Goal: Information Seeking & Learning: Learn about a topic

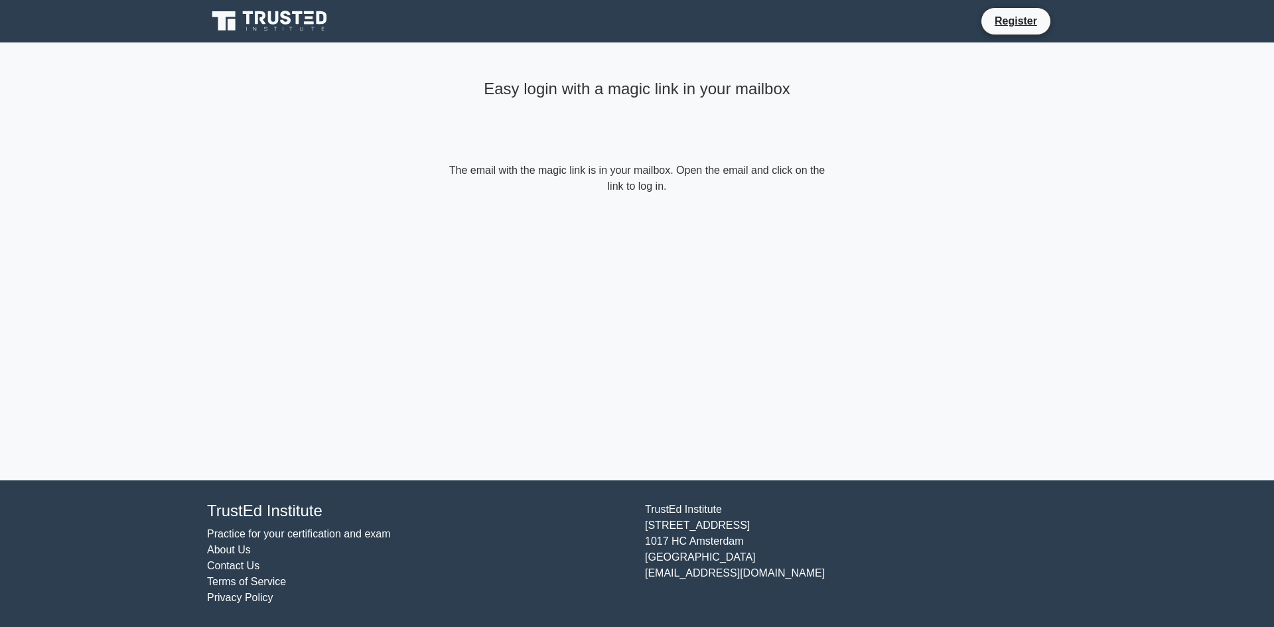
click at [315, 535] on link "Practice for your certification and exam" at bounding box center [299, 533] width 184 height 11
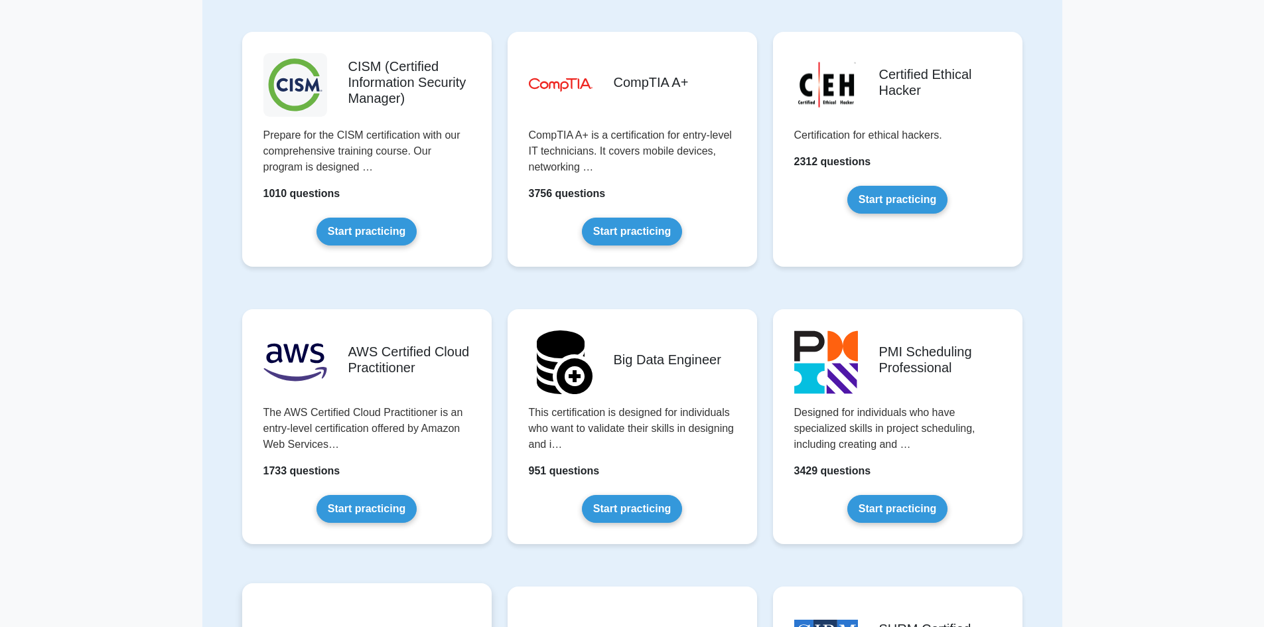
scroll to position [2190, 0]
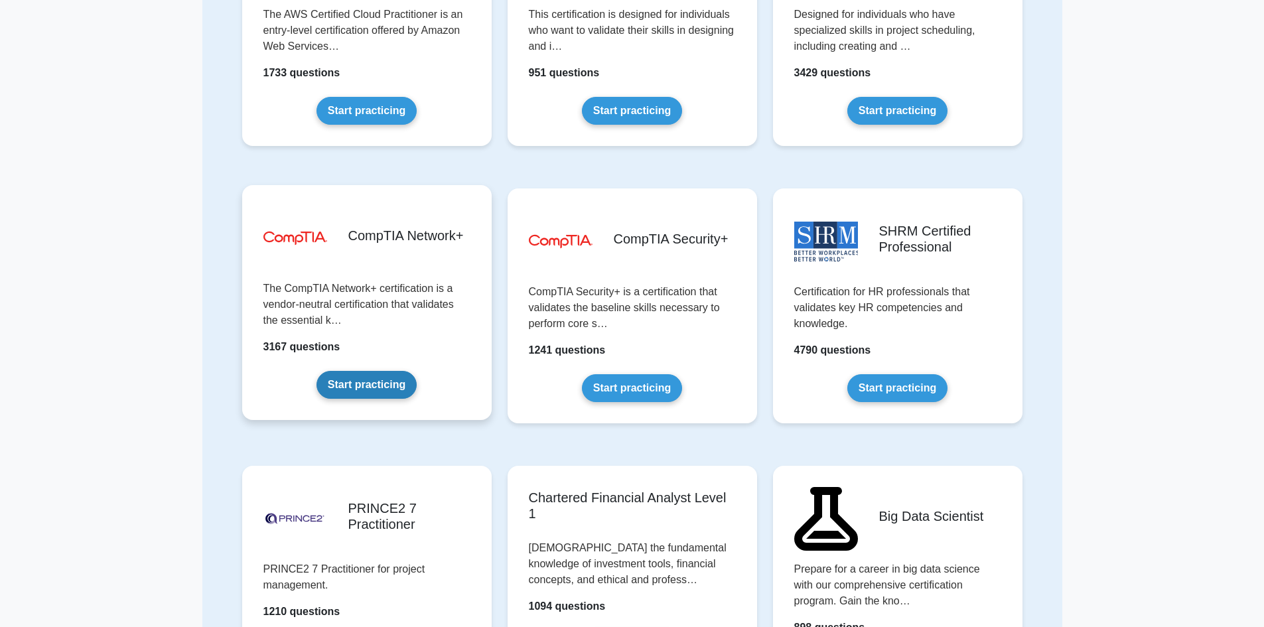
click at [359, 387] on link "Start practicing" at bounding box center [367, 385] width 100 height 28
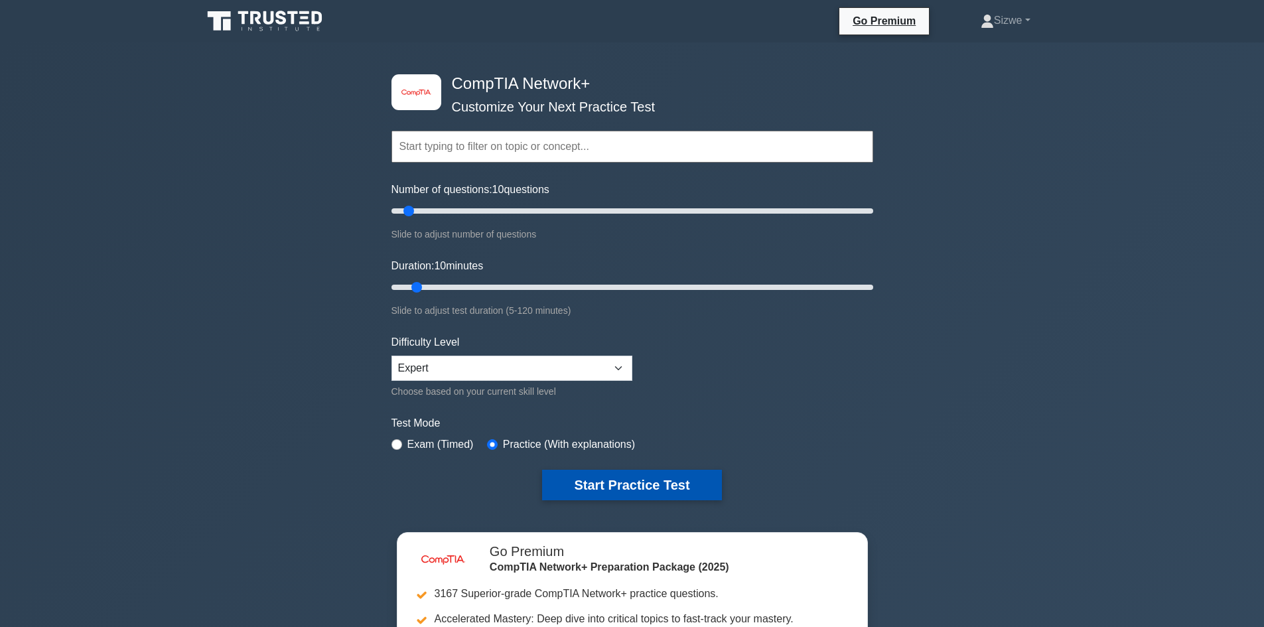
click at [619, 475] on button "Start Practice Test" at bounding box center [631, 485] width 179 height 31
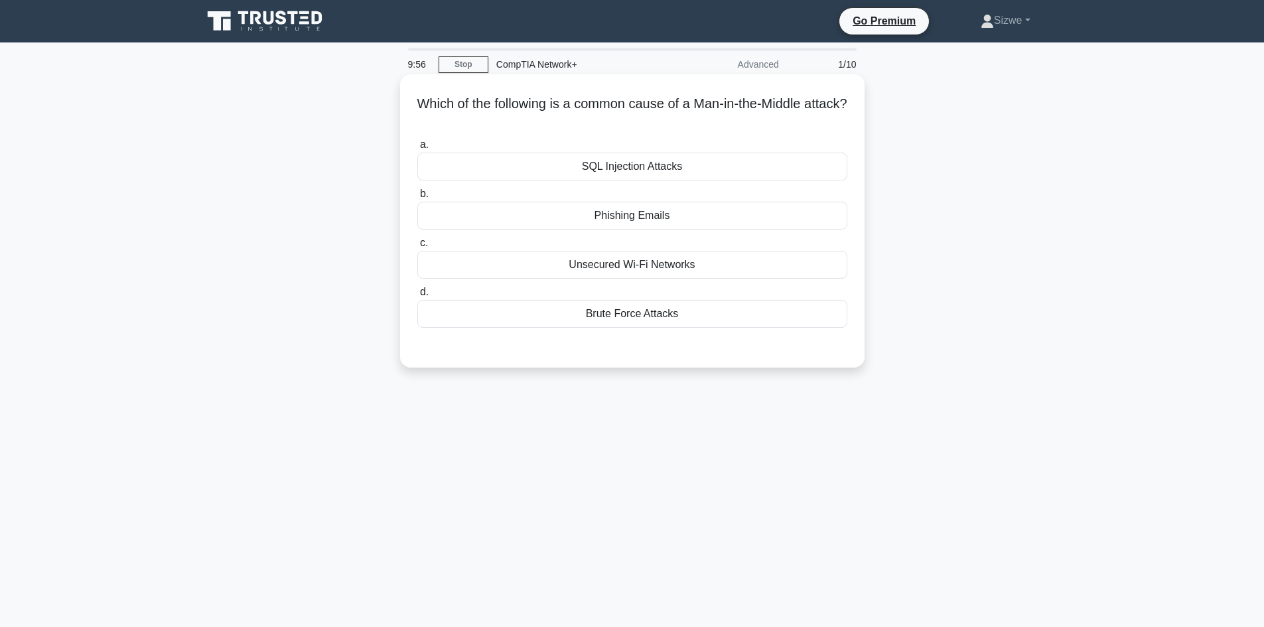
click at [627, 269] on div "Unsecured Wi-Fi Networks" at bounding box center [632, 265] width 430 height 28
click at [417, 248] on input "c. Unsecured Wi-Fi Networks" at bounding box center [417, 243] width 0 height 9
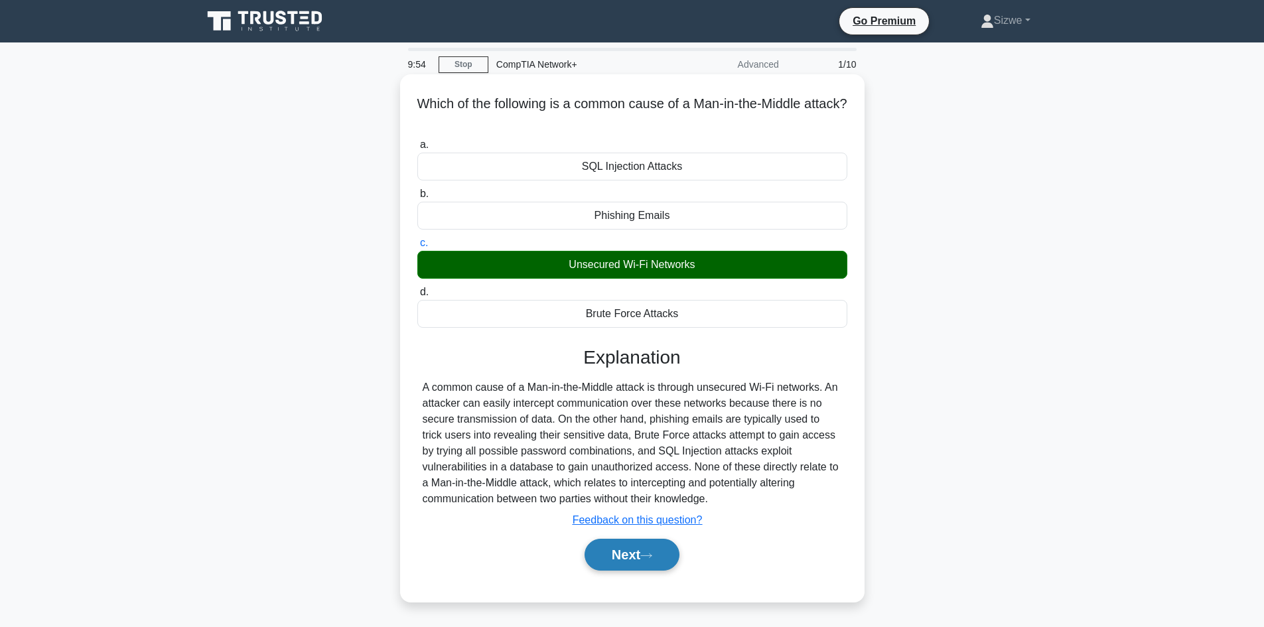
click at [644, 561] on button "Next" at bounding box center [632, 555] width 95 height 32
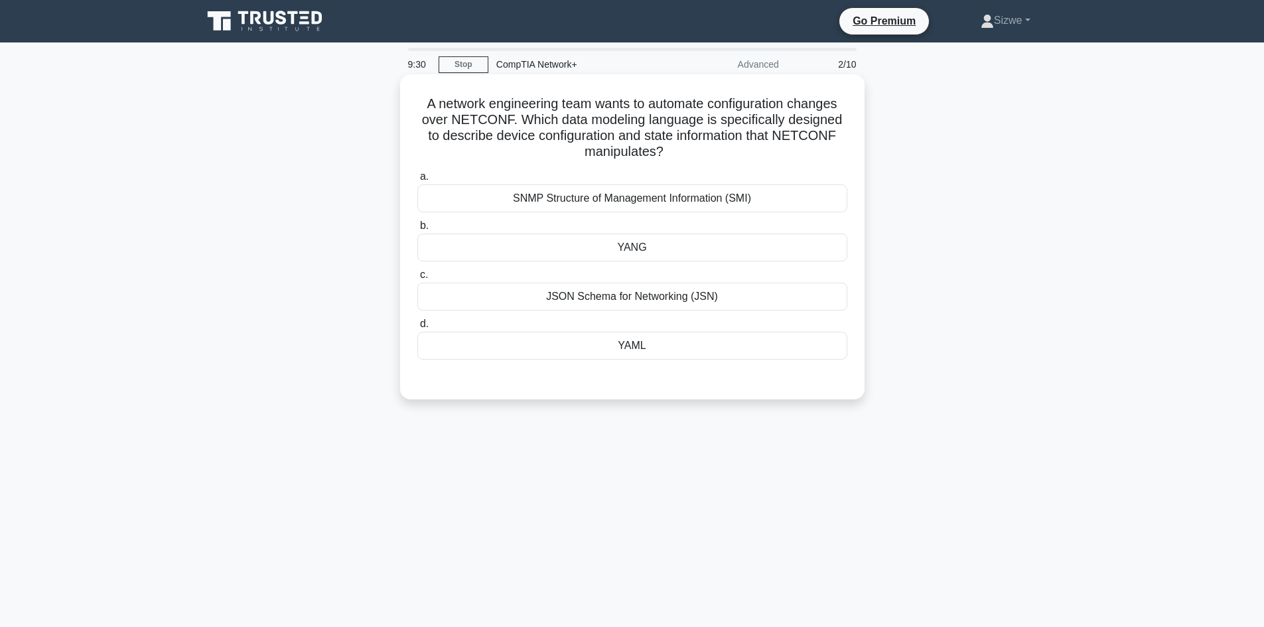
click at [639, 201] on div "SNMP Structure of Management Information (SMI)" at bounding box center [632, 199] width 430 height 28
click at [417, 181] on input "a. SNMP Structure of Management Information (SMI)" at bounding box center [417, 177] width 0 height 9
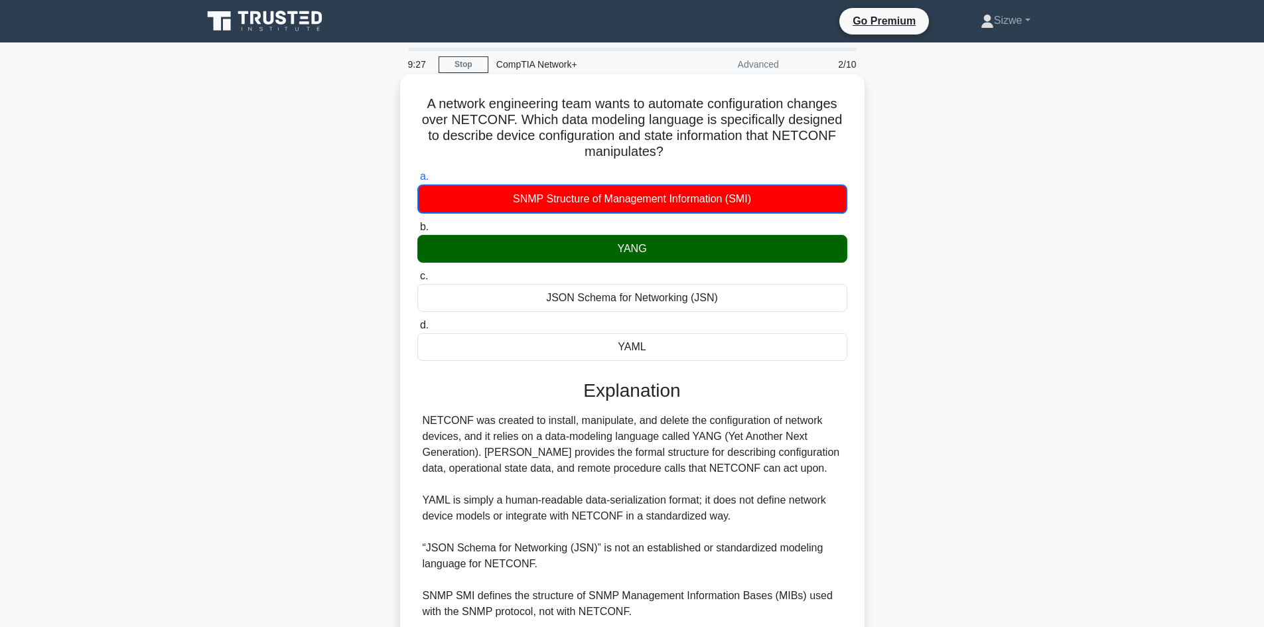
scroll to position [113, 0]
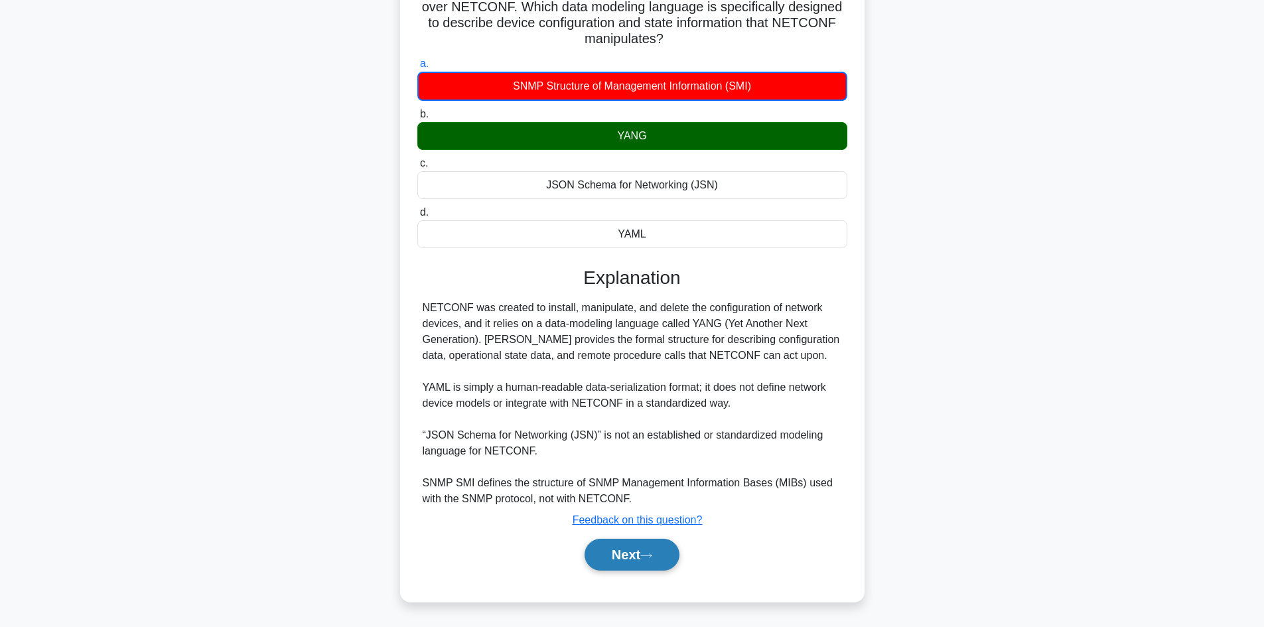
click at [623, 554] on button "Next" at bounding box center [632, 555] width 95 height 32
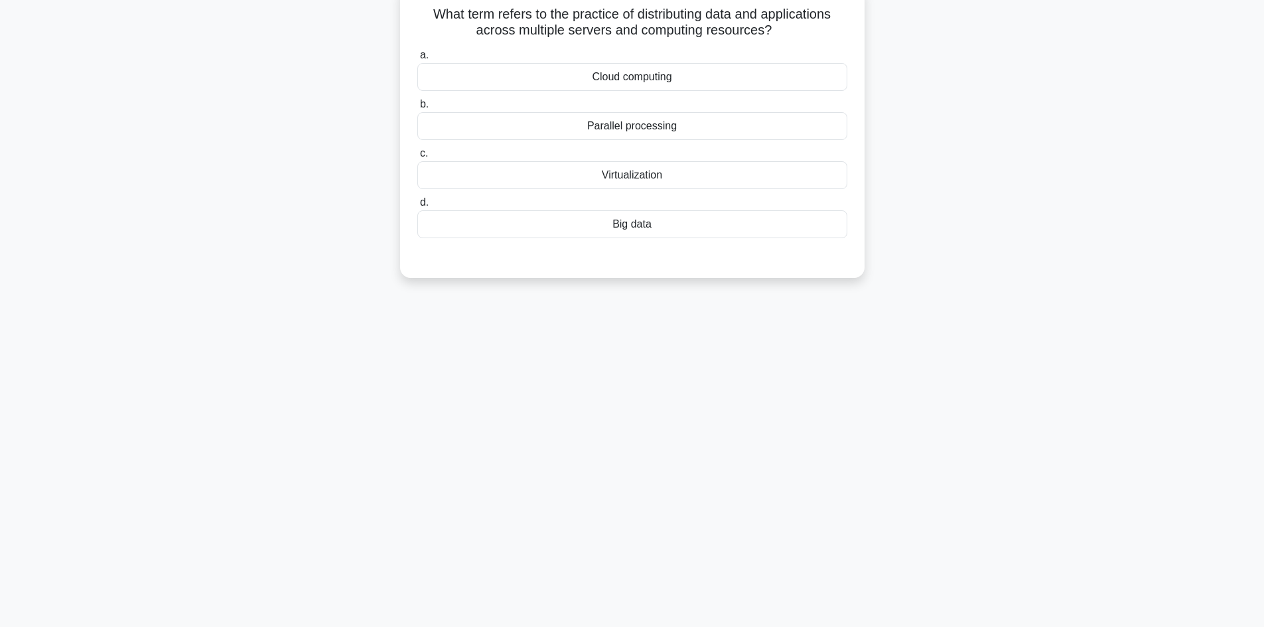
scroll to position [0, 0]
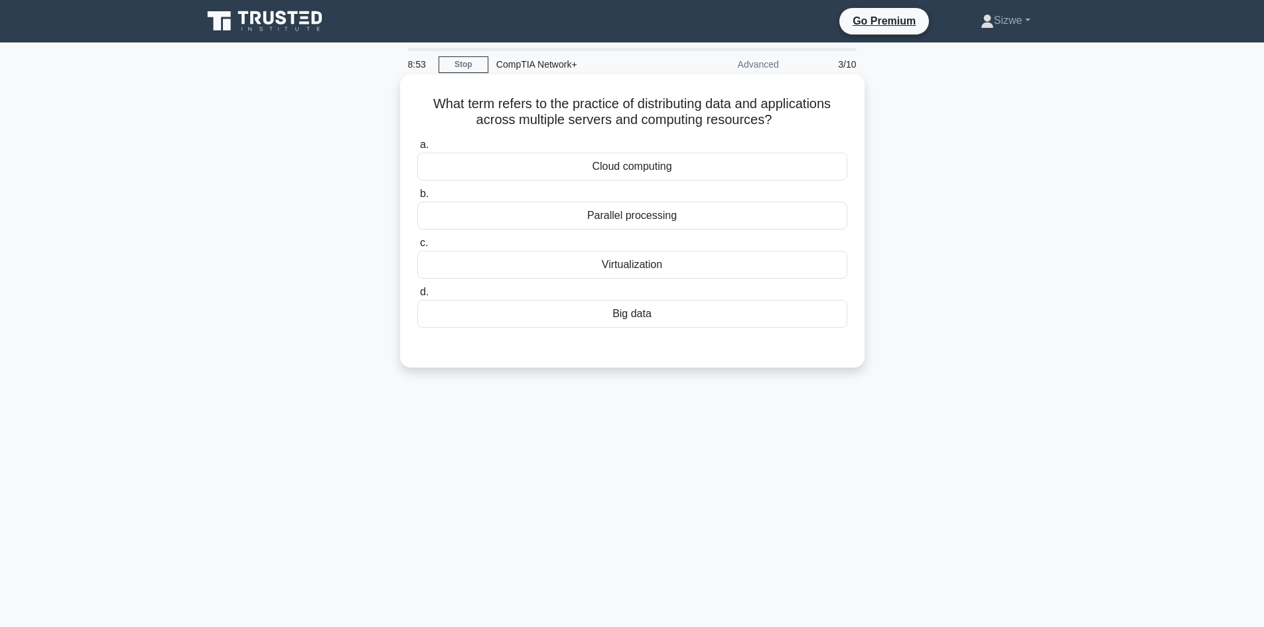
click at [644, 275] on div "Virtualization" at bounding box center [632, 265] width 430 height 28
click at [417, 248] on input "c. Virtualization" at bounding box center [417, 243] width 0 height 9
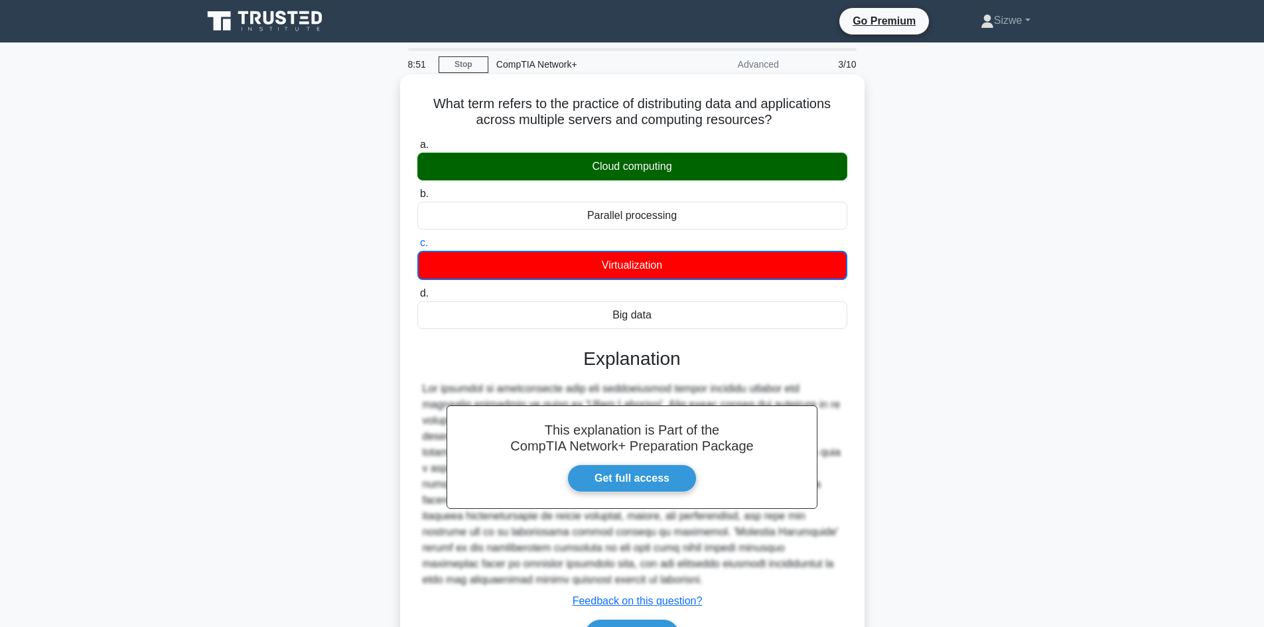
scroll to position [90, 0]
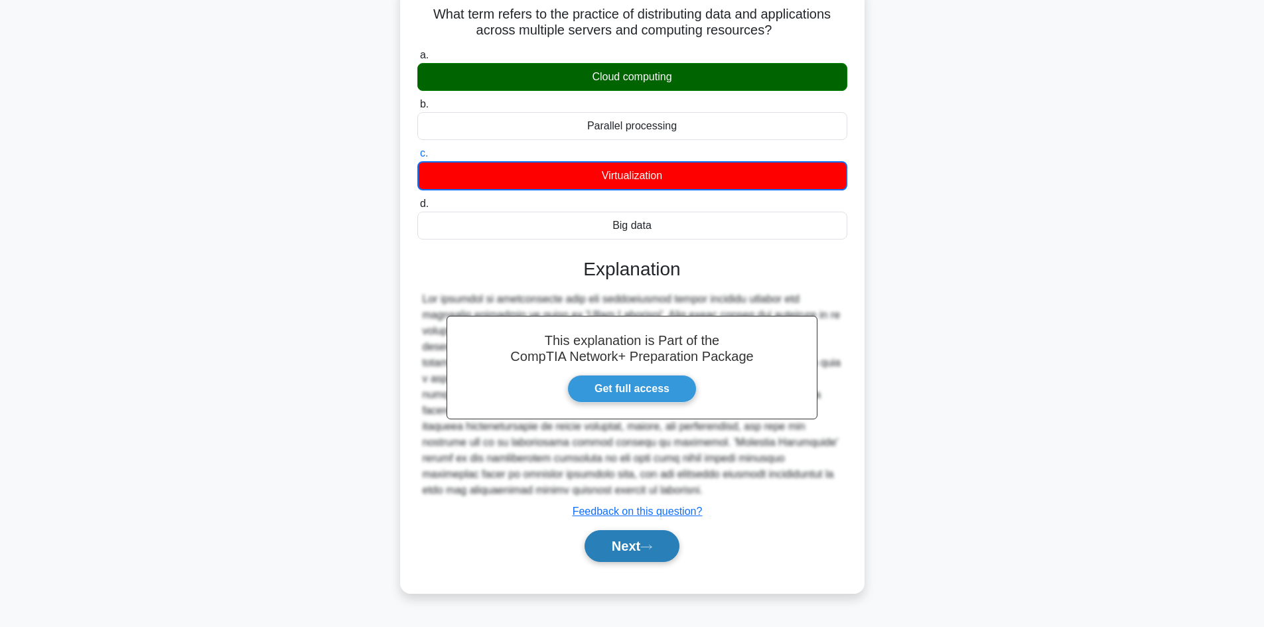
click at [628, 542] on button "Next" at bounding box center [632, 546] width 95 height 32
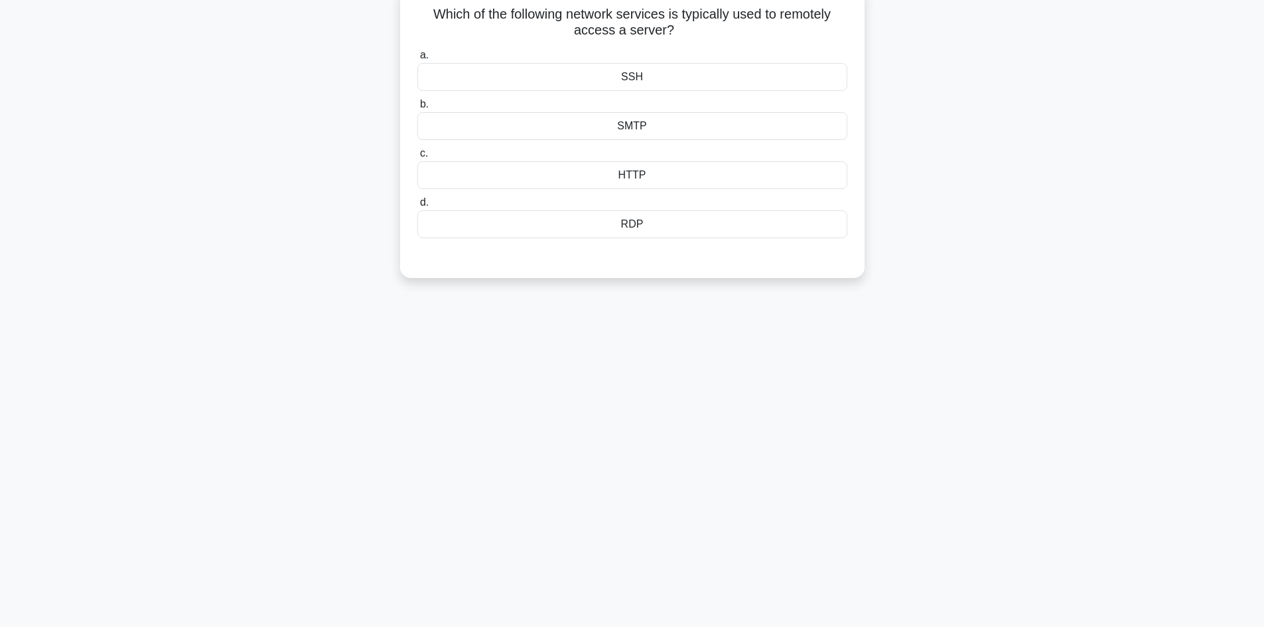
scroll to position [0, 0]
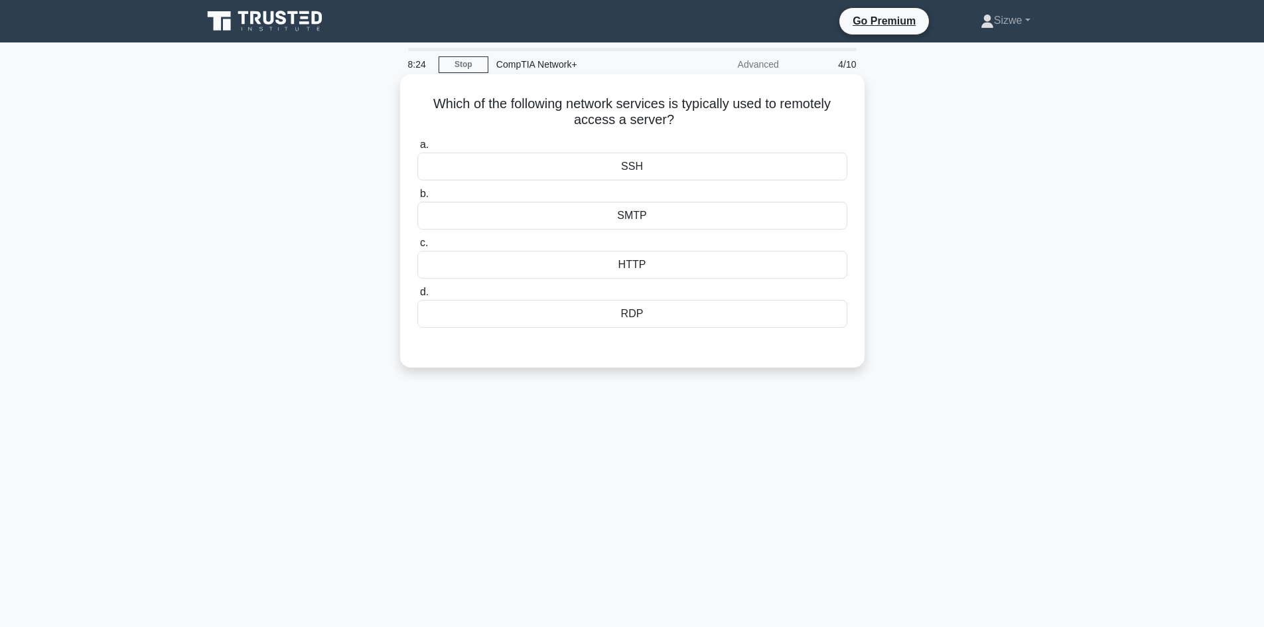
click at [638, 312] on div "RDP" at bounding box center [632, 314] width 430 height 28
click at [417, 297] on input "d. RDP" at bounding box center [417, 292] width 0 height 9
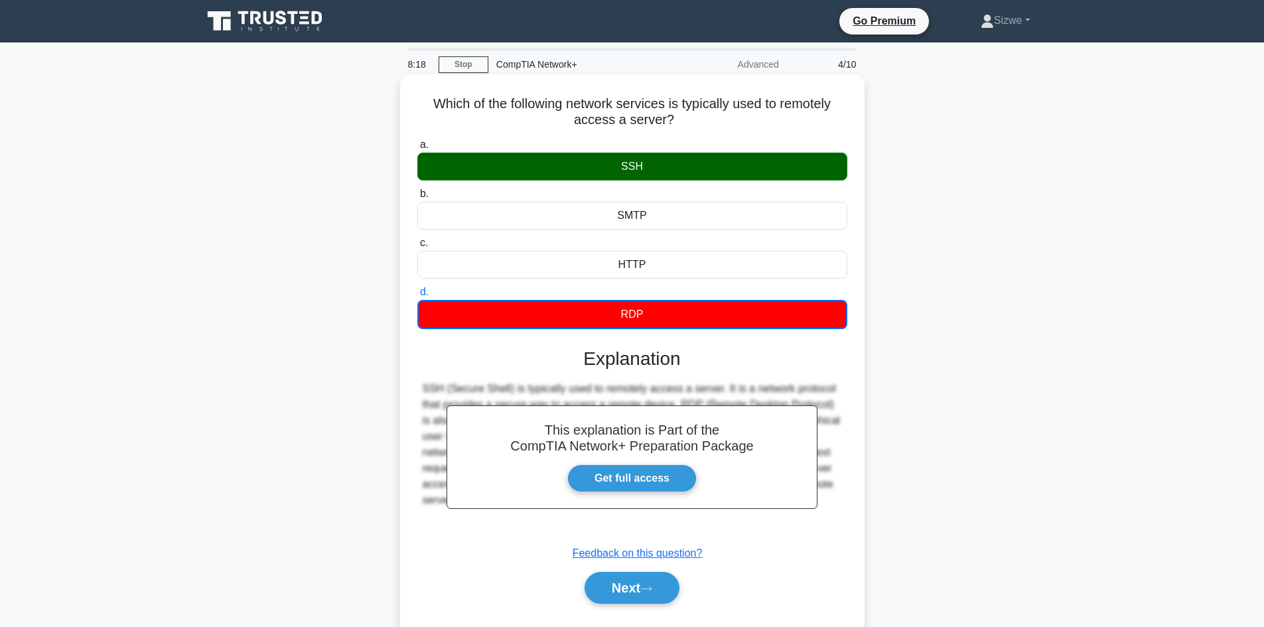
scroll to position [90, 0]
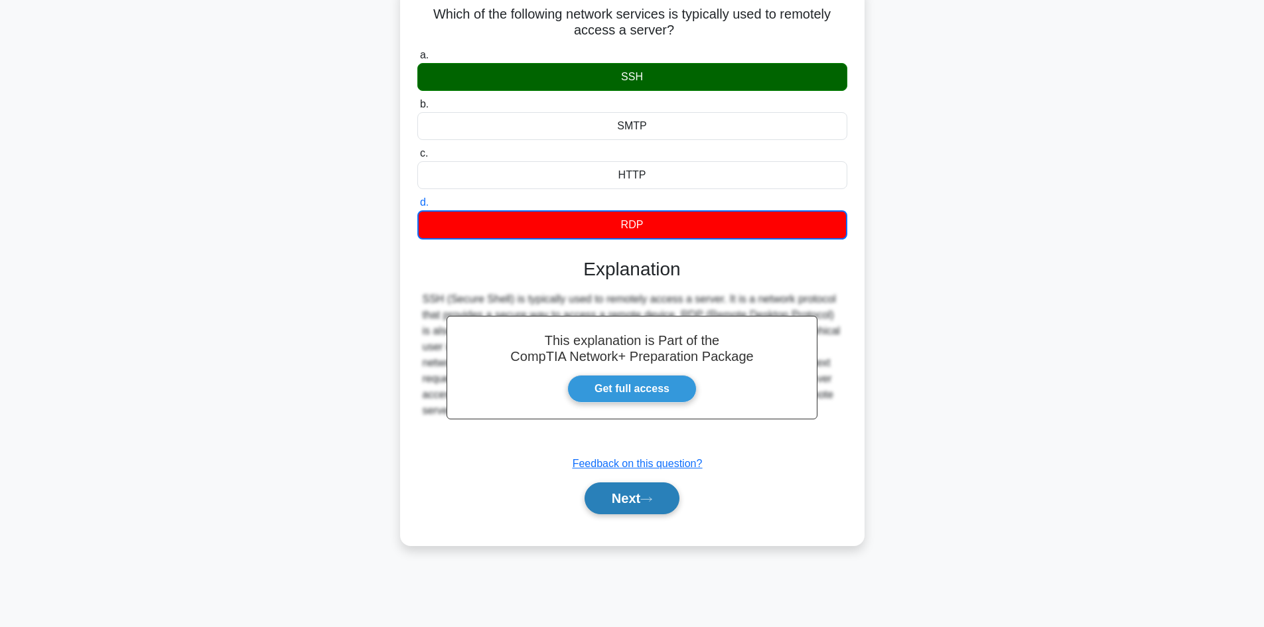
click at [627, 502] on button "Next" at bounding box center [632, 498] width 95 height 32
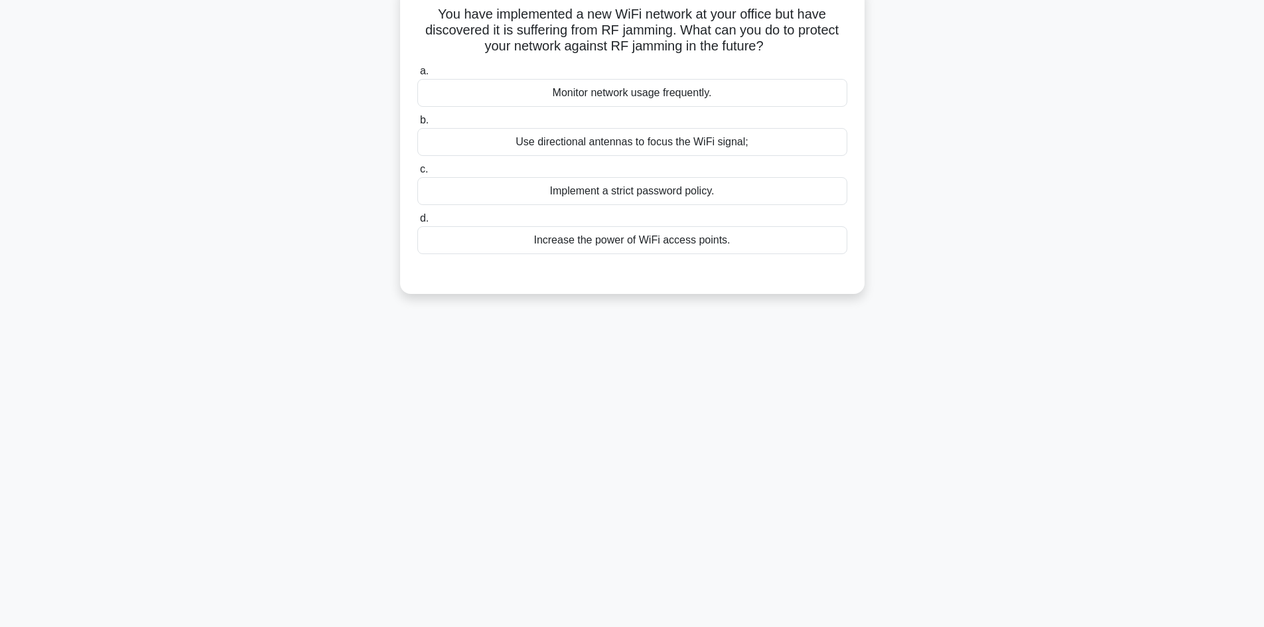
scroll to position [0, 0]
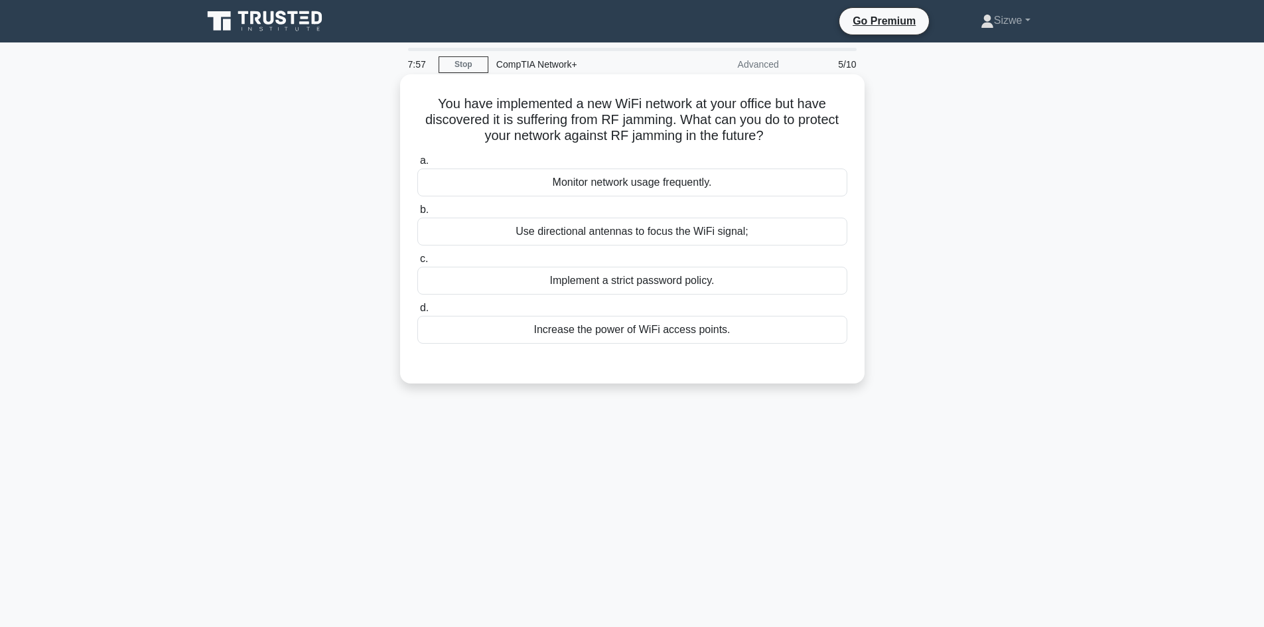
click at [604, 334] on div "Increase the power of WiFi access points." at bounding box center [632, 330] width 430 height 28
click at [417, 313] on input "d. Increase the power of WiFi access points." at bounding box center [417, 308] width 0 height 9
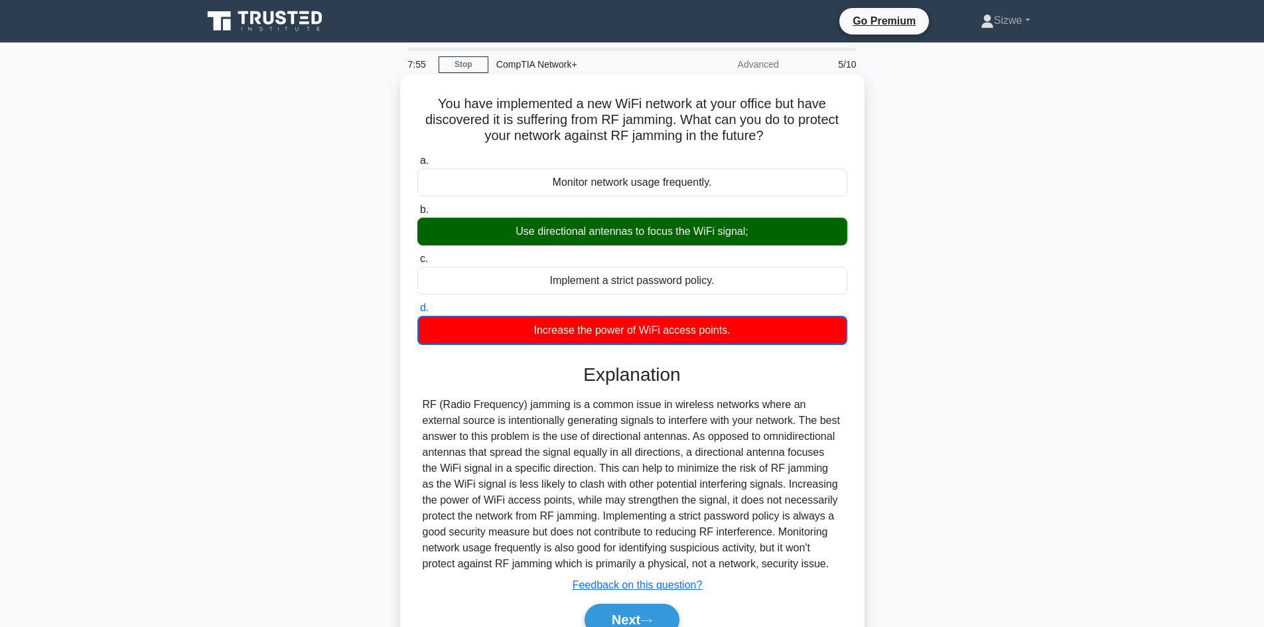
scroll to position [90, 0]
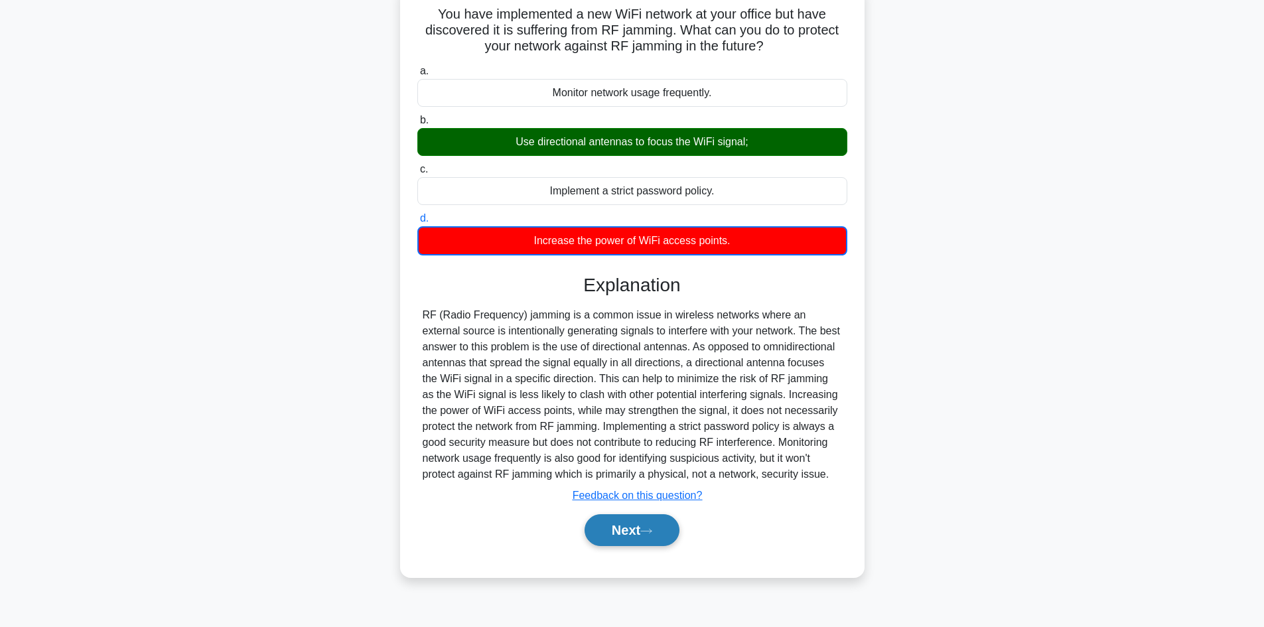
click at [627, 526] on button "Next" at bounding box center [632, 530] width 95 height 32
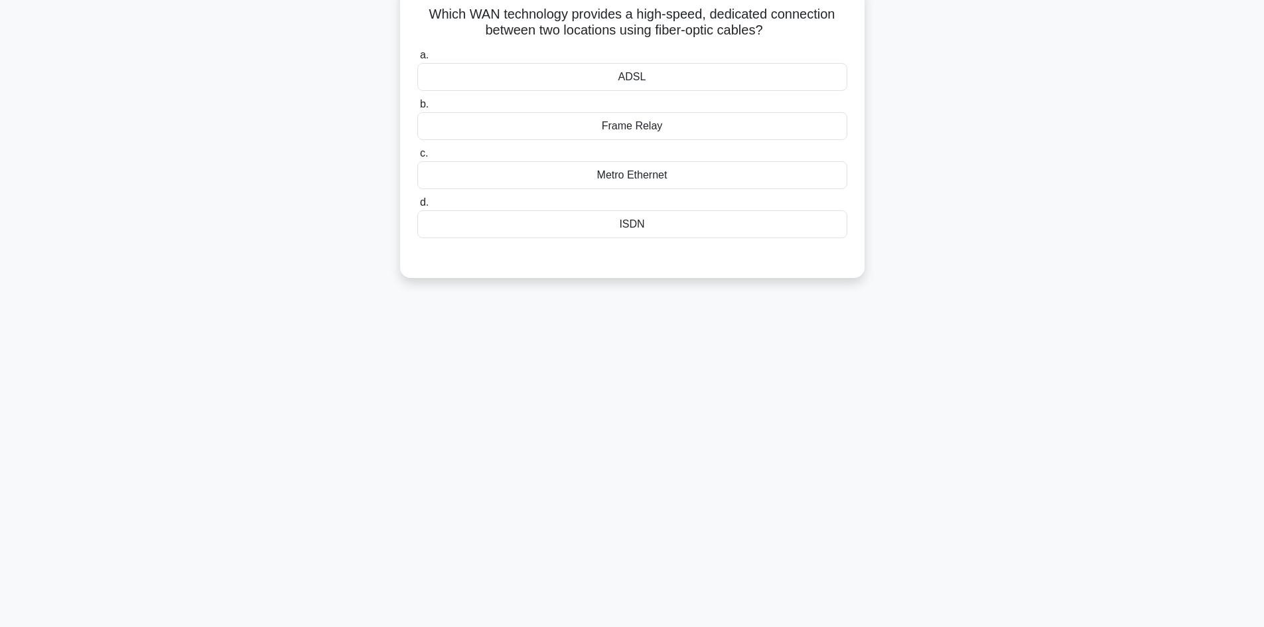
scroll to position [0, 0]
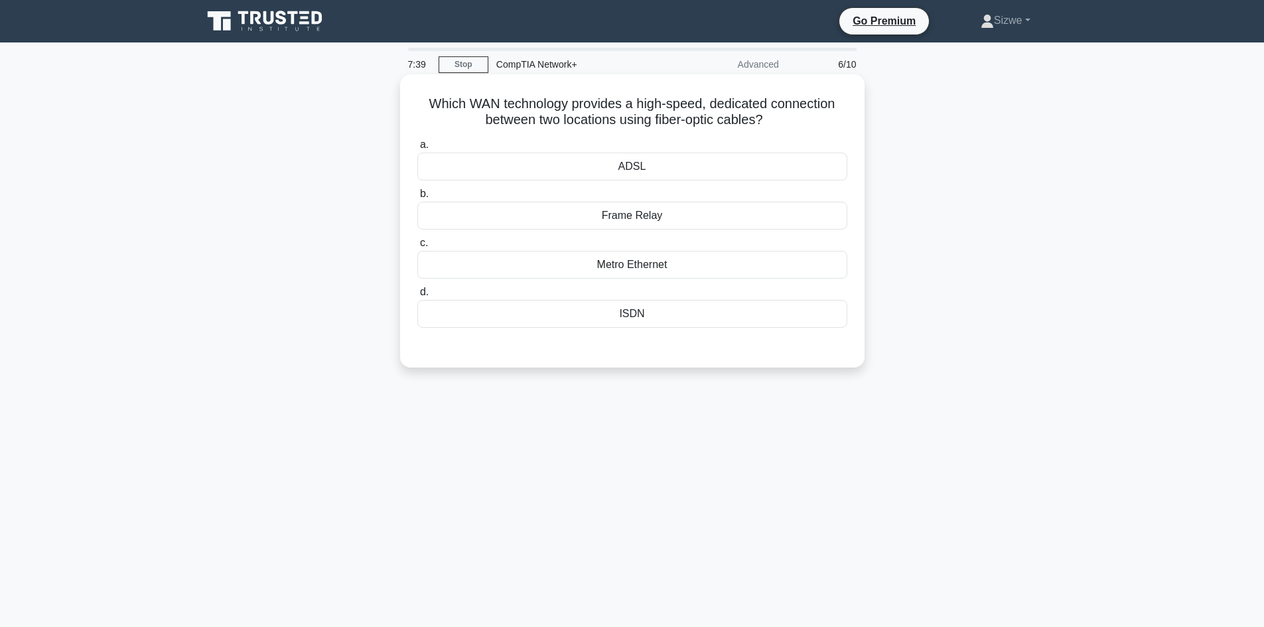
click at [626, 313] on div "ISDN" at bounding box center [632, 314] width 430 height 28
click at [417, 297] on input "d. ISDN" at bounding box center [417, 292] width 0 height 9
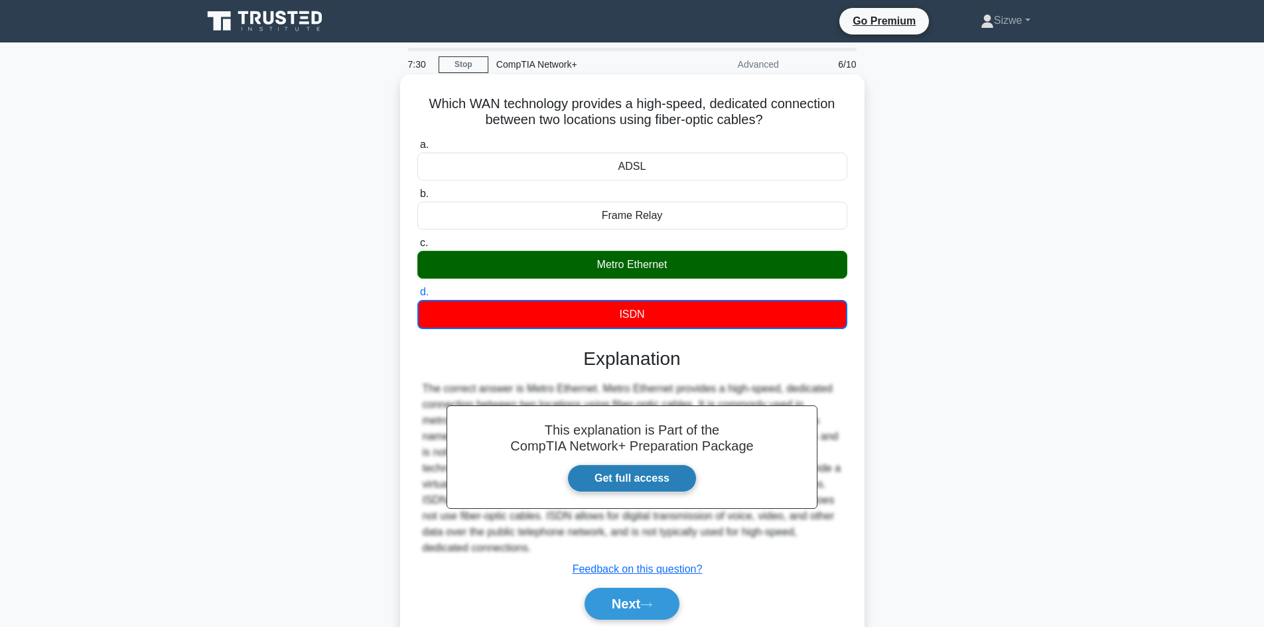
scroll to position [90, 0]
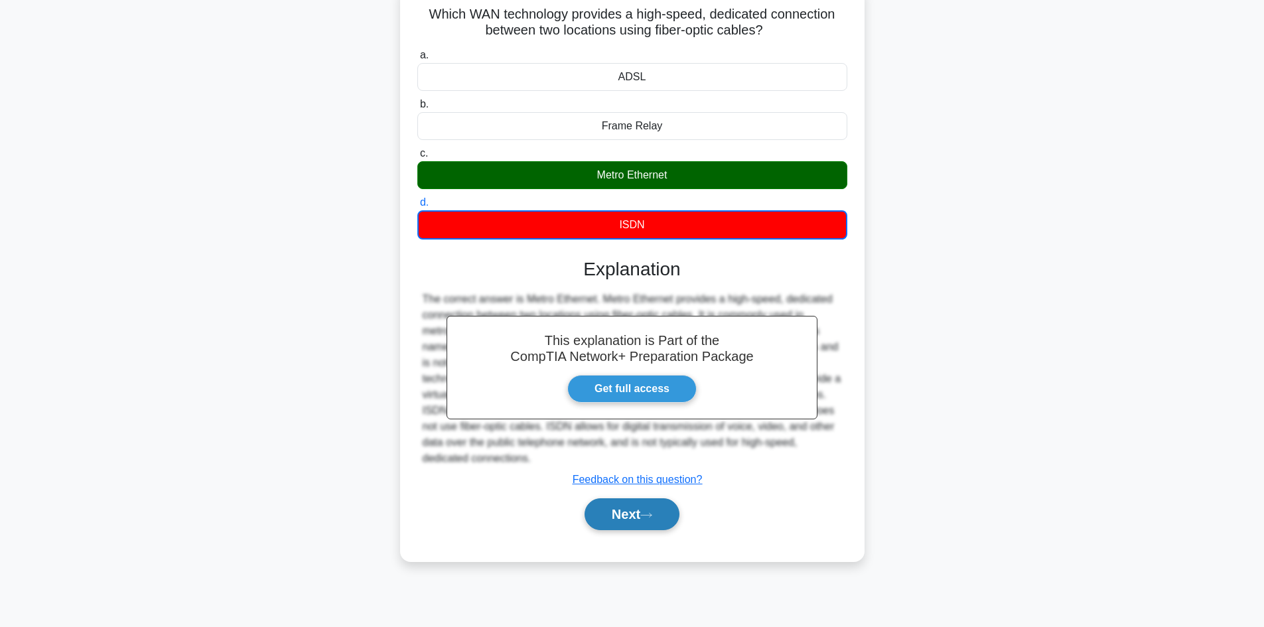
click at [617, 515] on button "Next" at bounding box center [632, 514] width 95 height 32
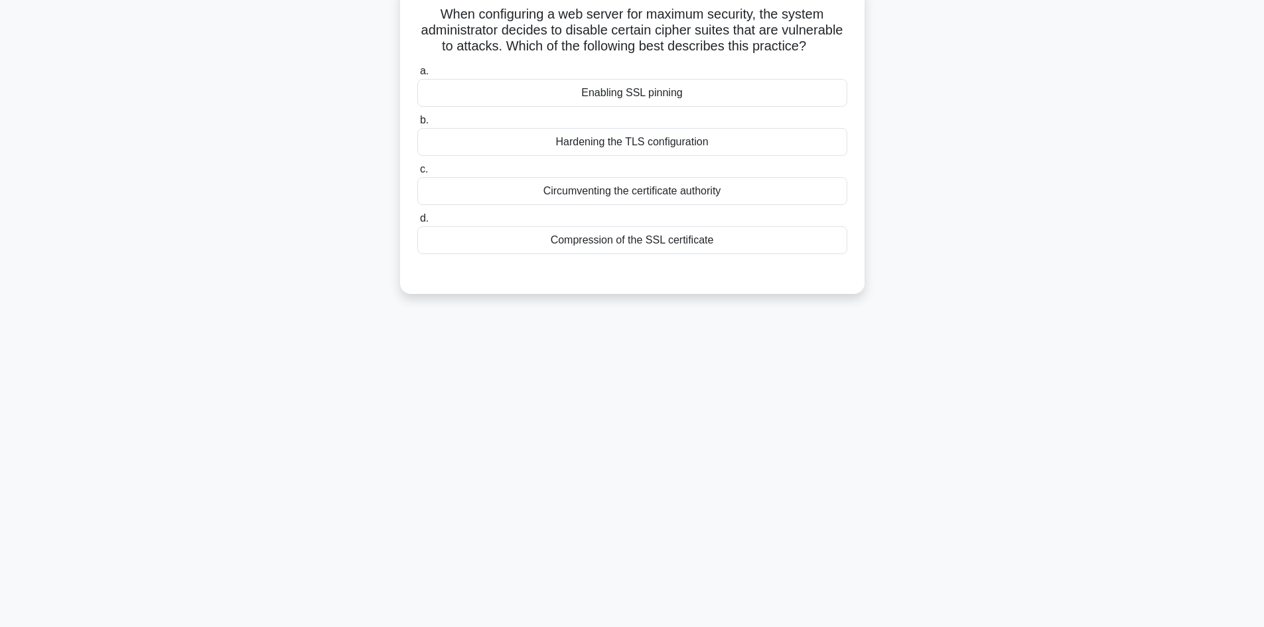
scroll to position [0, 0]
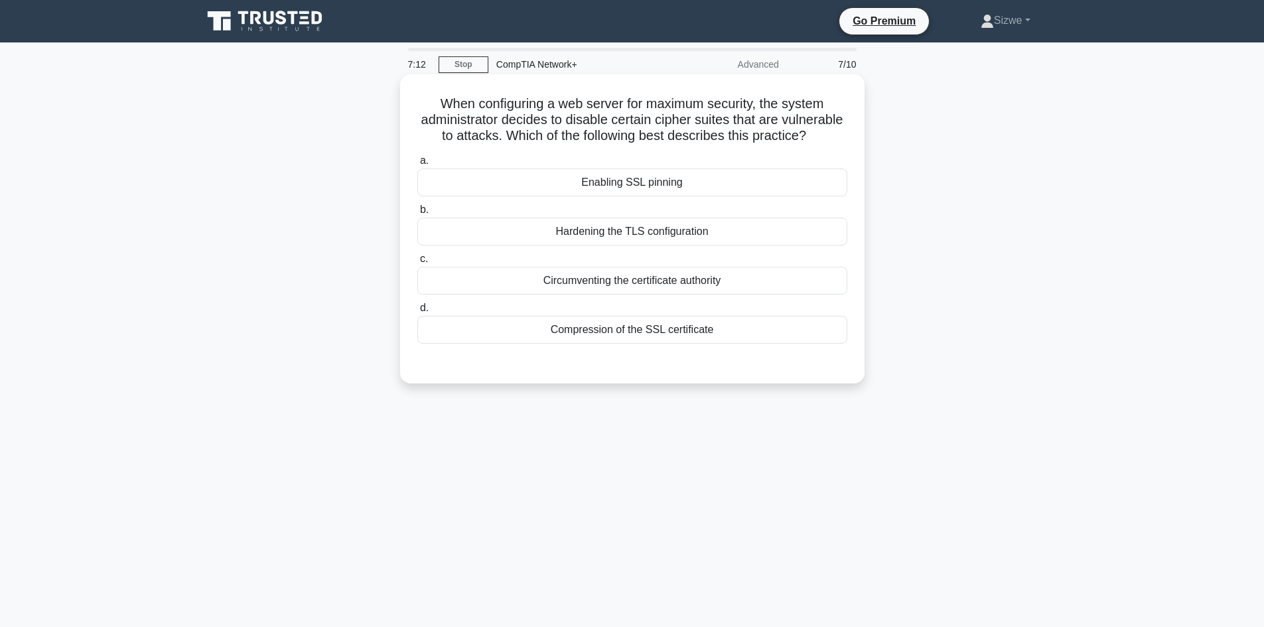
click at [619, 246] on div "Hardening the TLS configuration" at bounding box center [632, 232] width 430 height 28
click at [417, 214] on input "b. Hardening the TLS configuration" at bounding box center [417, 210] width 0 height 9
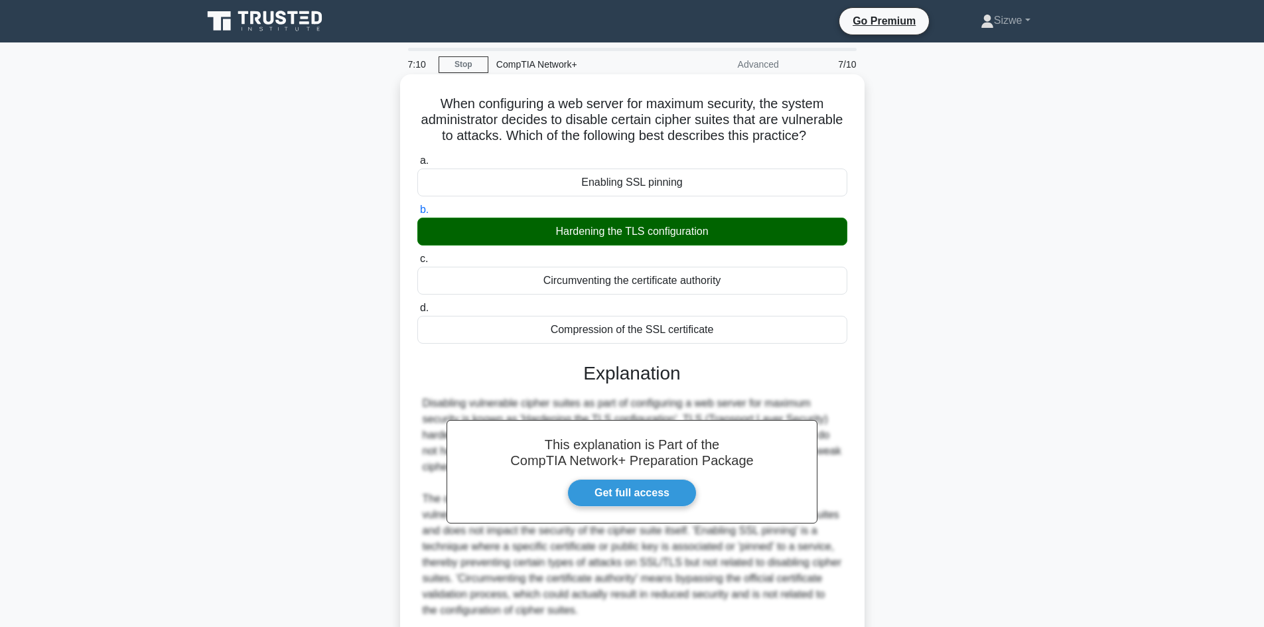
scroll to position [128, 0]
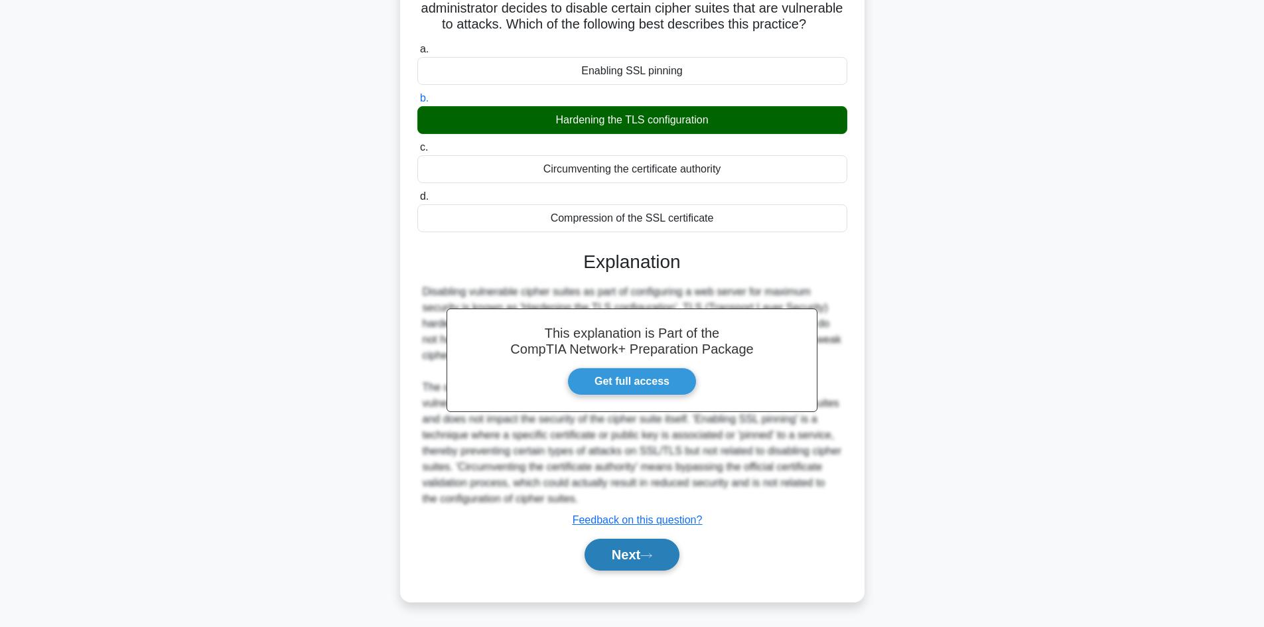
click at [634, 545] on button "Next" at bounding box center [632, 555] width 95 height 32
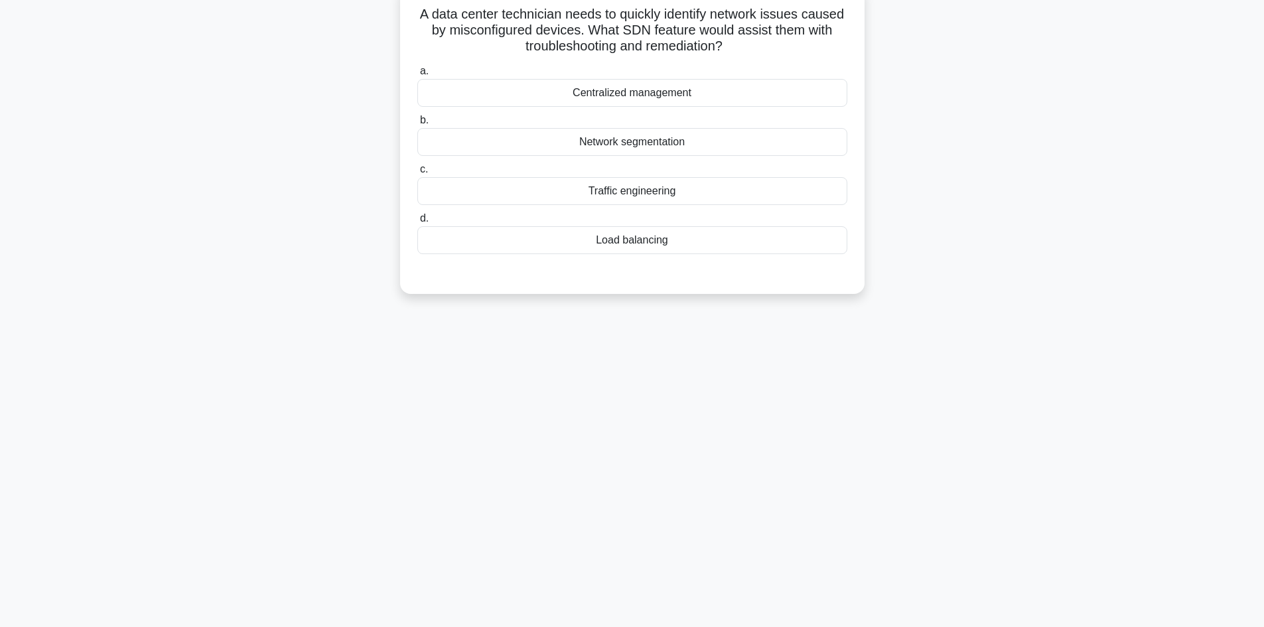
scroll to position [0, 0]
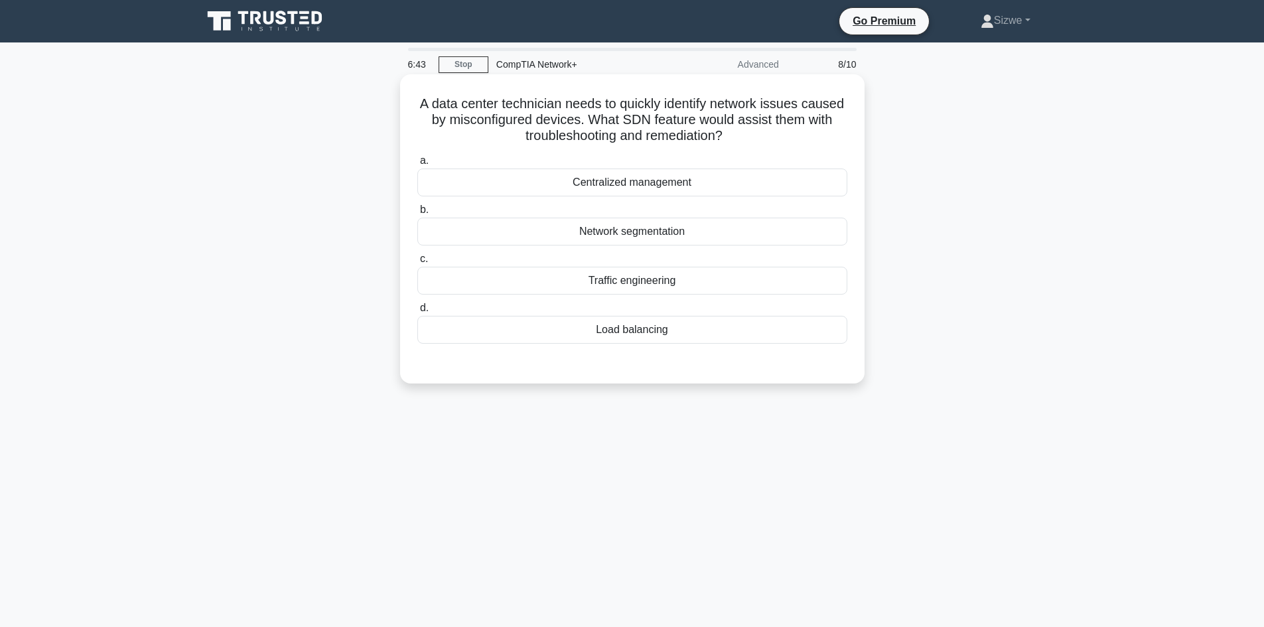
click at [666, 179] on div "Centralized management" at bounding box center [632, 183] width 430 height 28
click at [417, 165] on input "a. Centralized management" at bounding box center [417, 161] width 0 height 9
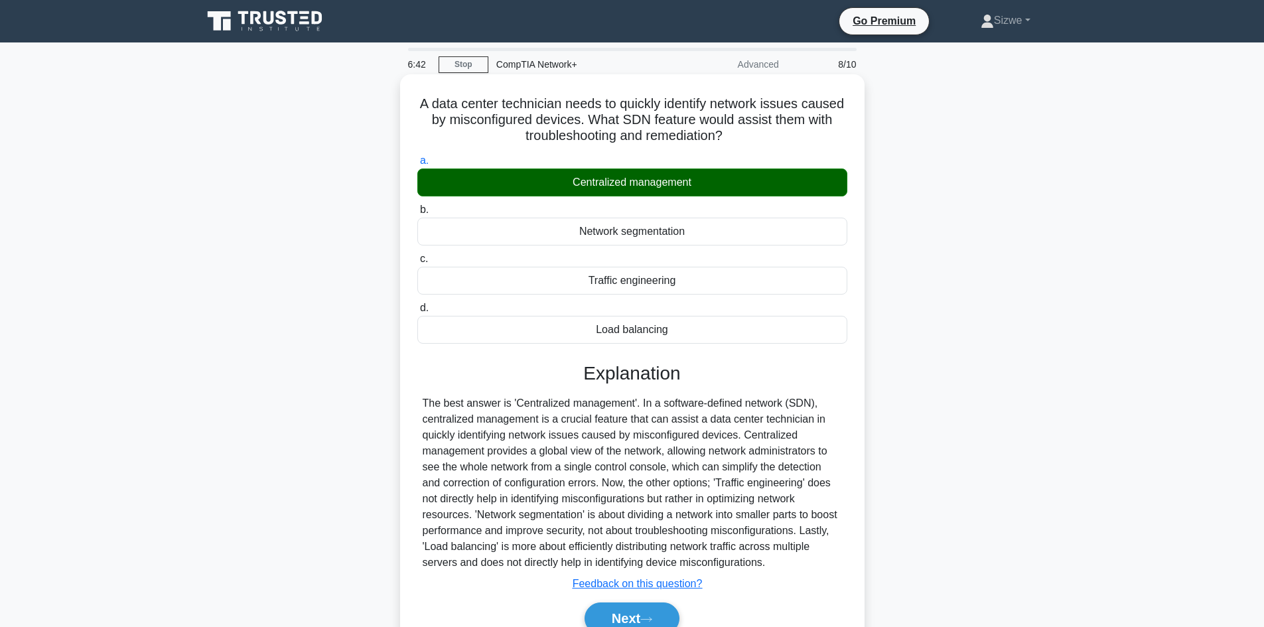
scroll to position [90, 0]
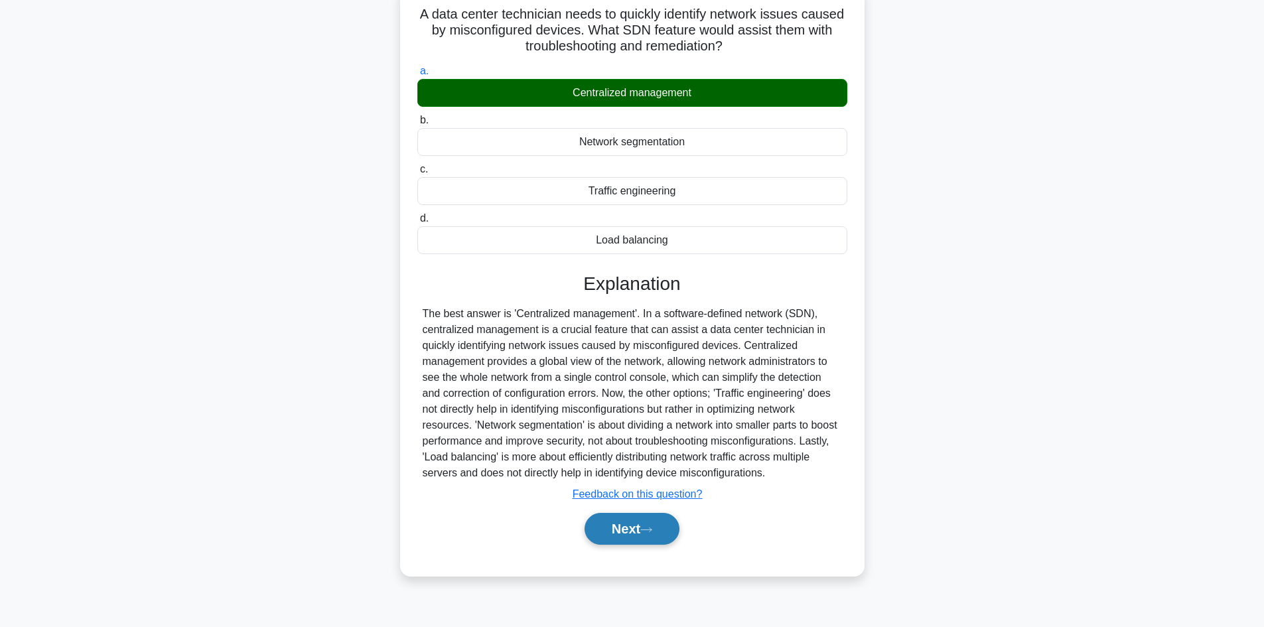
click at [641, 520] on button "Next" at bounding box center [632, 529] width 95 height 32
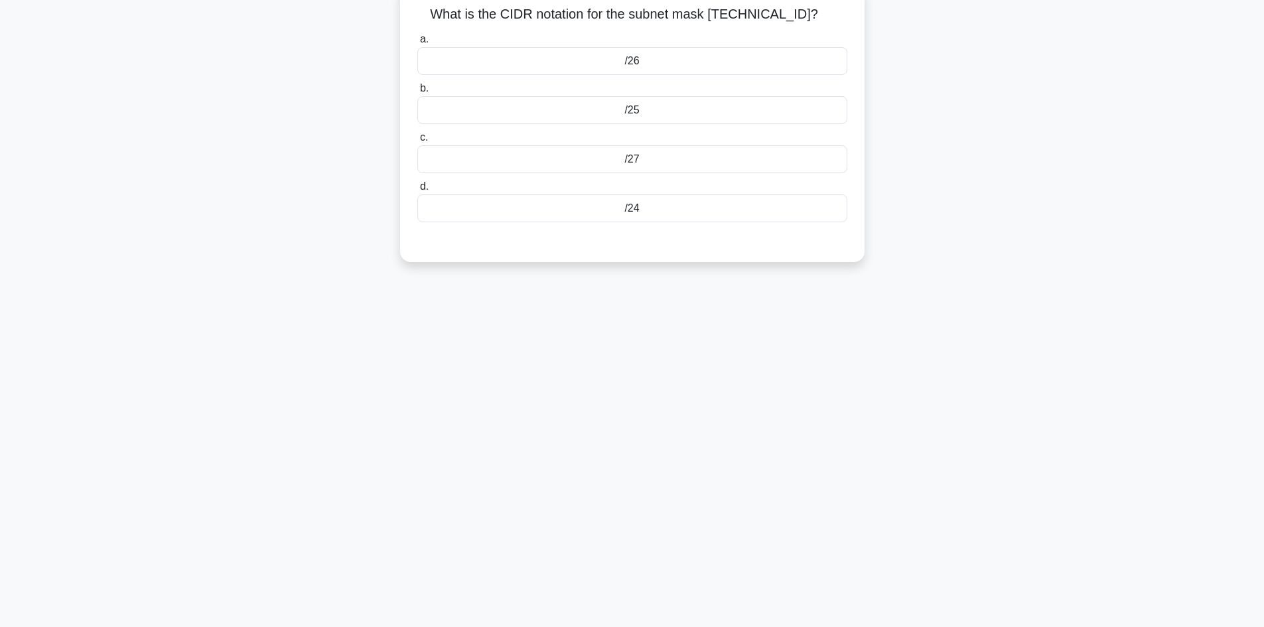
scroll to position [0, 0]
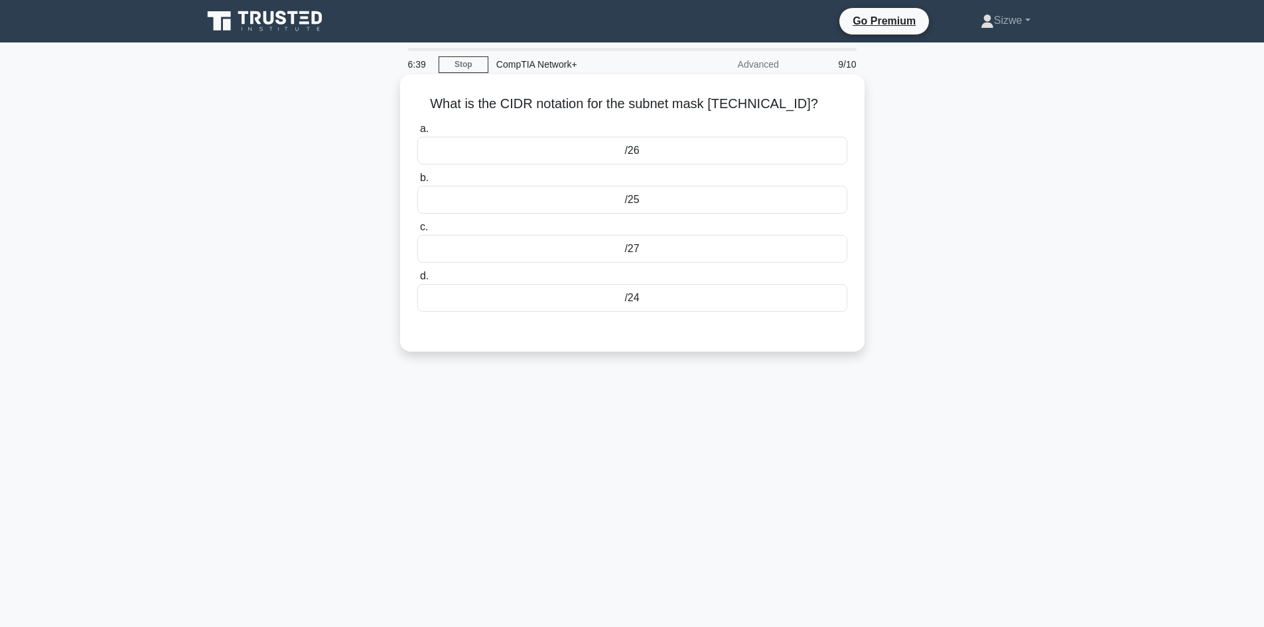
click at [644, 246] on div "/27" at bounding box center [632, 249] width 430 height 28
click at [417, 232] on input "c. /27" at bounding box center [417, 227] width 0 height 9
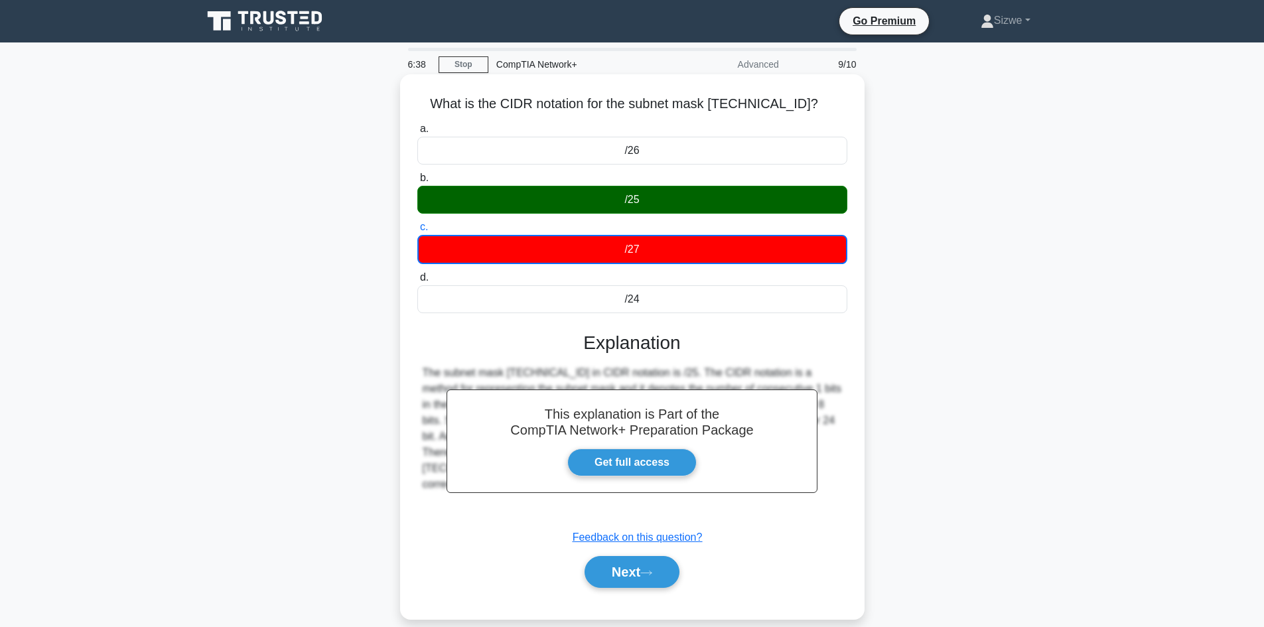
scroll to position [90, 0]
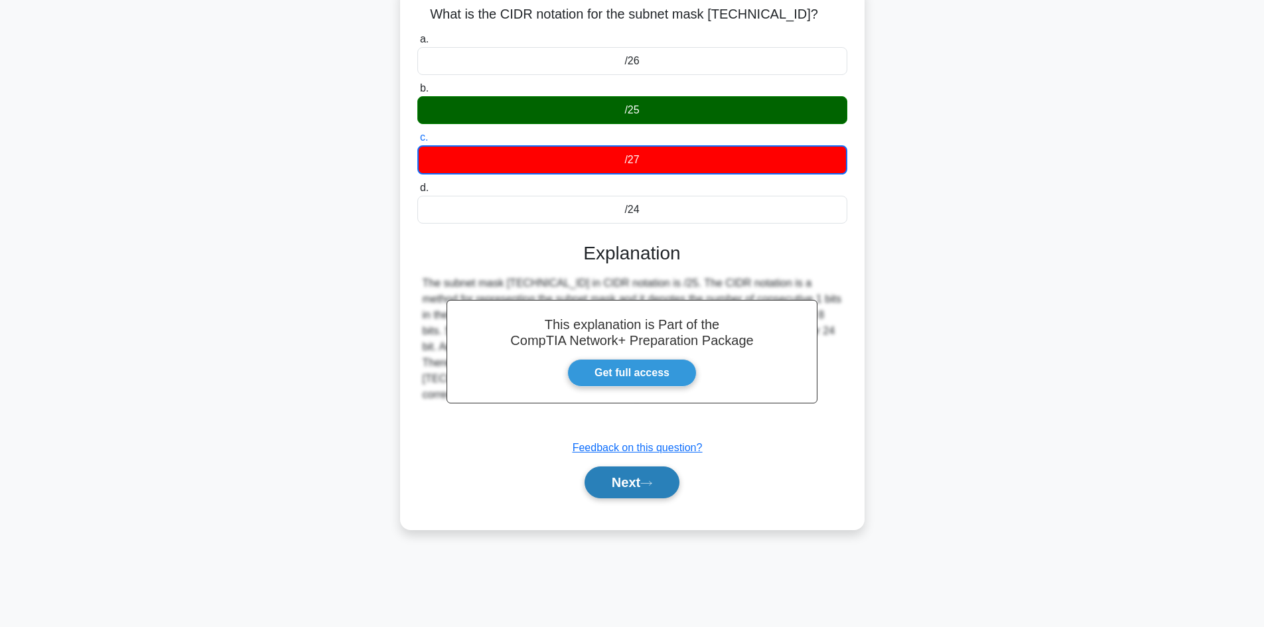
click at [625, 492] on button "Next" at bounding box center [632, 483] width 95 height 32
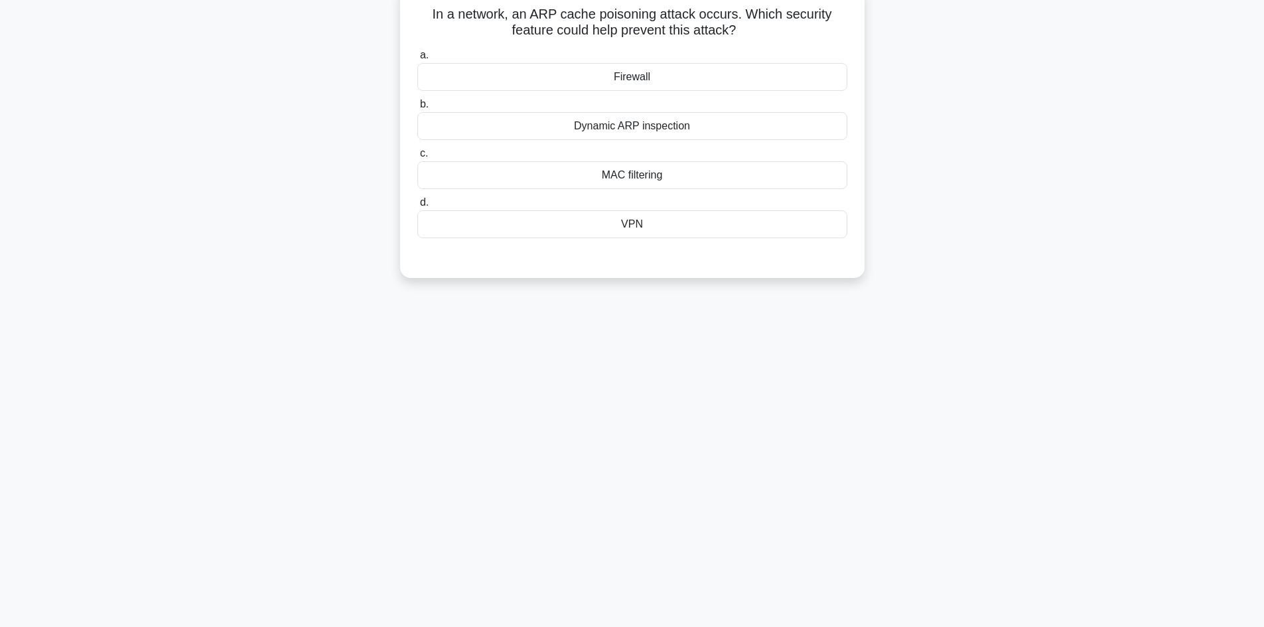
scroll to position [0, 0]
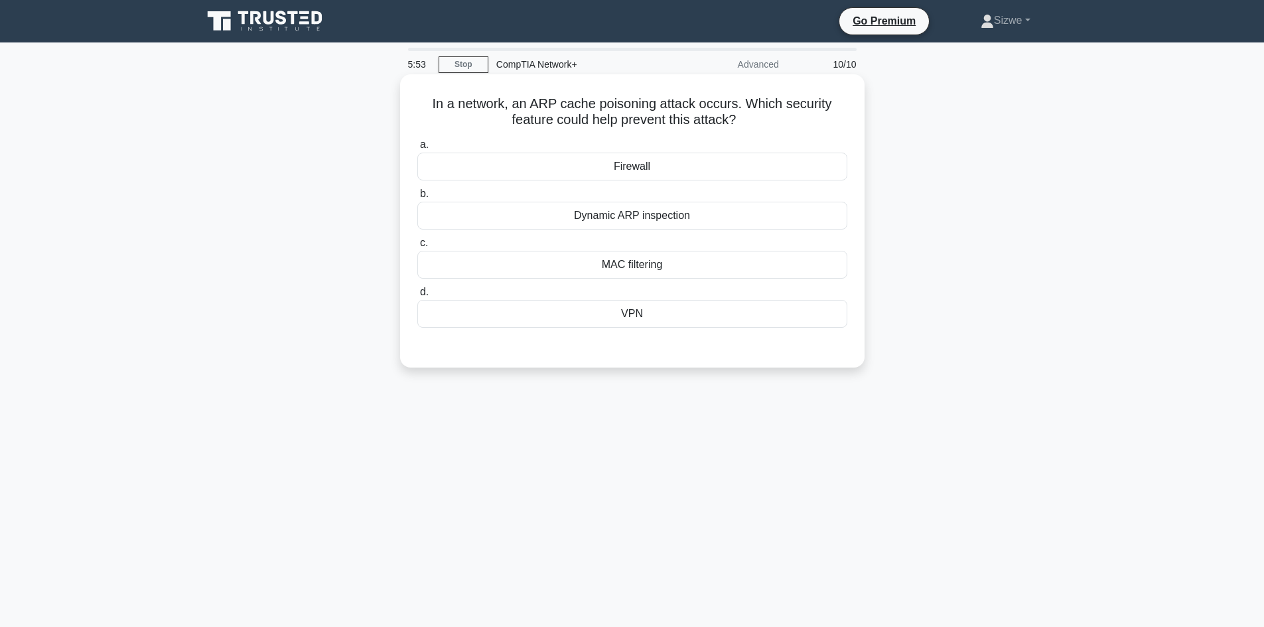
click at [624, 266] on div "MAC filtering" at bounding box center [632, 265] width 430 height 28
click at [417, 248] on input "c. MAC filtering" at bounding box center [417, 243] width 0 height 9
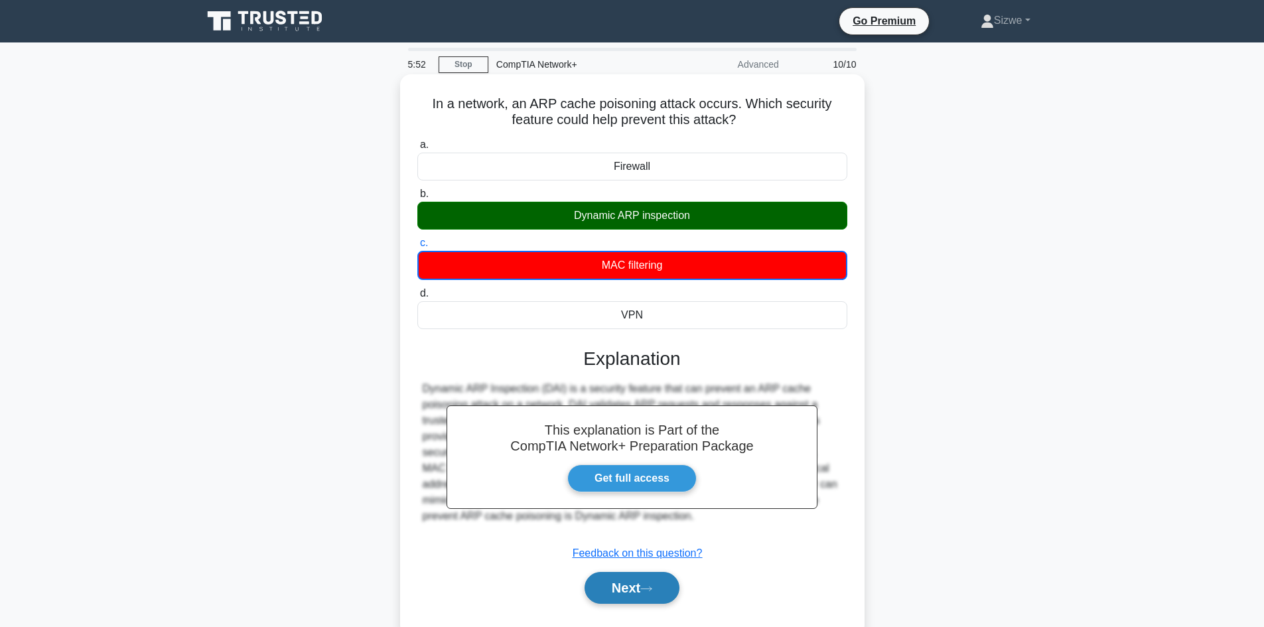
scroll to position [90, 0]
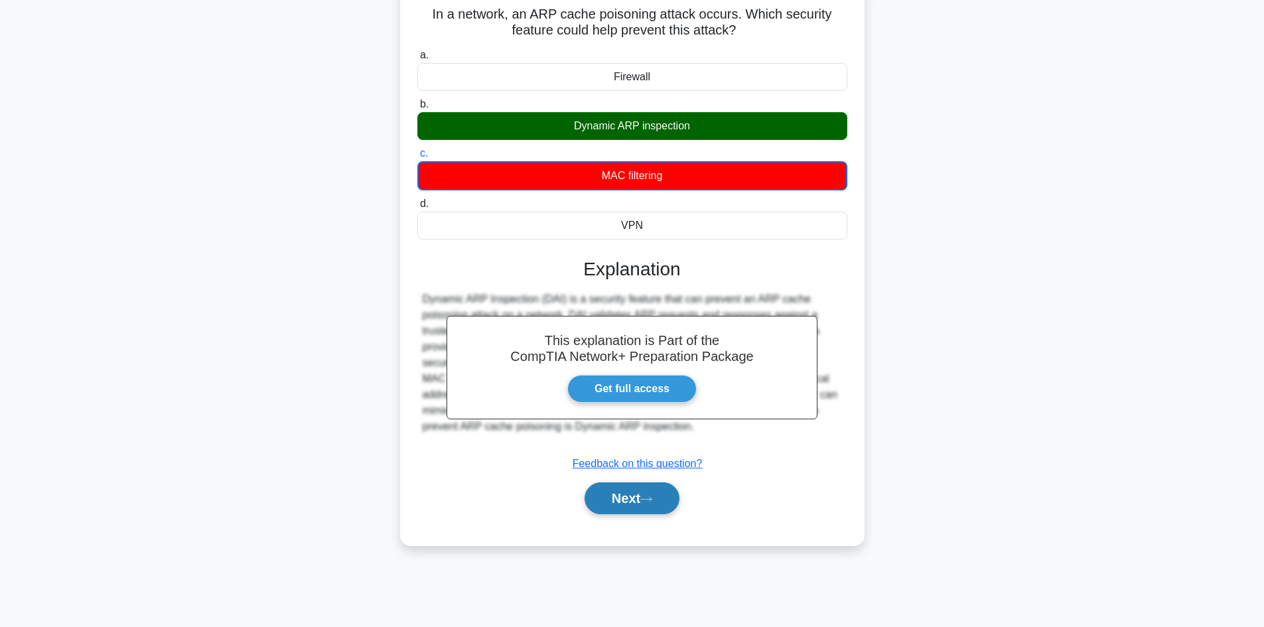
click at [628, 492] on button "Next" at bounding box center [632, 498] width 95 height 32
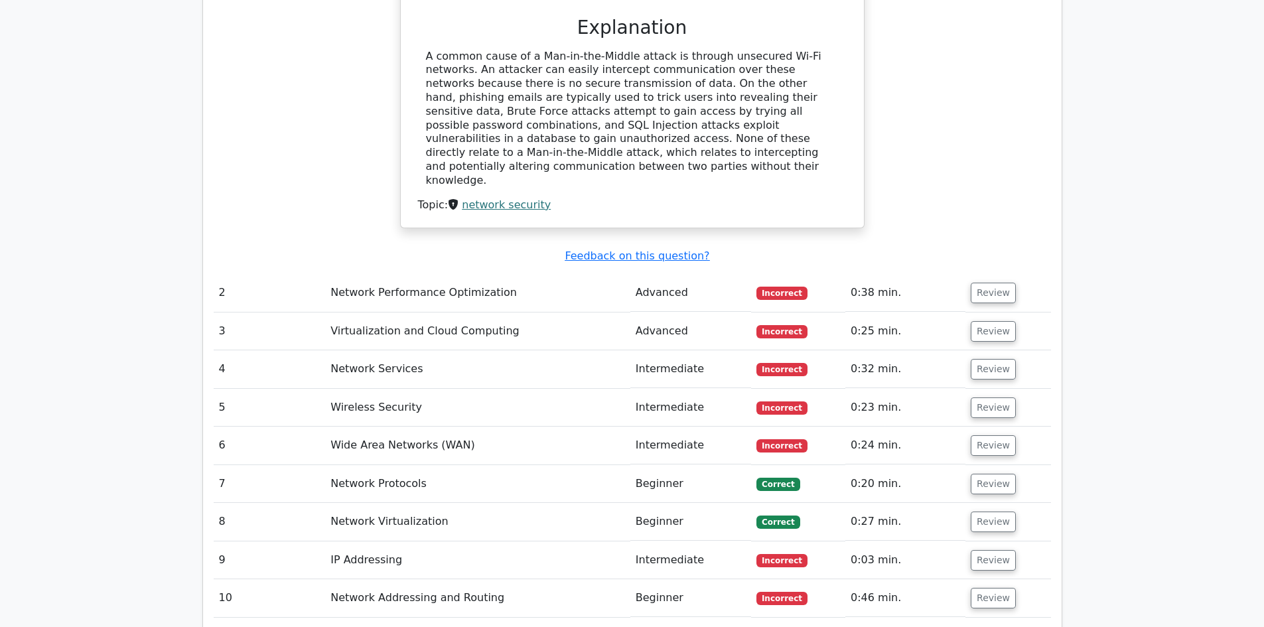
scroll to position [1394, 0]
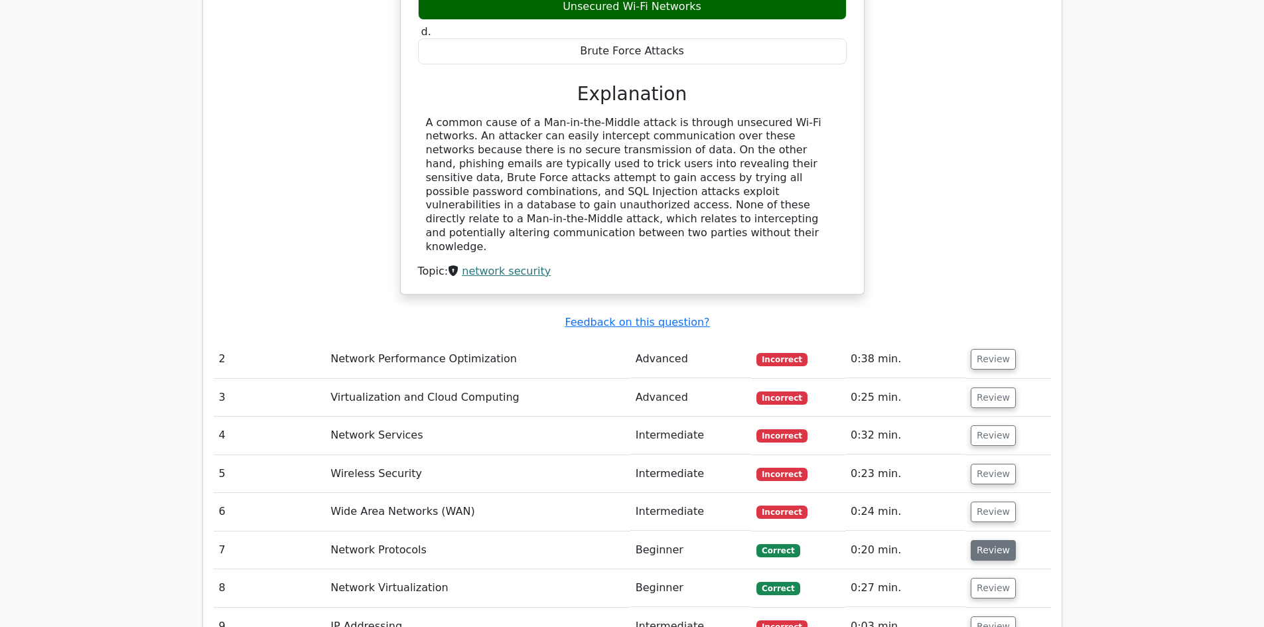
click at [984, 540] on button "Review" at bounding box center [993, 550] width 45 height 21
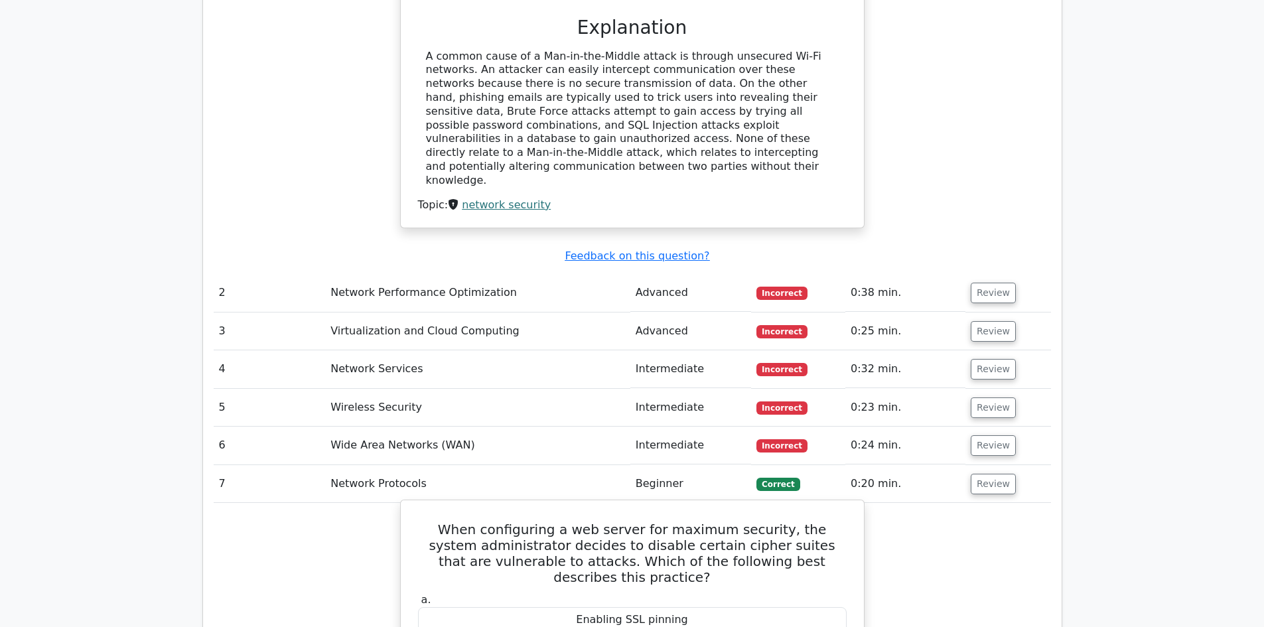
scroll to position [1593, 0]
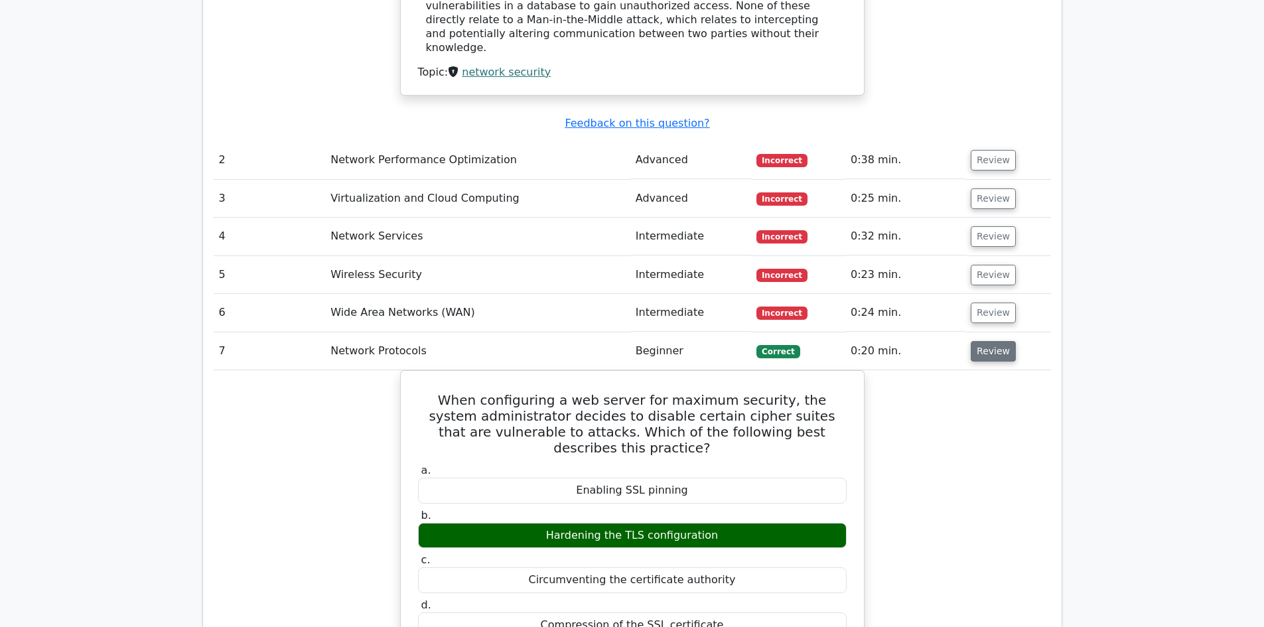
click at [976, 341] on button "Review" at bounding box center [993, 351] width 45 height 21
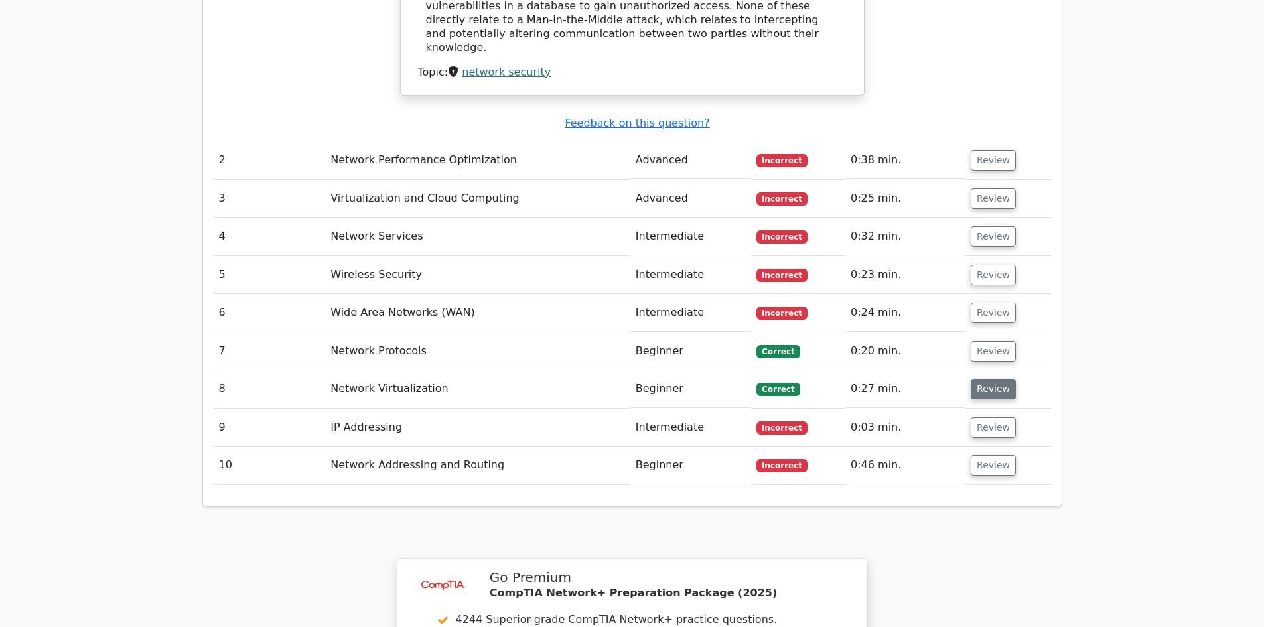
click at [988, 379] on button "Review" at bounding box center [993, 389] width 45 height 21
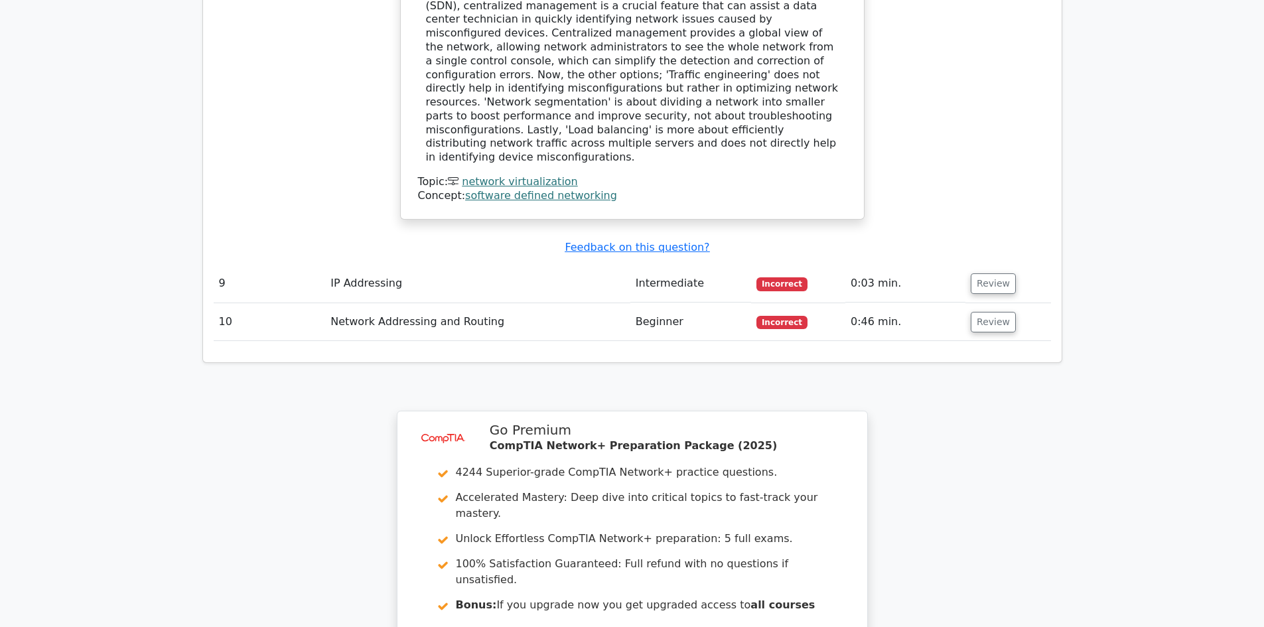
scroll to position [2540, 0]
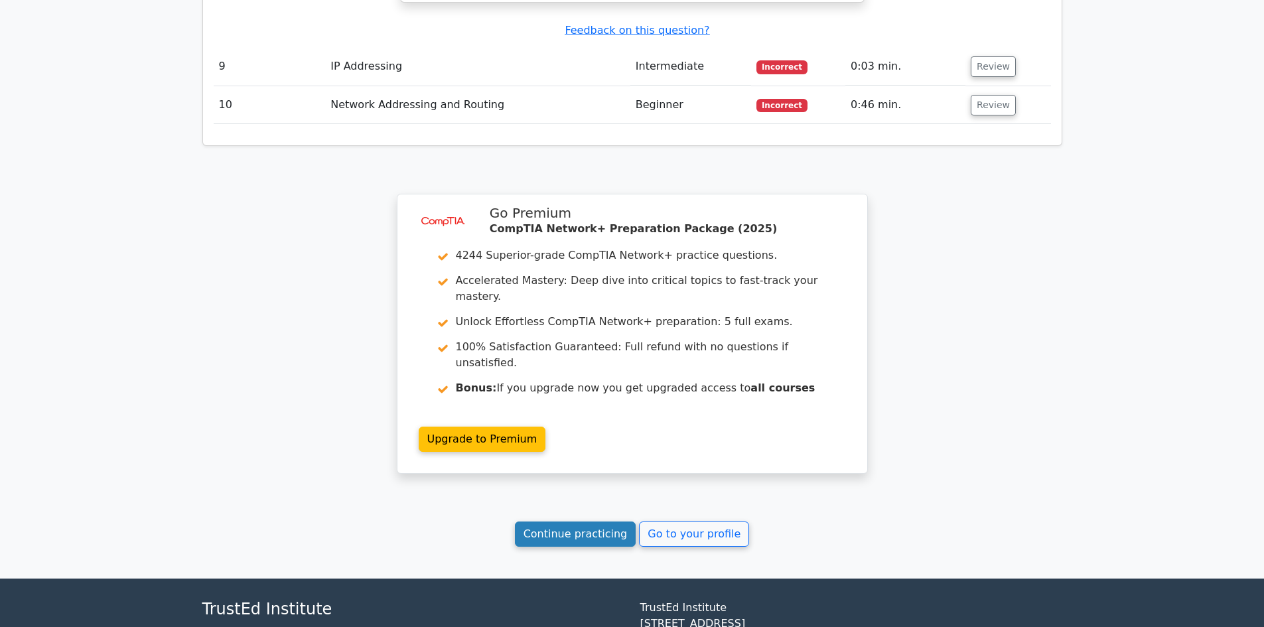
click at [570, 522] on link "Continue practicing" at bounding box center [575, 534] width 121 height 25
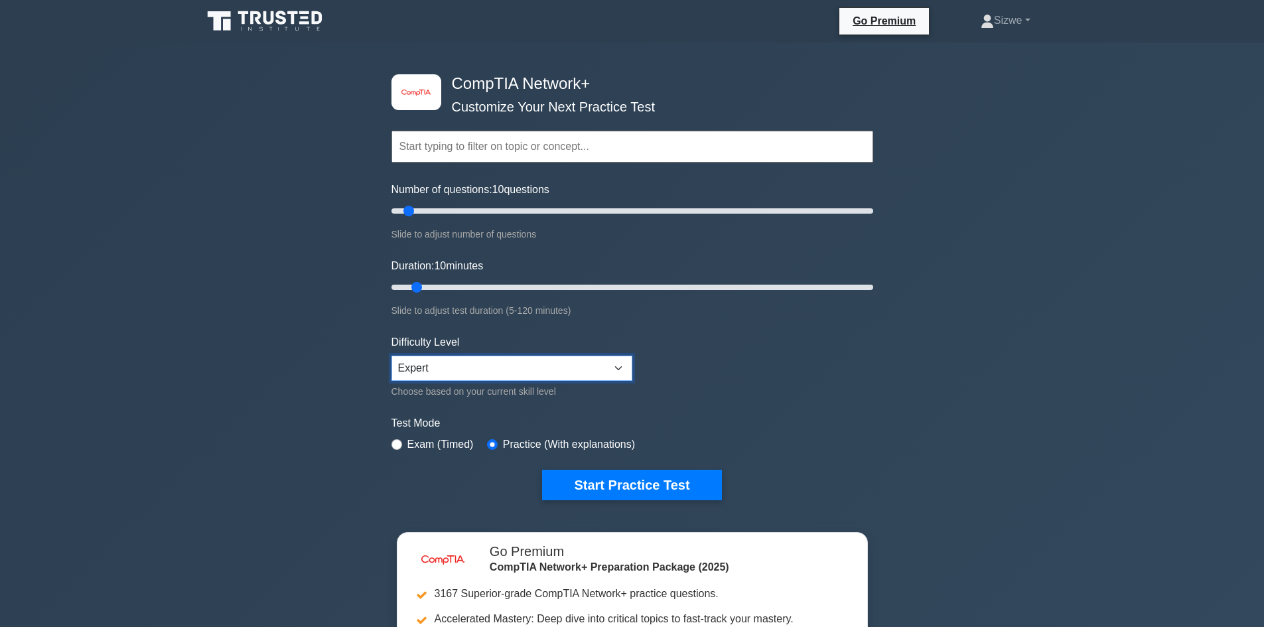
click at [462, 359] on select "Beginner Intermediate Expert" at bounding box center [512, 368] width 241 height 25
click at [392, 356] on select "Beginner Intermediate Expert" at bounding box center [512, 368] width 241 height 25
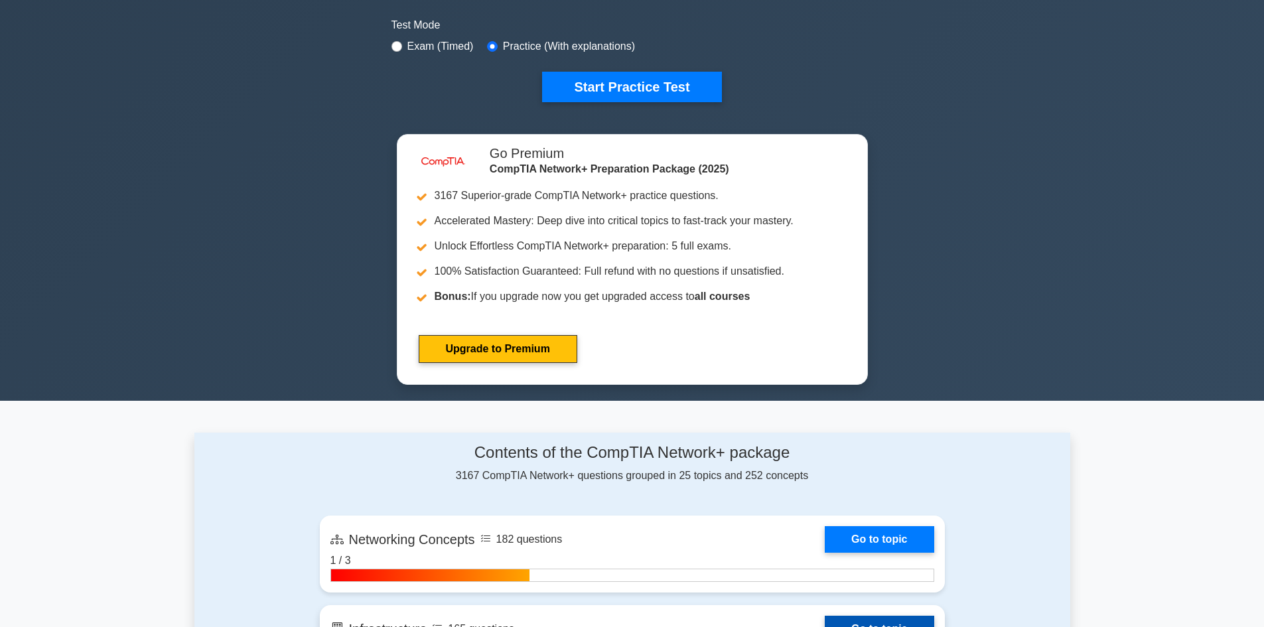
scroll to position [332, 0]
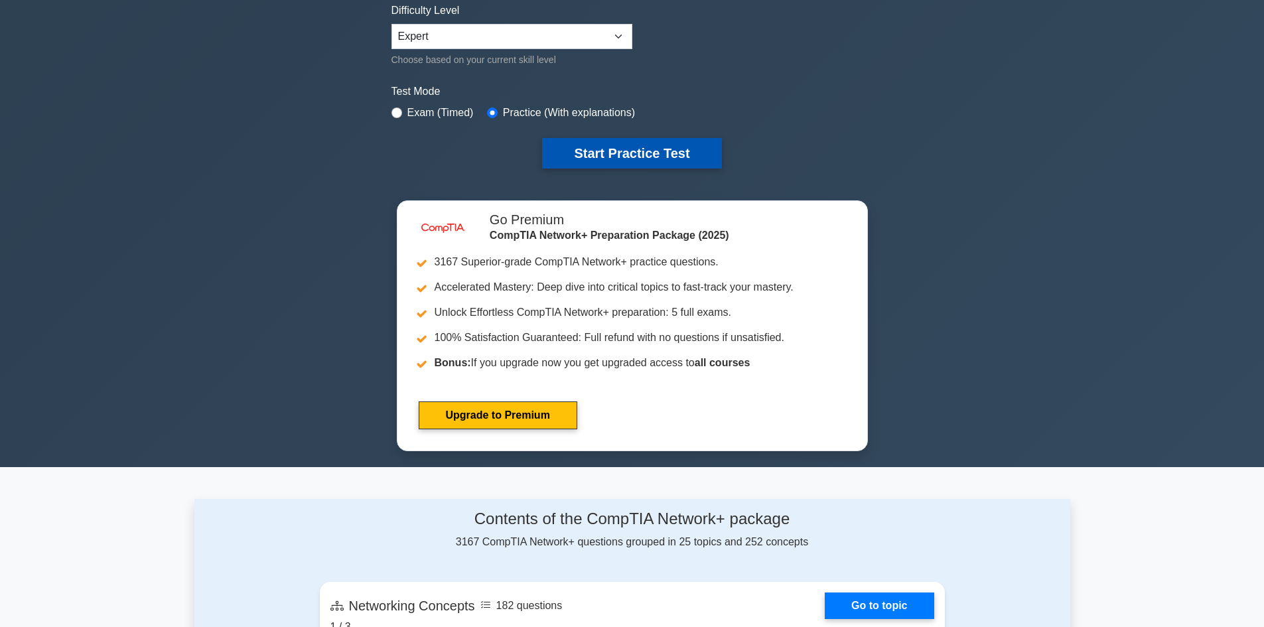
click at [616, 157] on button "Start Practice Test" at bounding box center [631, 153] width 179 height 31
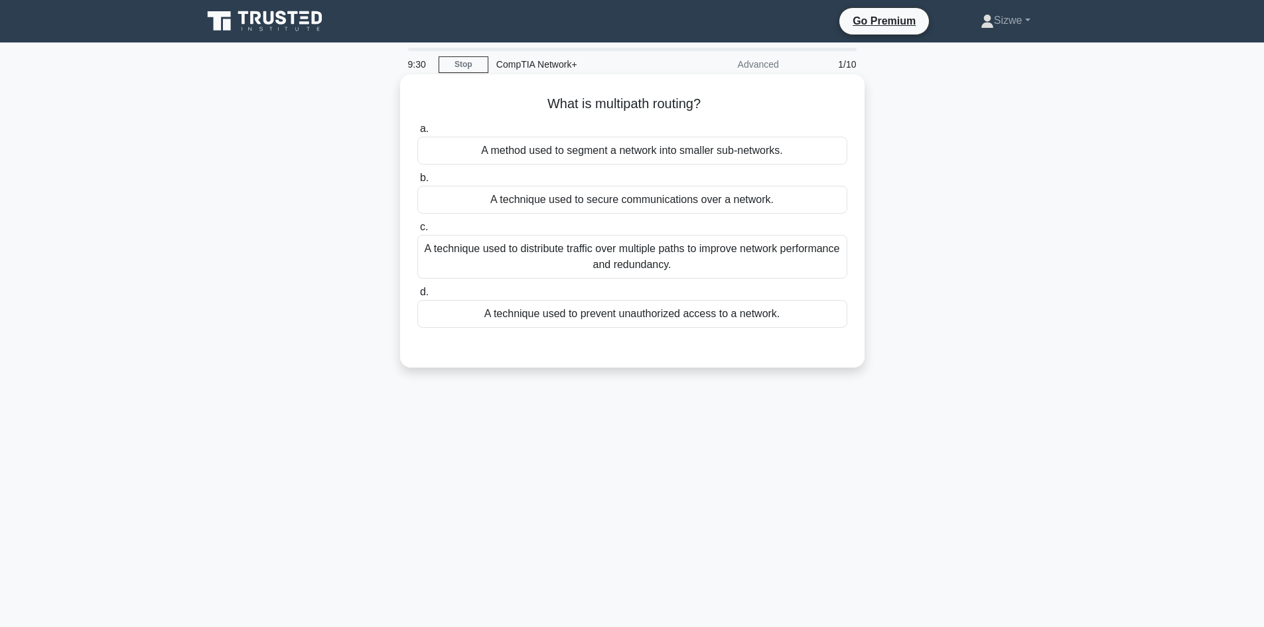
click at [662, 244] on div "A technique used to distribute traffic over multiple paths to improve network p…" at bounding box center [632, 257] width 430 height 44
click at [417, 232] on input "c. A technique used to distribute traffic over multiple paths to improve networ…" at bounding box center [417, 227] width 0 height 9
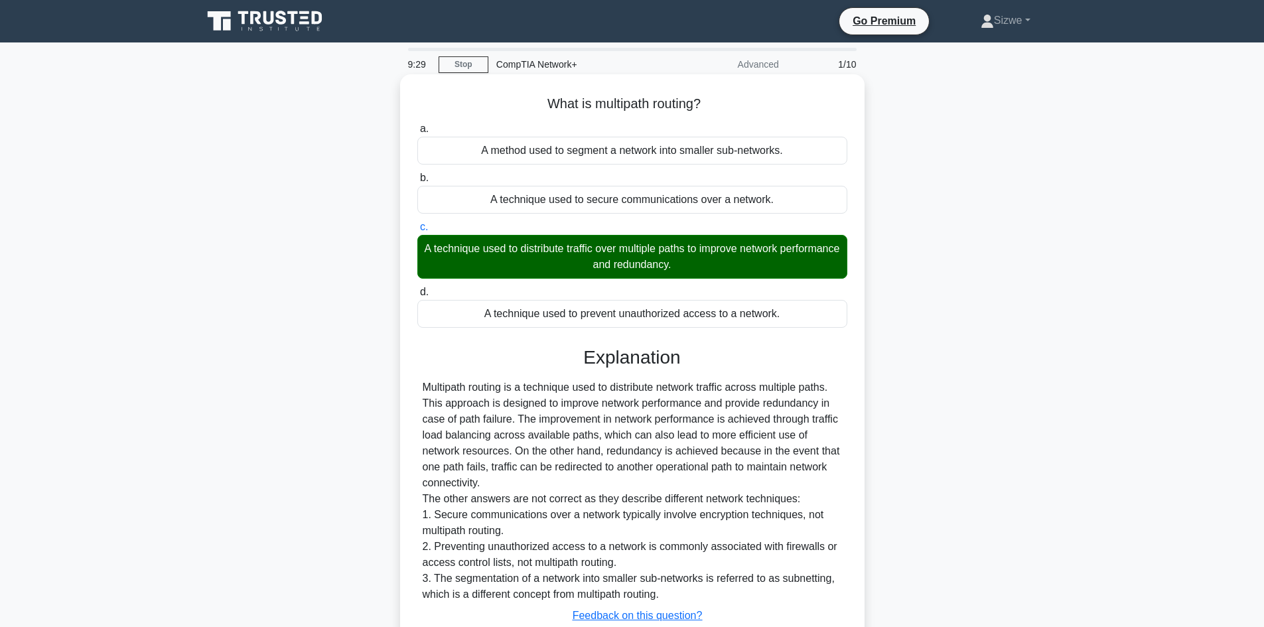
scroll to position [96, 0]
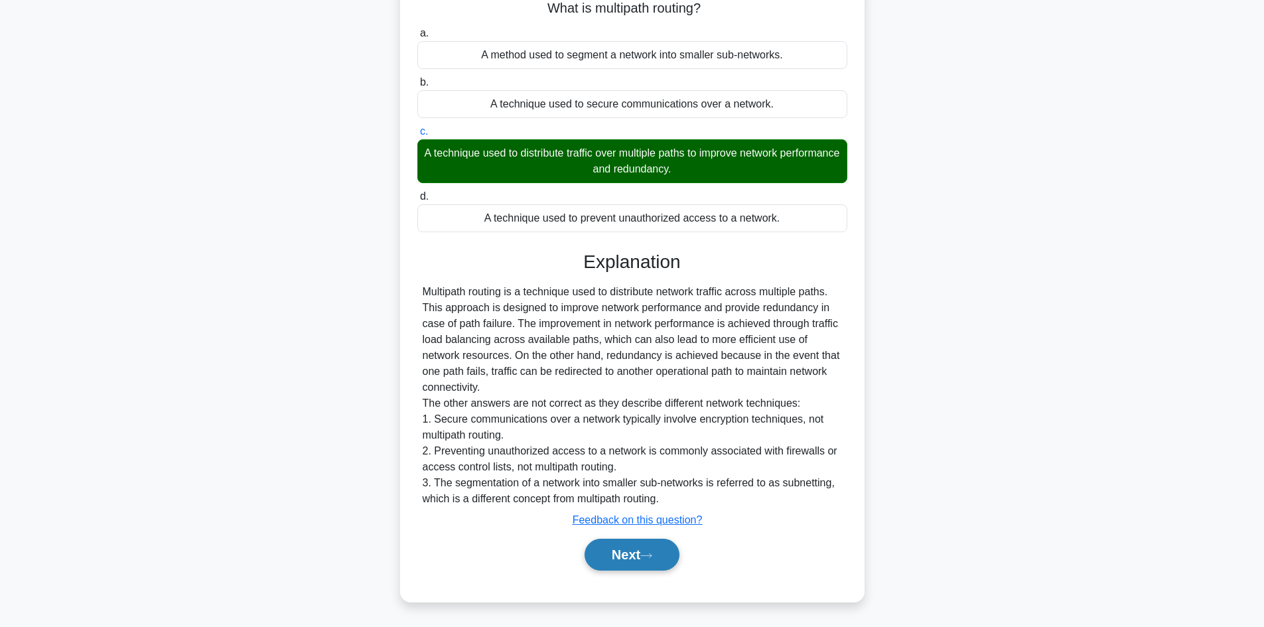
click at [621, 553] on button "Next" at bounding box center [632, 555] width 95 height 32
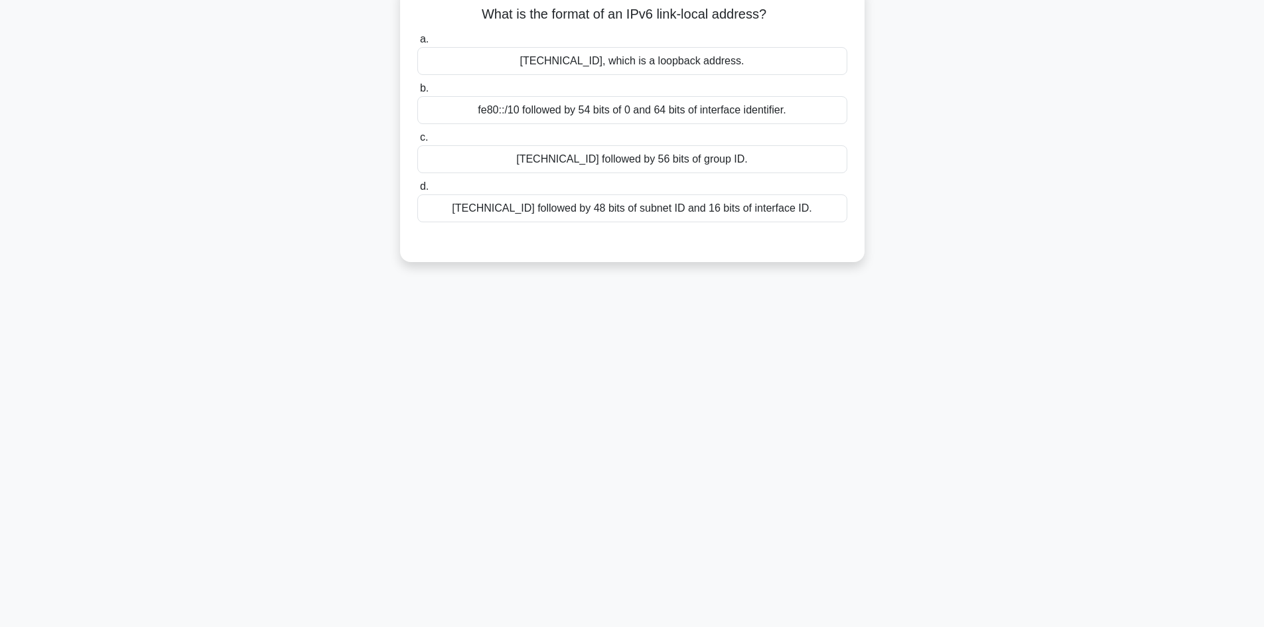
scroll to position [0, 0]
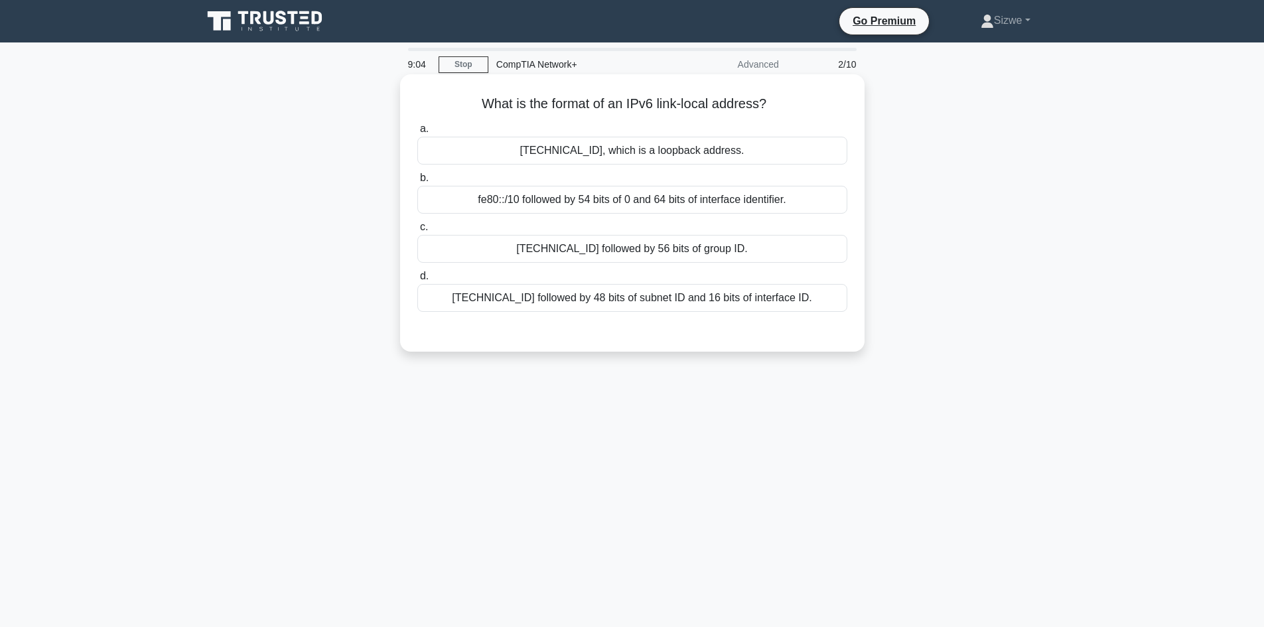
click at [761, 298] on div "fc00::/7 followed by 48 bits of subnet ID and 16 bits of interface ID." at bounding box center [632, 298] width 430 height 28
click at [417, 281] on input "d. fc00::/7 followed by 48 bits of subnet ID and 16 bits of interface ID." at bounding box center [417, 276] width 0 height 9
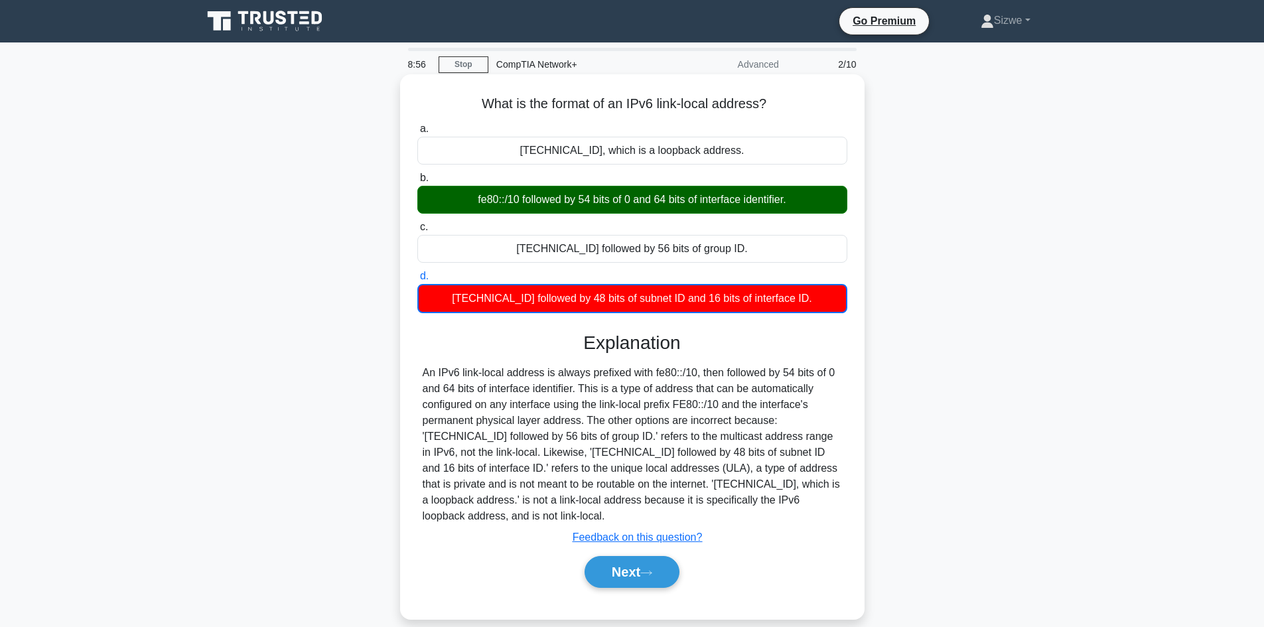
scroll to position [90, 0]
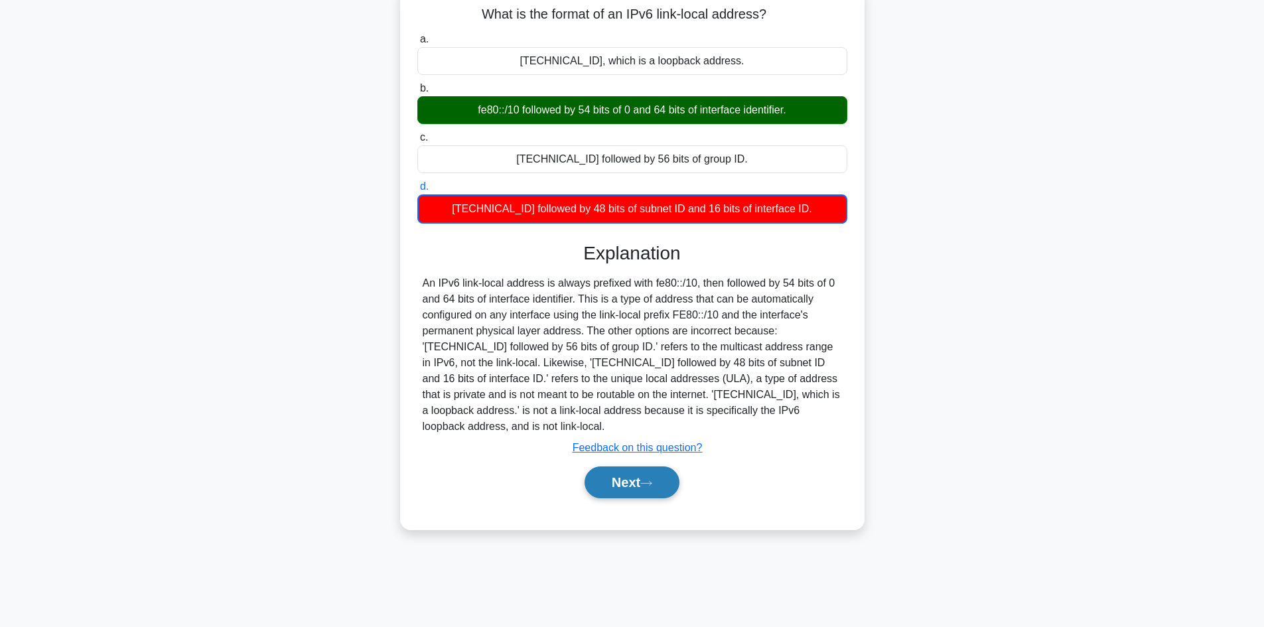
click at [628, 467] on button "Next" at bounding box center [632, 483] width 95 height 32
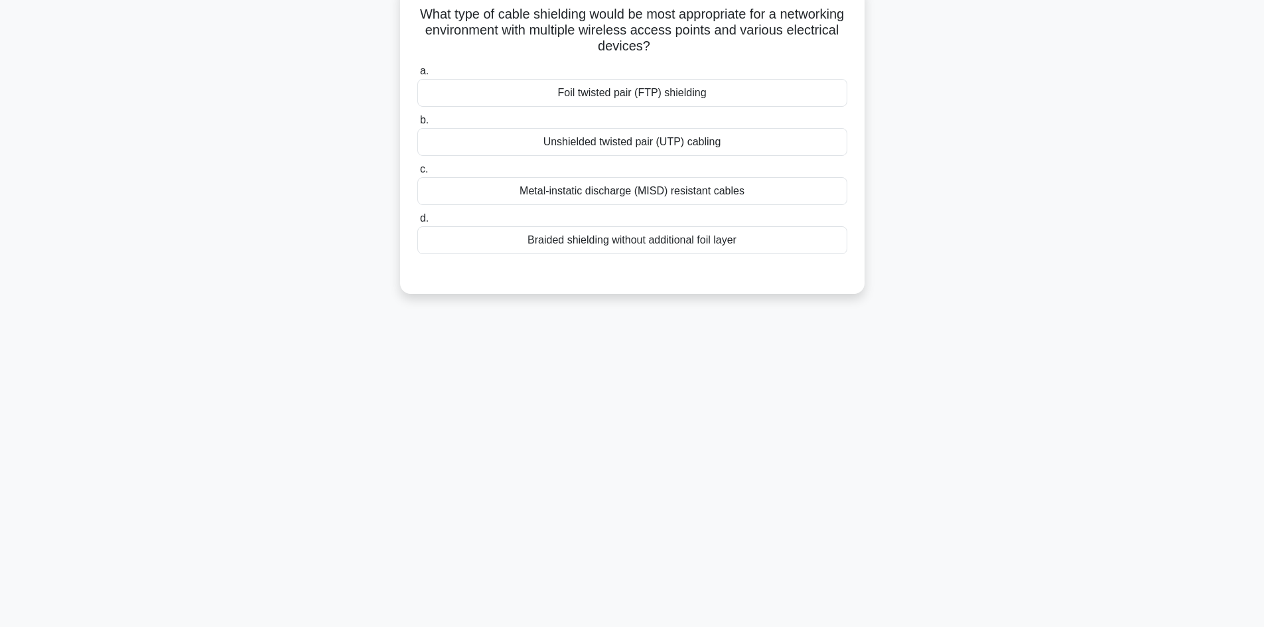
scroll to position [0, 0]
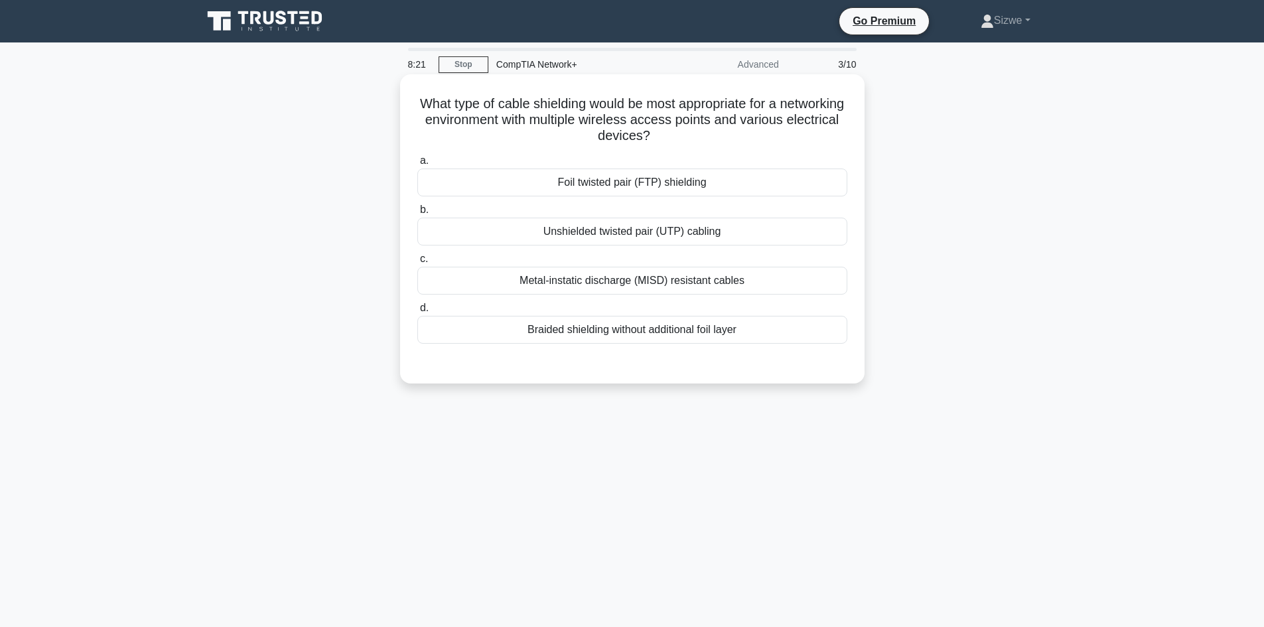
click at [636, 180] on div "Foil twisted pair (FTP) shielding" at bounding box center [632, 183] width 430 height 28
click at [417, 165] on input "a. Foil twisted pair (FTP) shielding" at bounding box center [417, 161] width 0 height 9
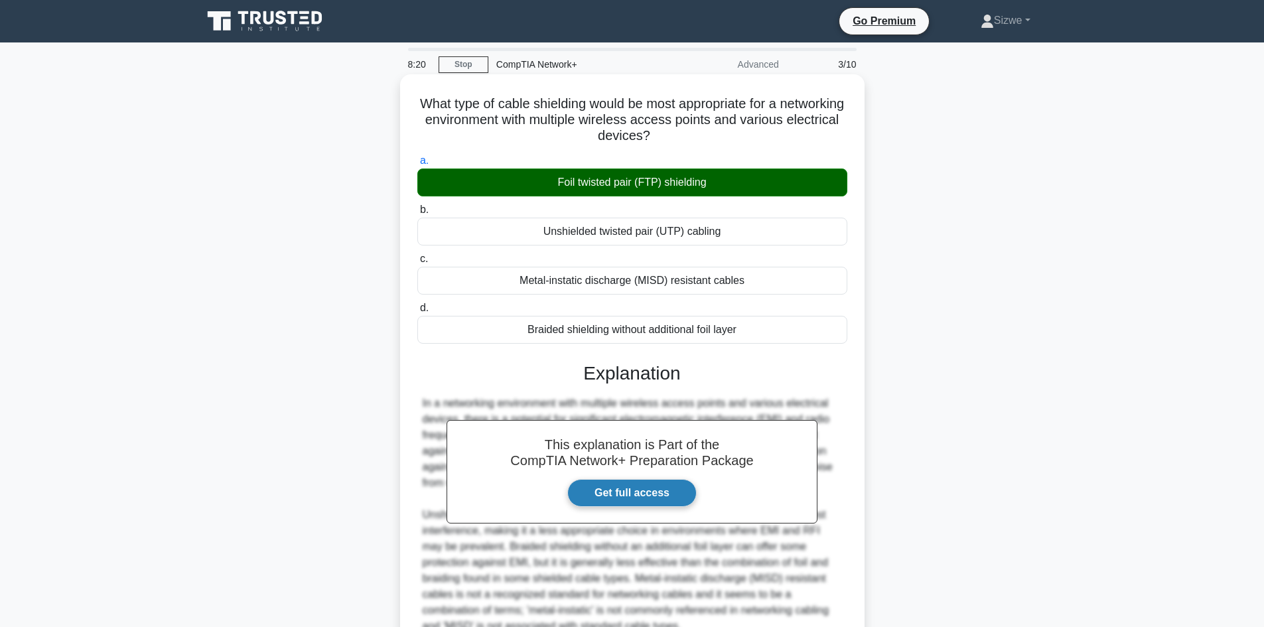
scroll to position [128, 0]
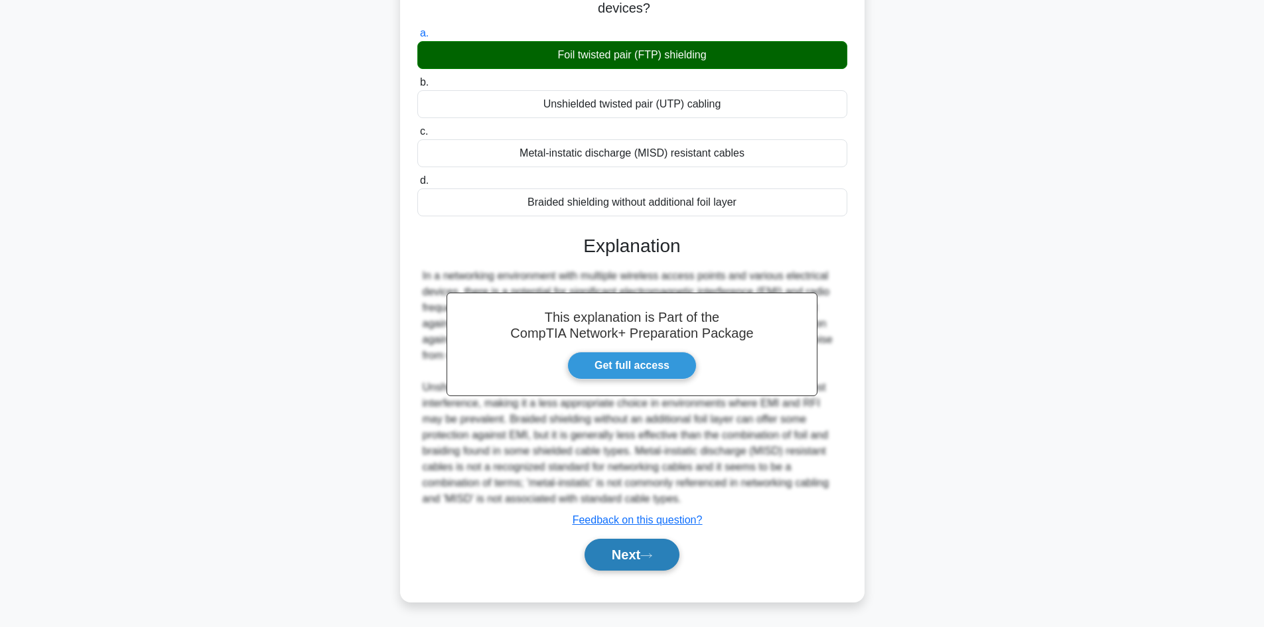
click at [615, 556] on button "Next" at bounding box center [632, 555] width 95 height 32
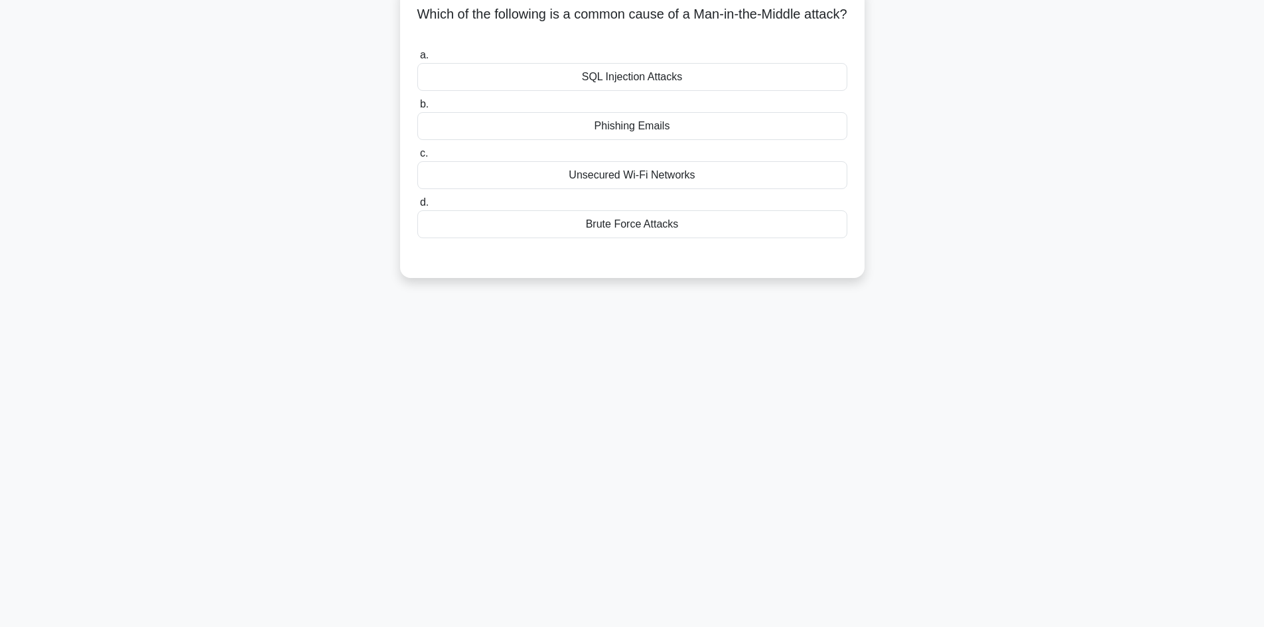
scroll to position [0, 0]
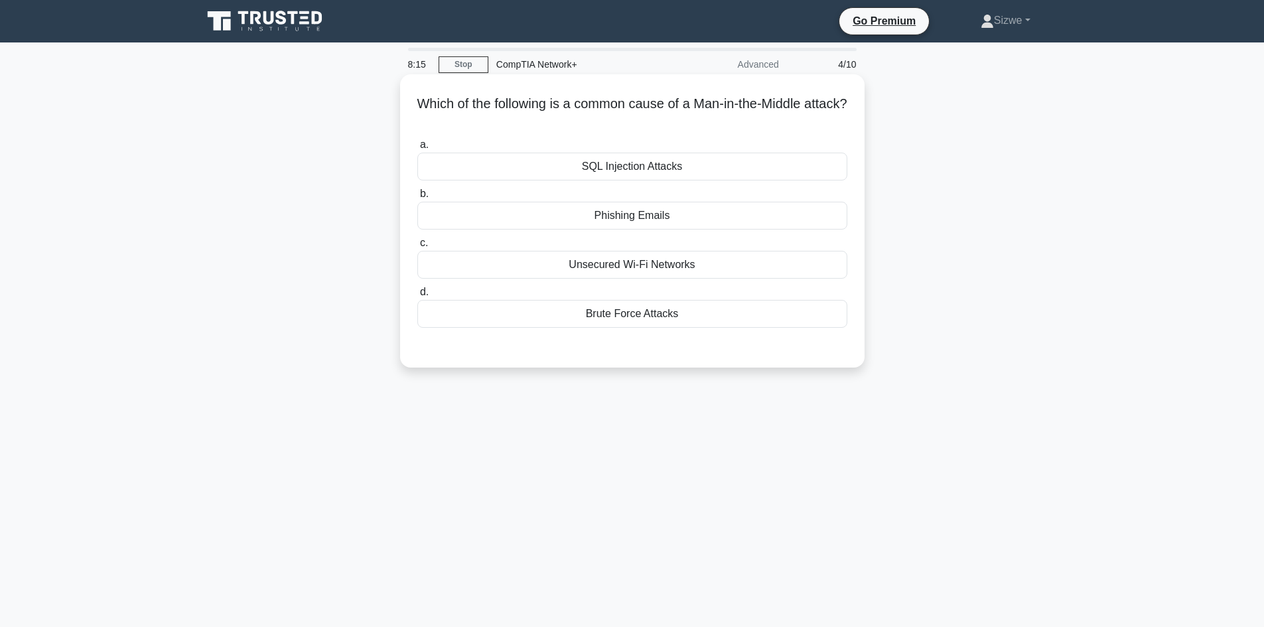
click at [644, 269] on div "Unsecured Wi-Fi Networks" at bounding box center [632, 265] width 430 height 28
click at [417, 248] on input "c. Unsecured Wi-Fi Networks" at bounding box center [417, 243] width 0 height 9
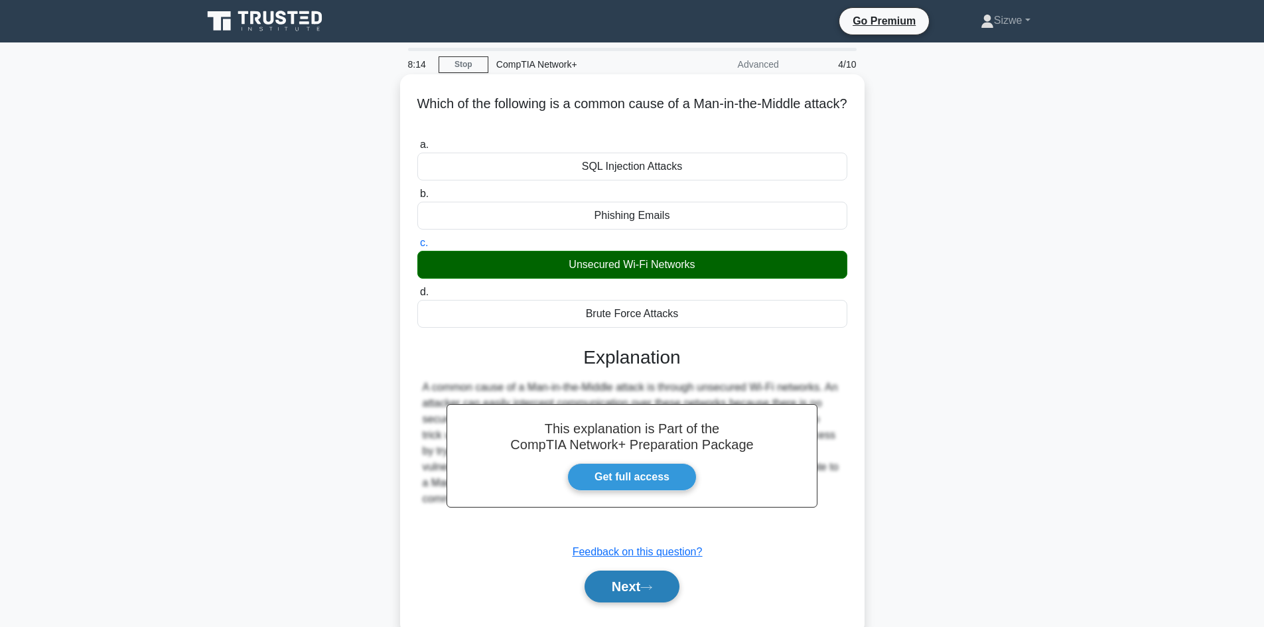
scroll to position [90, 0]
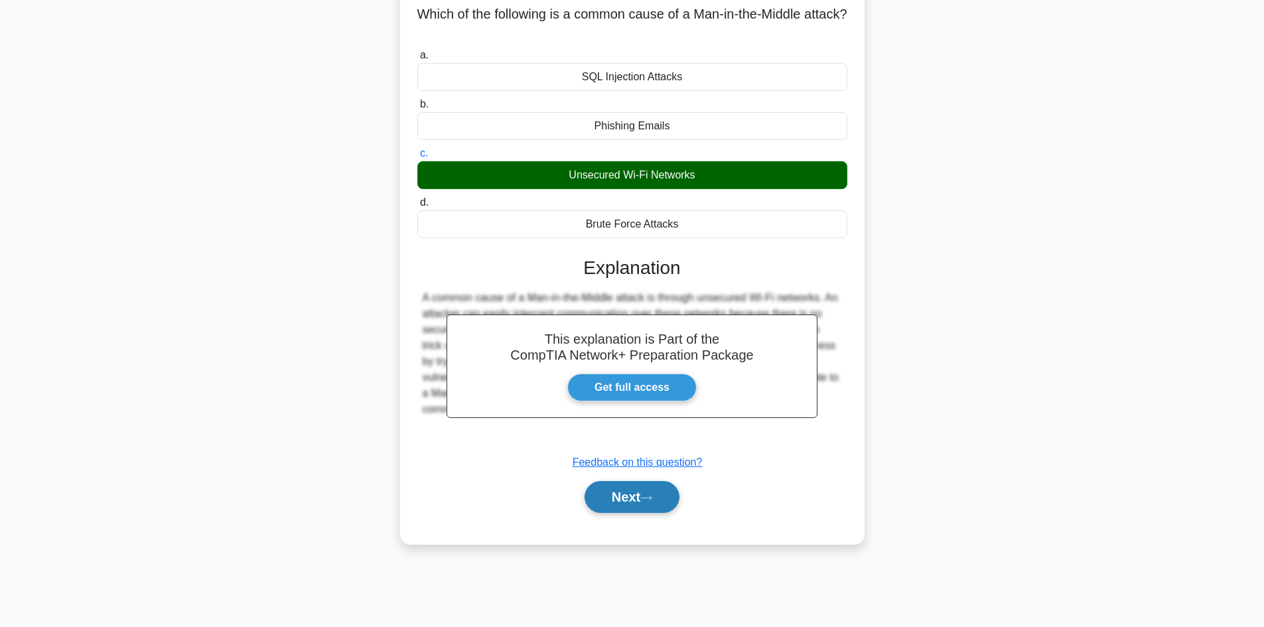
click at [619, 498] on button "Next" at bounding box center [632, 497] width 95 height 32
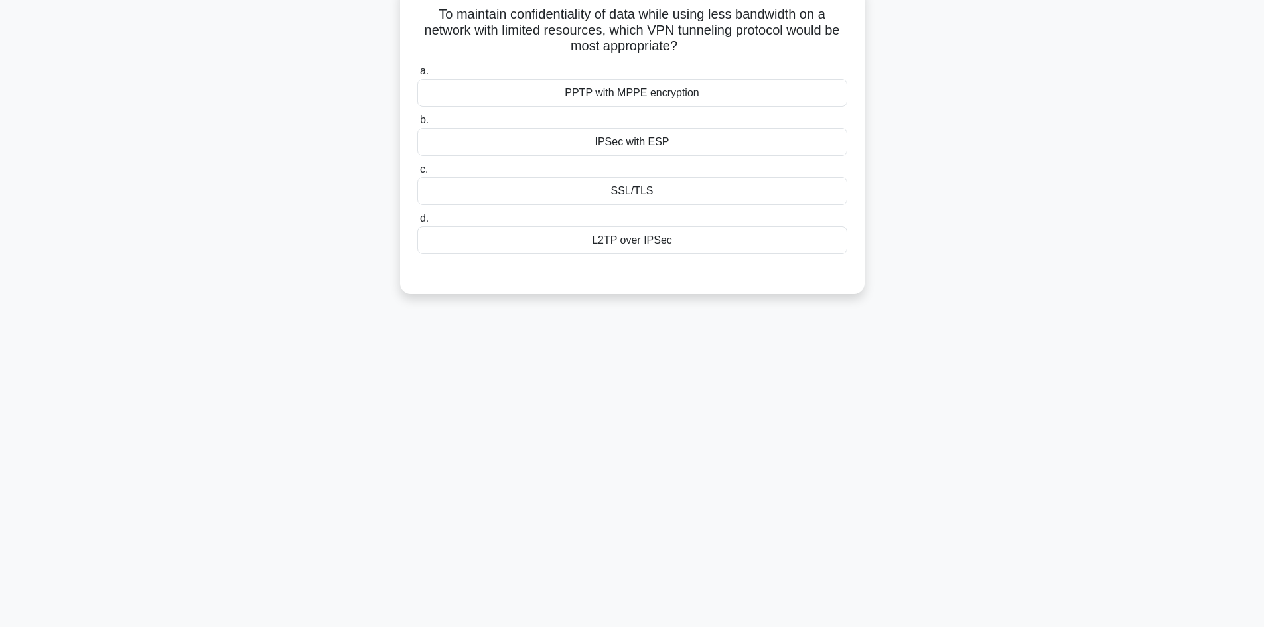
scroll to position [0, 0]
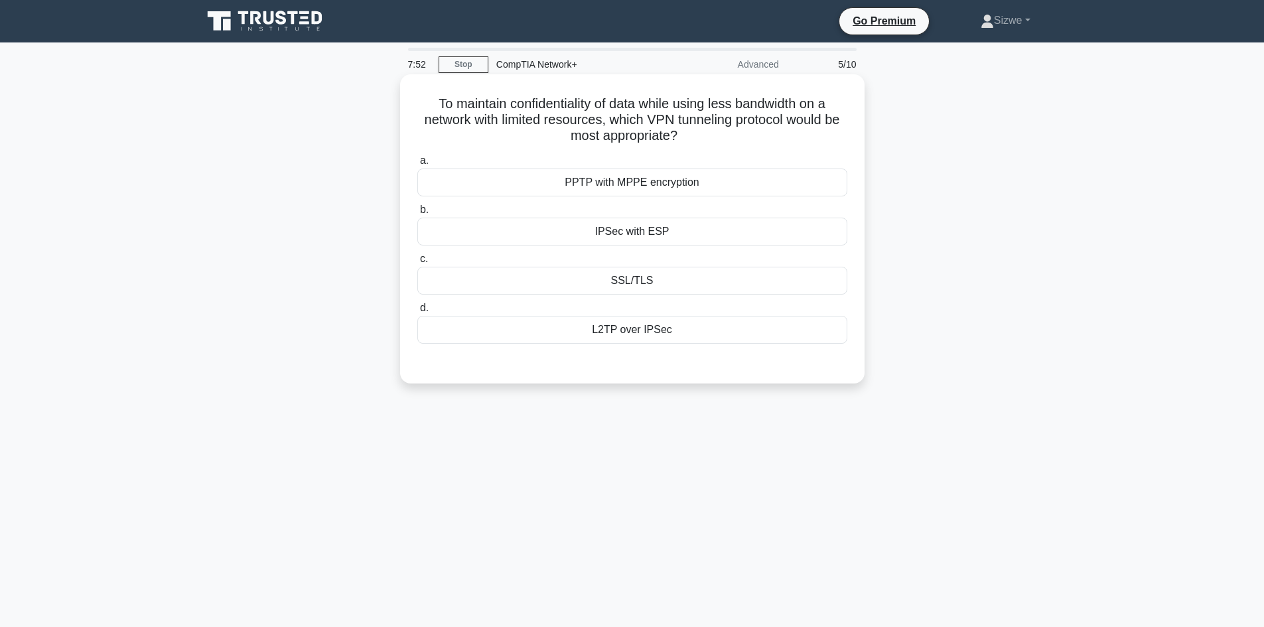
click at [622, 288] on div "SSL/TLS" at bounding box center [632, 281] width 430 height 28
click at [417, 263] on input "c. SSL/TLS" at bounding box center [417, 259] width 0 height 9
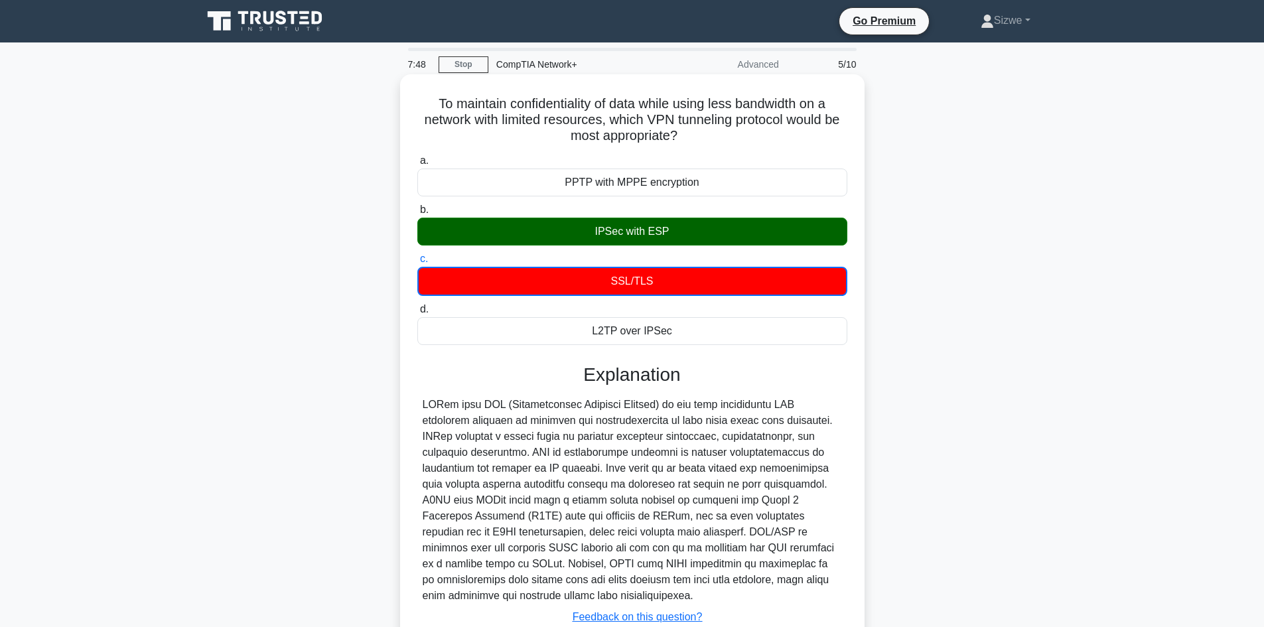
scroll to position [98, 0]
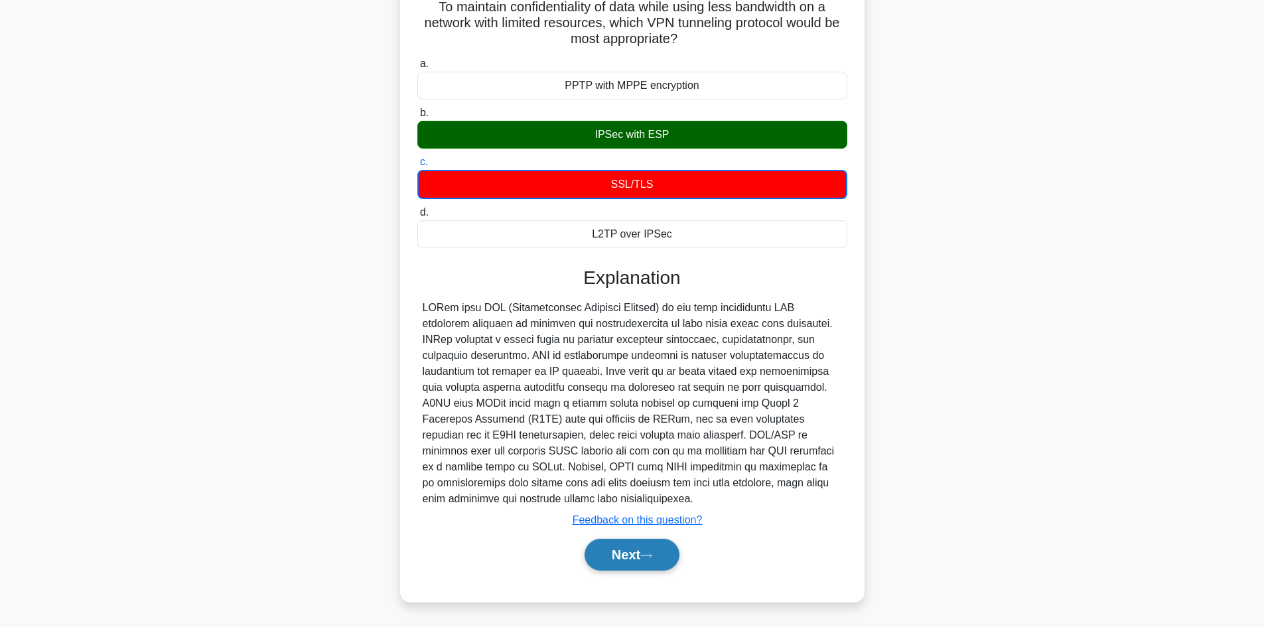
click at [624, 555] on button "Next" at bounding box center [632, 555] width 95 height 32
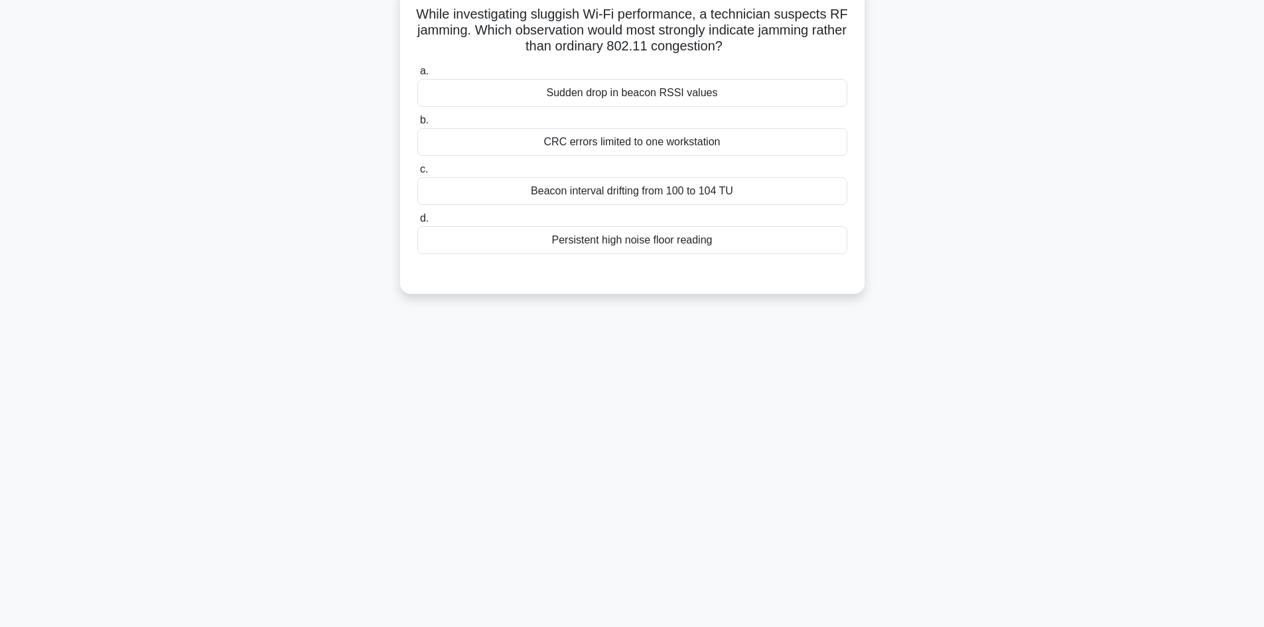
scroll to position [0, 0]
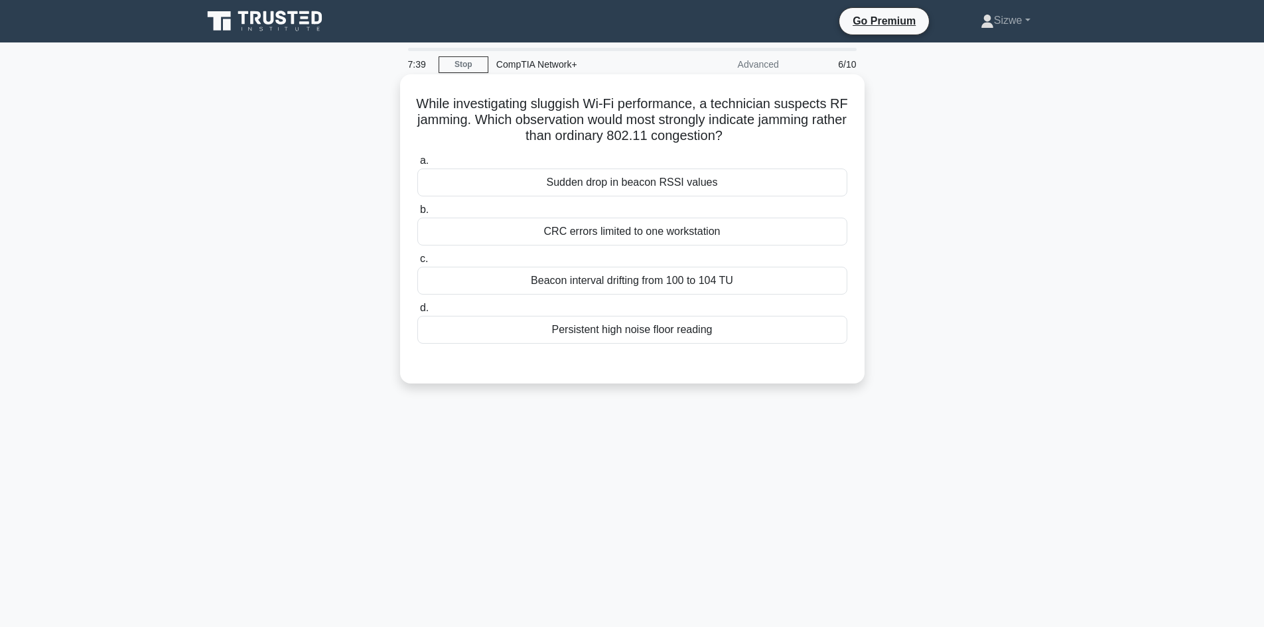
click at [680, 332] on div "Persistent high noise floor reading" at bounding box center [632, 330] width 430 height 28
click at [417, 313] on input "d. Persistent high noise floor reading" at bounding box center [417, 308] width 0 height 9
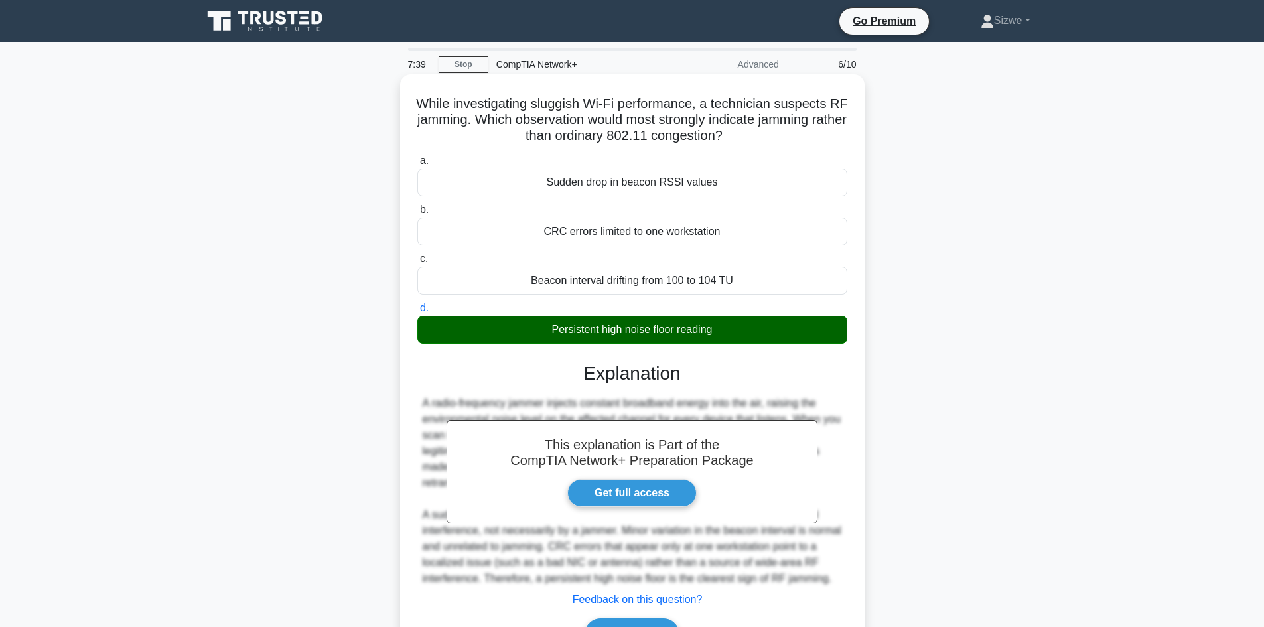
scroll to position [90, 0]
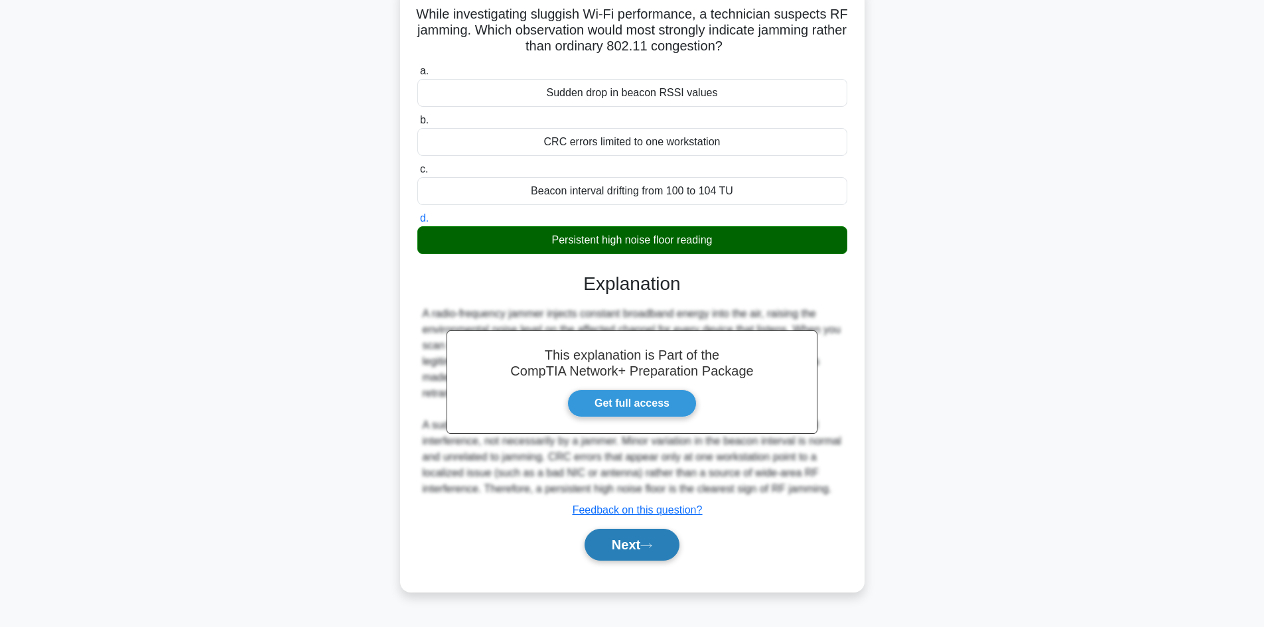
click at [632, 547] on button "Next" at bounding box center [632, 545] width 95 height 32
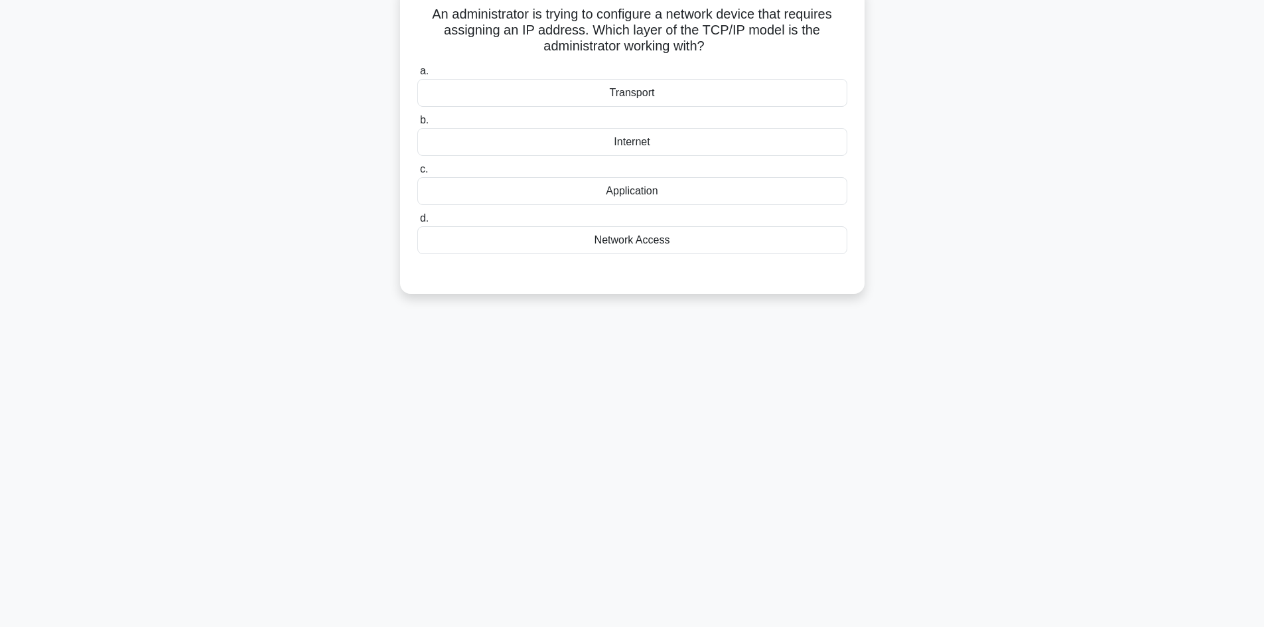
scroll to position [0, 0]
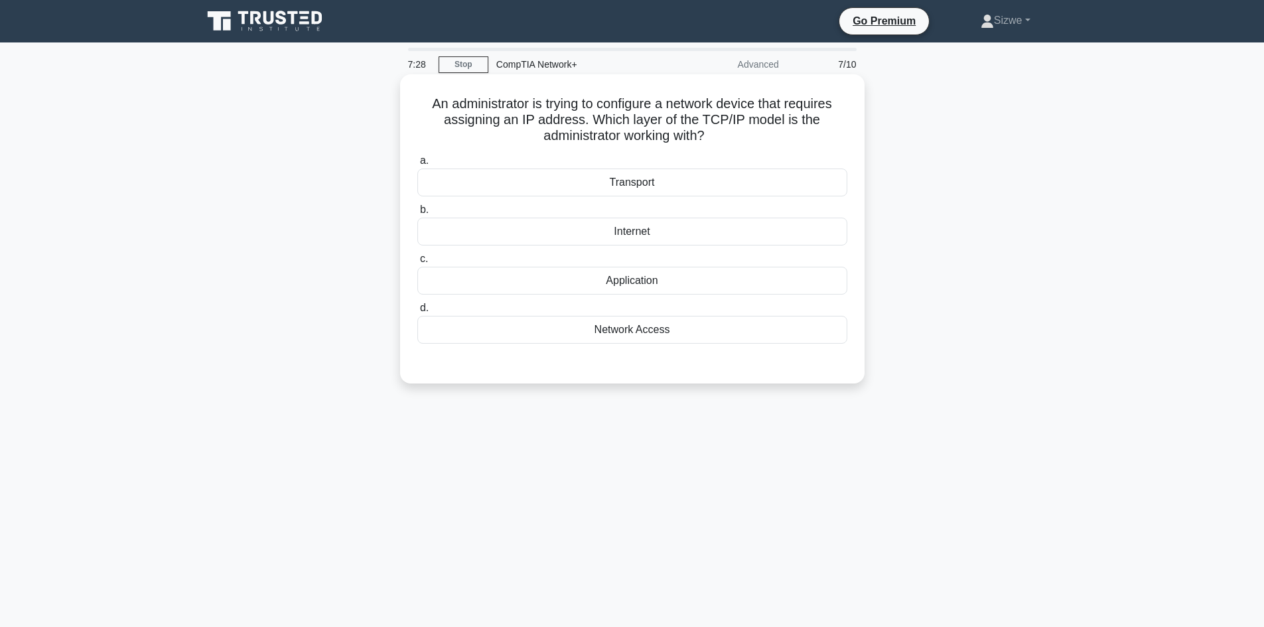
click at [642, 191] on div "Transport" at bounding box center [632, 183] width 430 height 28
click at [417, 165] on input "a. Transport" at bounding box center [417, 161] width 0 height 9
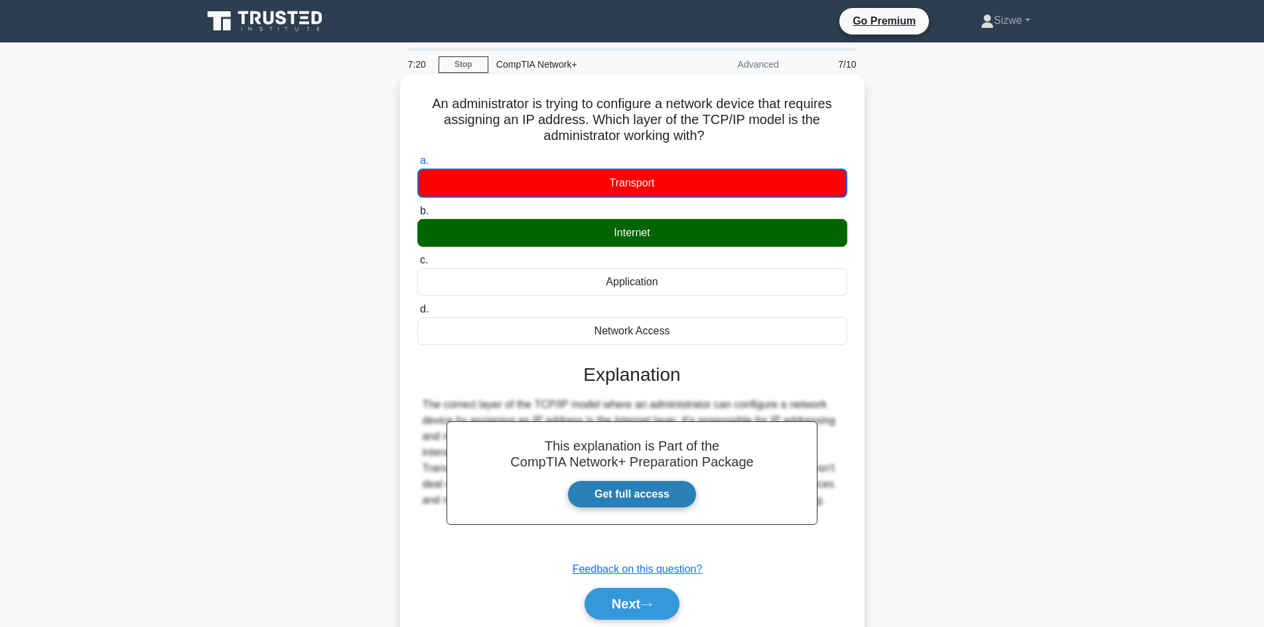
scroll to position [90, 0]
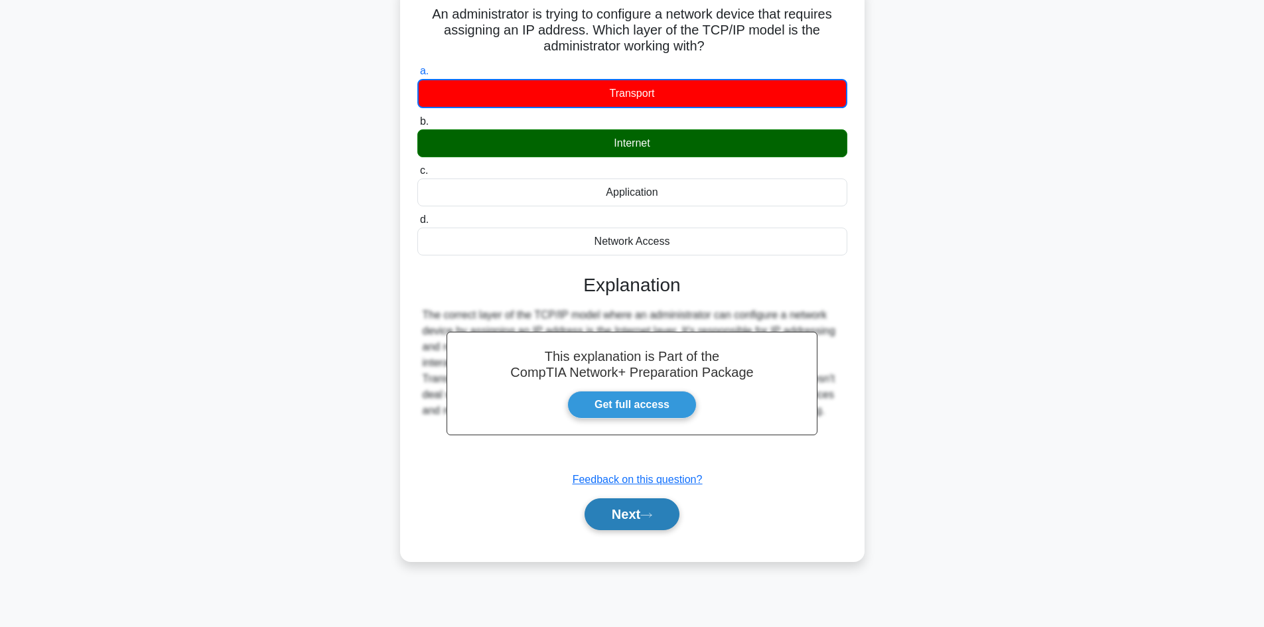
click at [634, 507] on button "Next" at bounding box center [632, 514] width 95 height 32
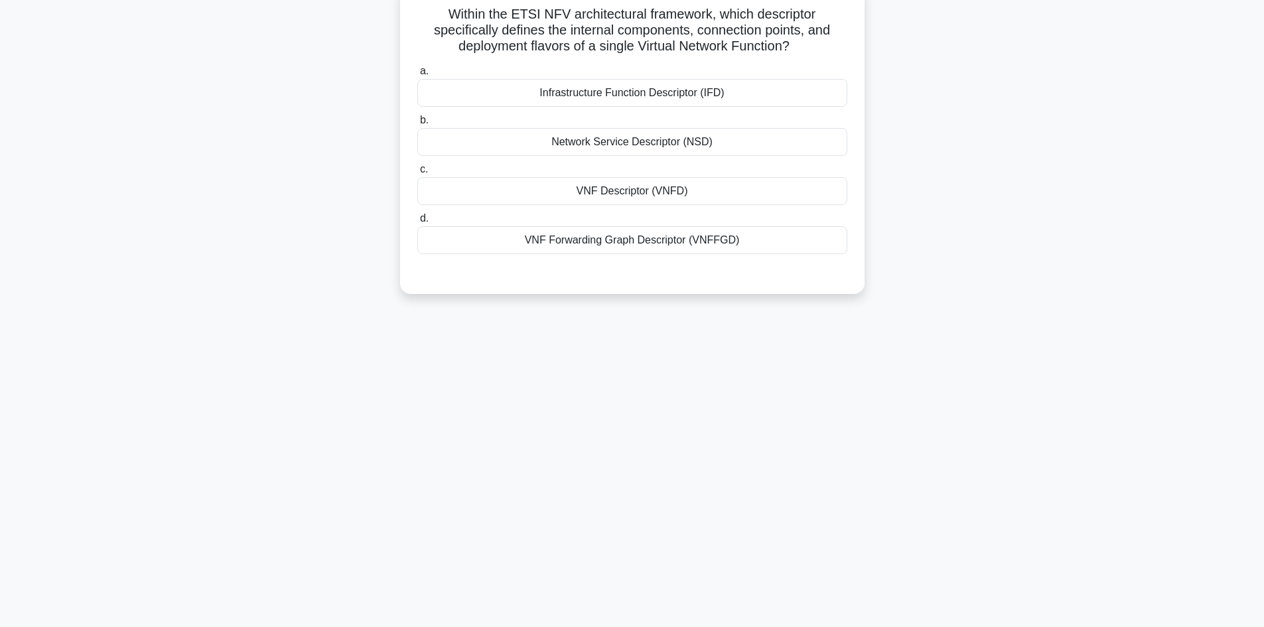
scroll to position [0, 0]
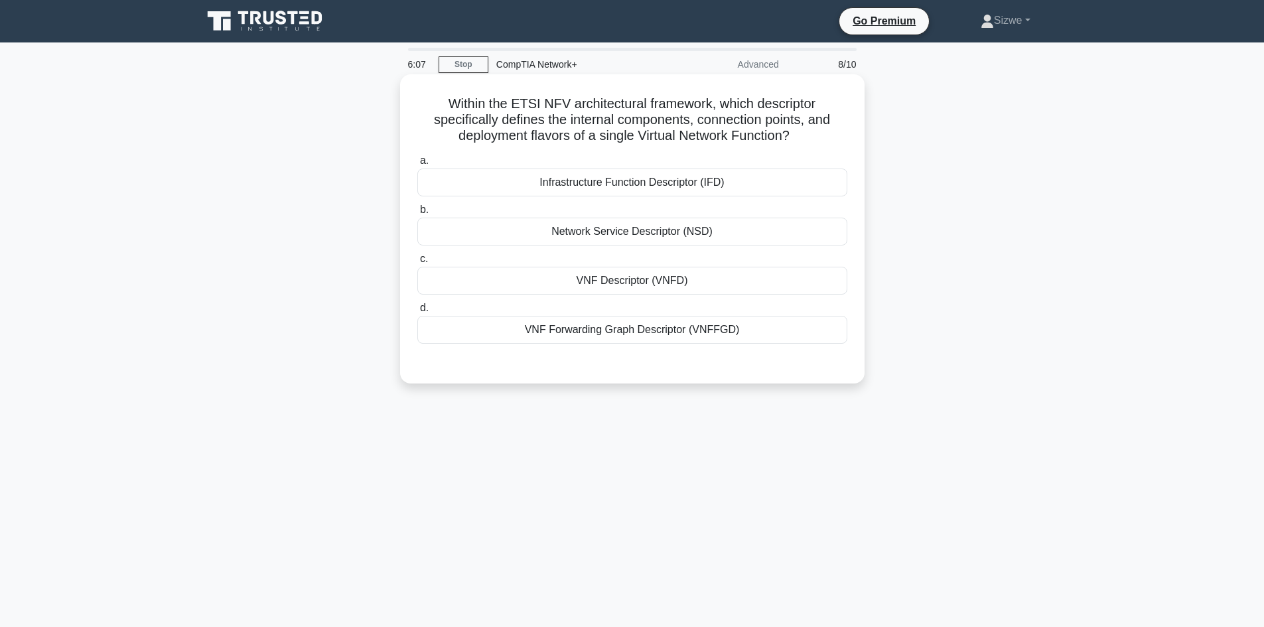
click at [613, 236] on div "Network Service Descriptor (NSD)" at bounding box center [632, 232] width 430 height 28
click at [417, 214] on input "b. Network Service Descriptor (NSD)" at bounding box center [417, 210] width 0 height 9
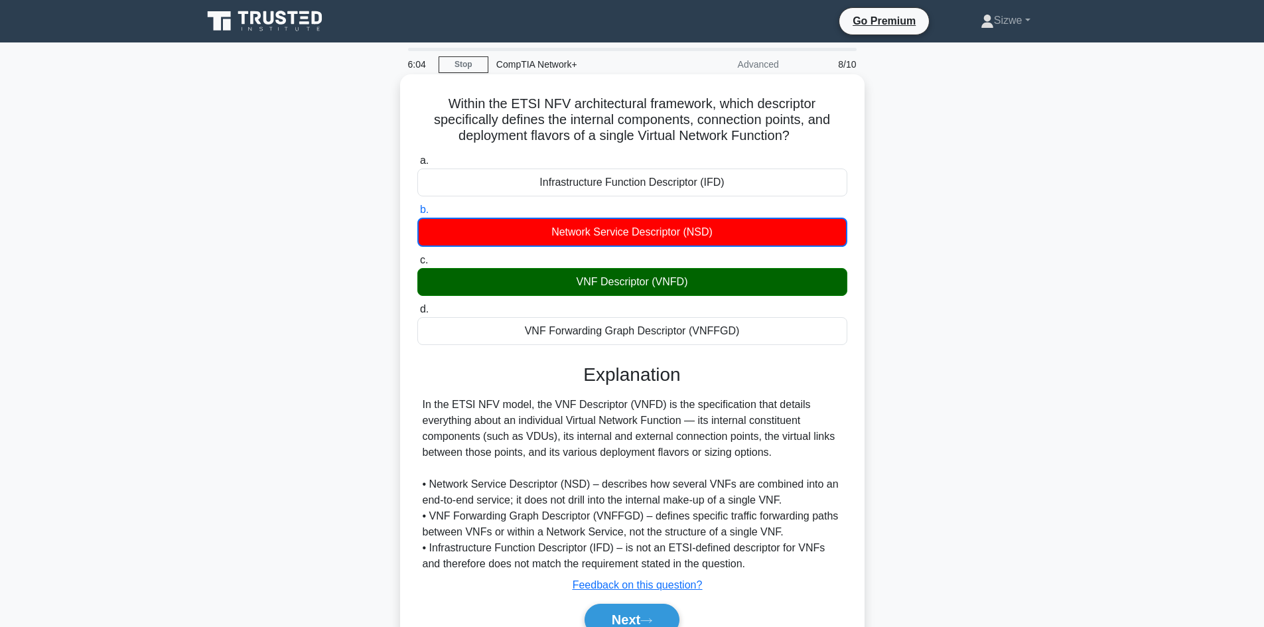
scroll to position [90, 0]
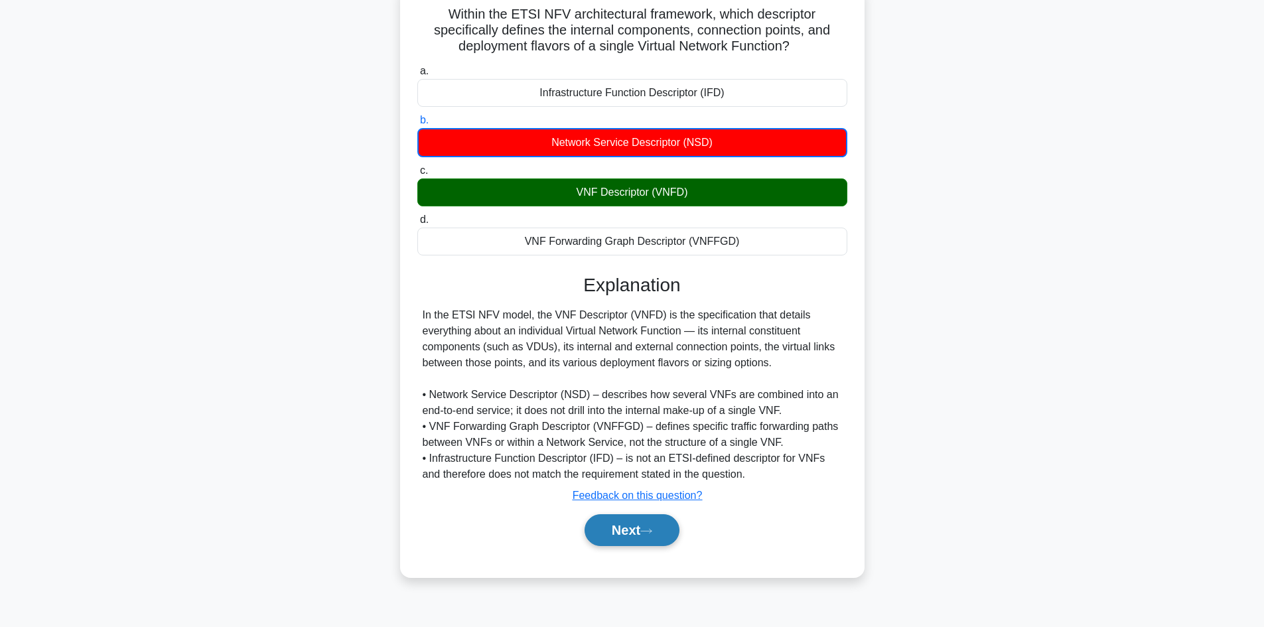
click at [641, 528] on button "Next" at bounding box center [632, 530] width 95 height 32
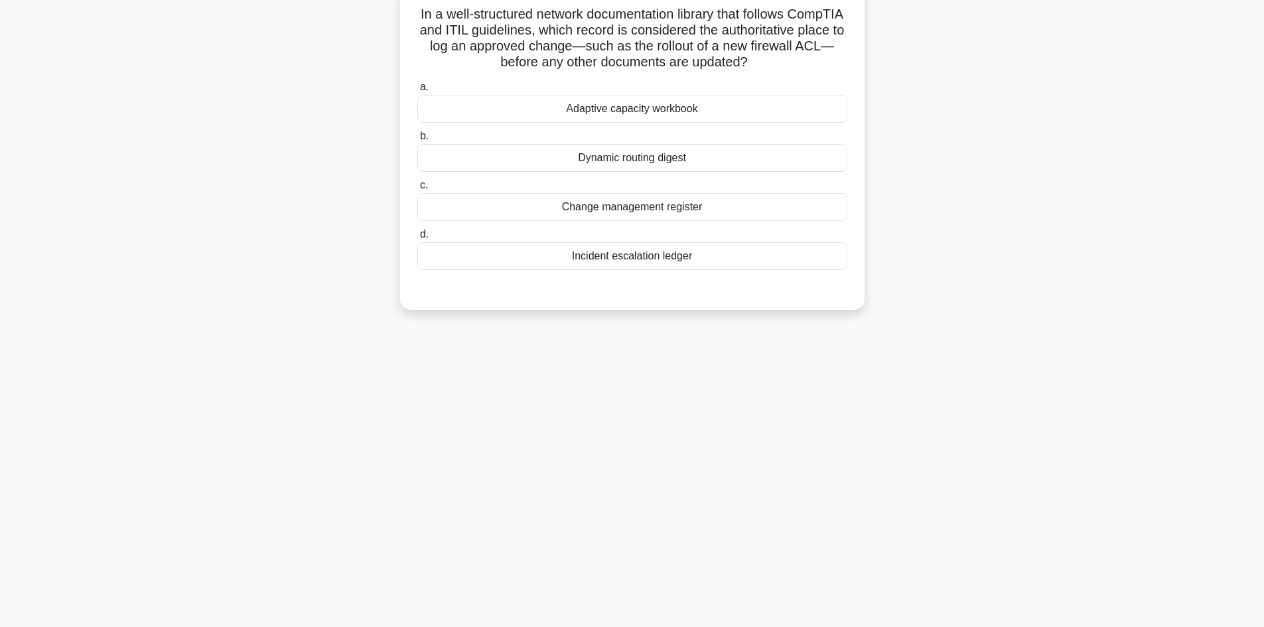
scroll to position [0, 0]
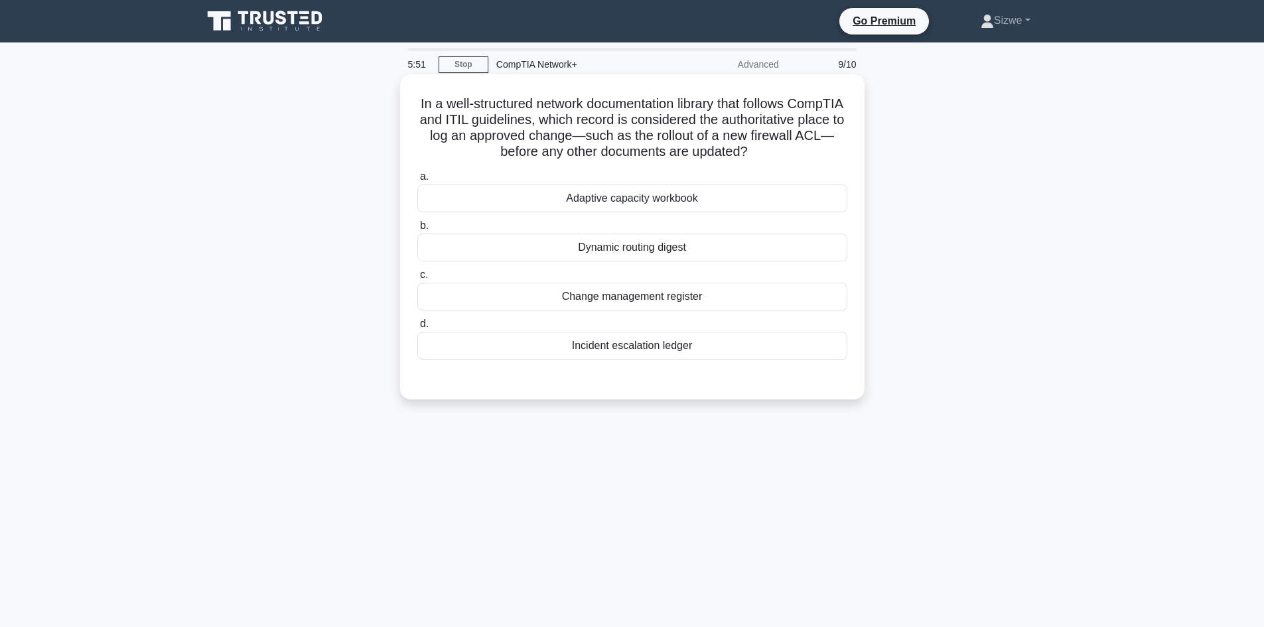
click at [633, 300] on div "Change management register" at bounding box center [632, 297] width 430 height 28
click at [417, 279] on input "c. Change management register" at bounding box center [417, 275] width 0 height 9
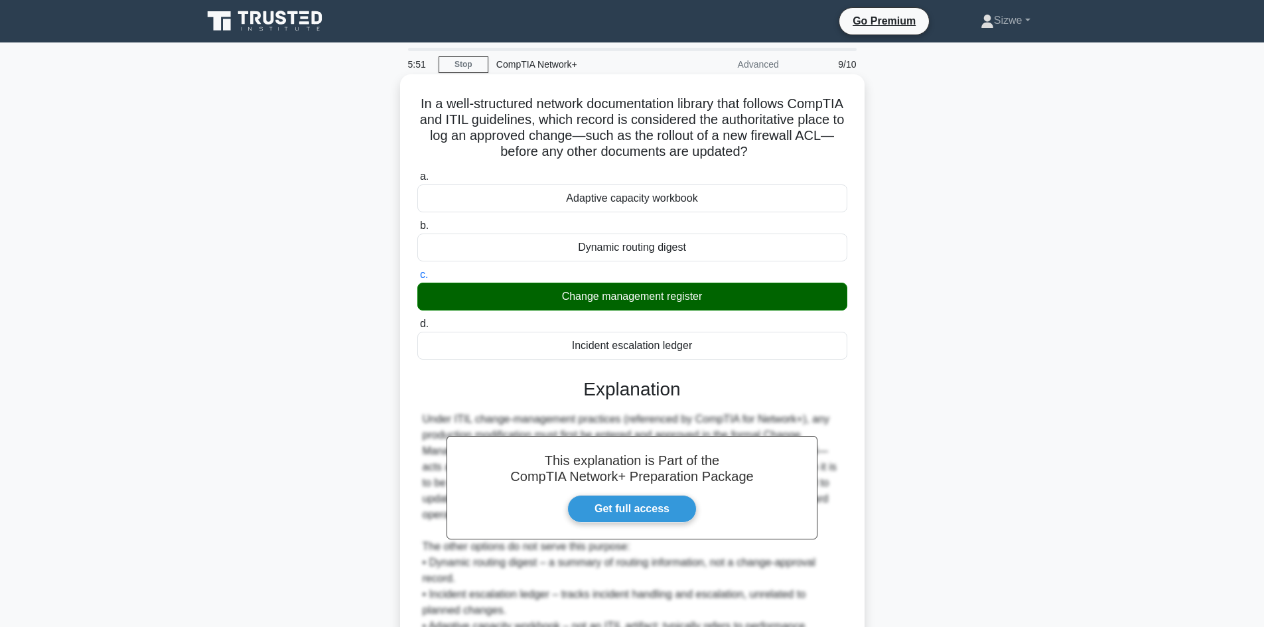
scroll to position [144, 0]
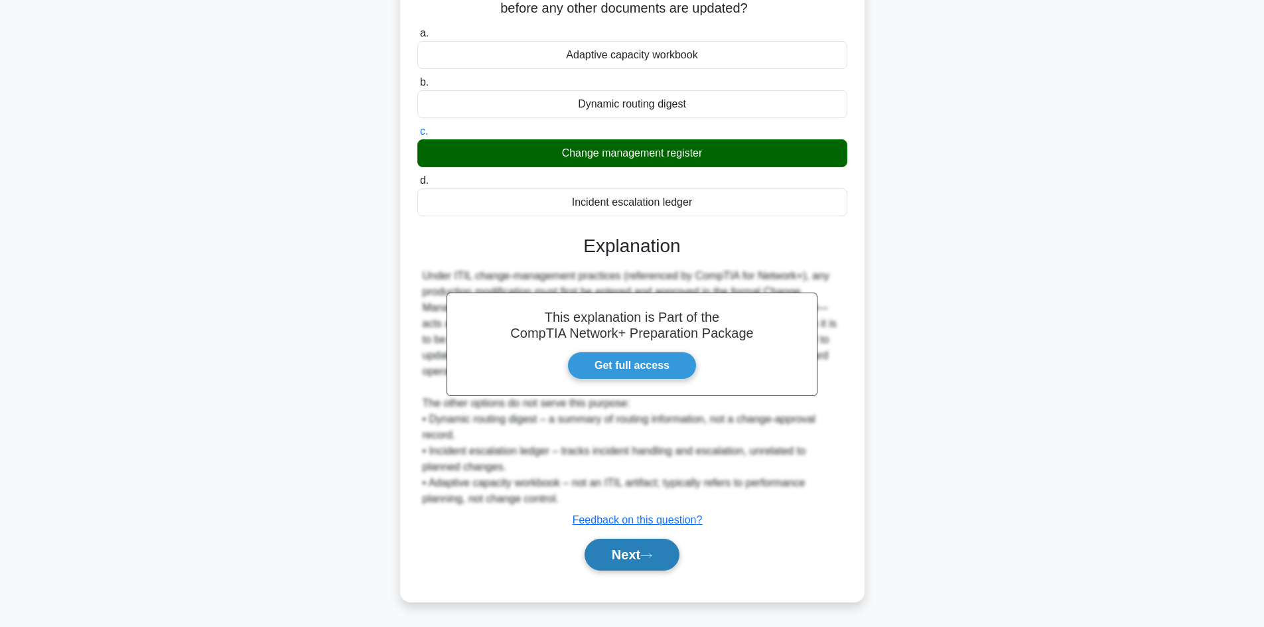
click at [652, 554] on icon at bounding box center [646, 555] width 12 height 7
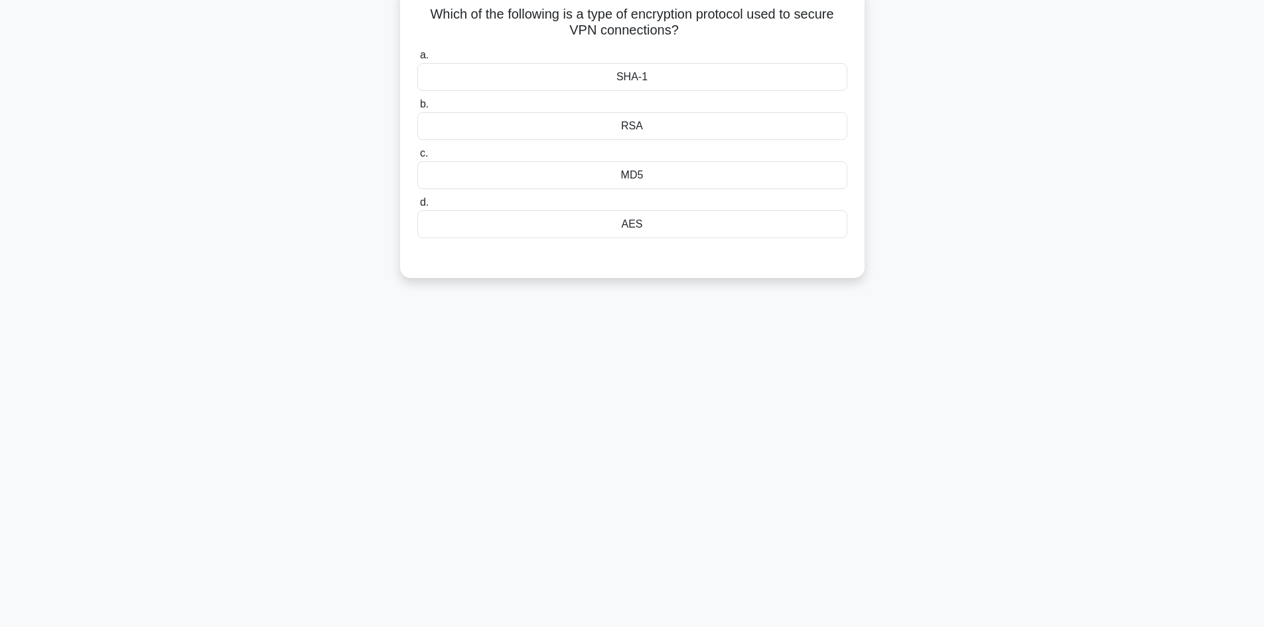
scroll to position [0, 0]
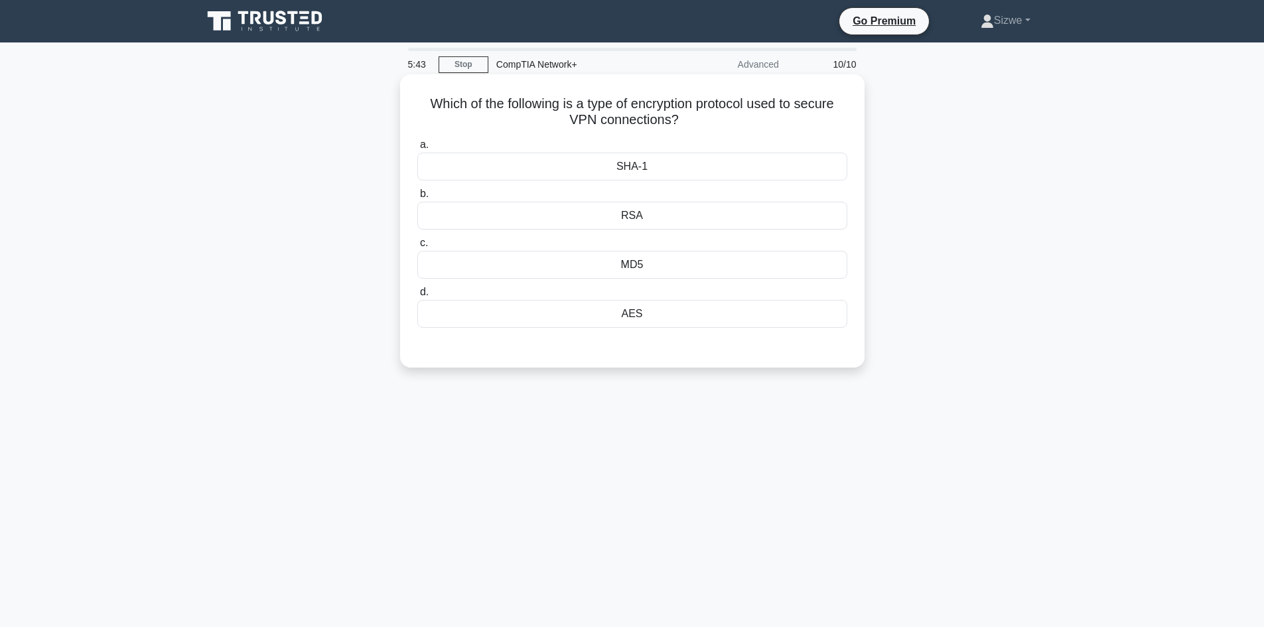
click at [627, 175] on div "SHA-1" at bounding box center [632, 167] width 430 height 28
click at [417, 149] on input "a. SHA-1" at bounding box center [417, 145] width 0 height 9
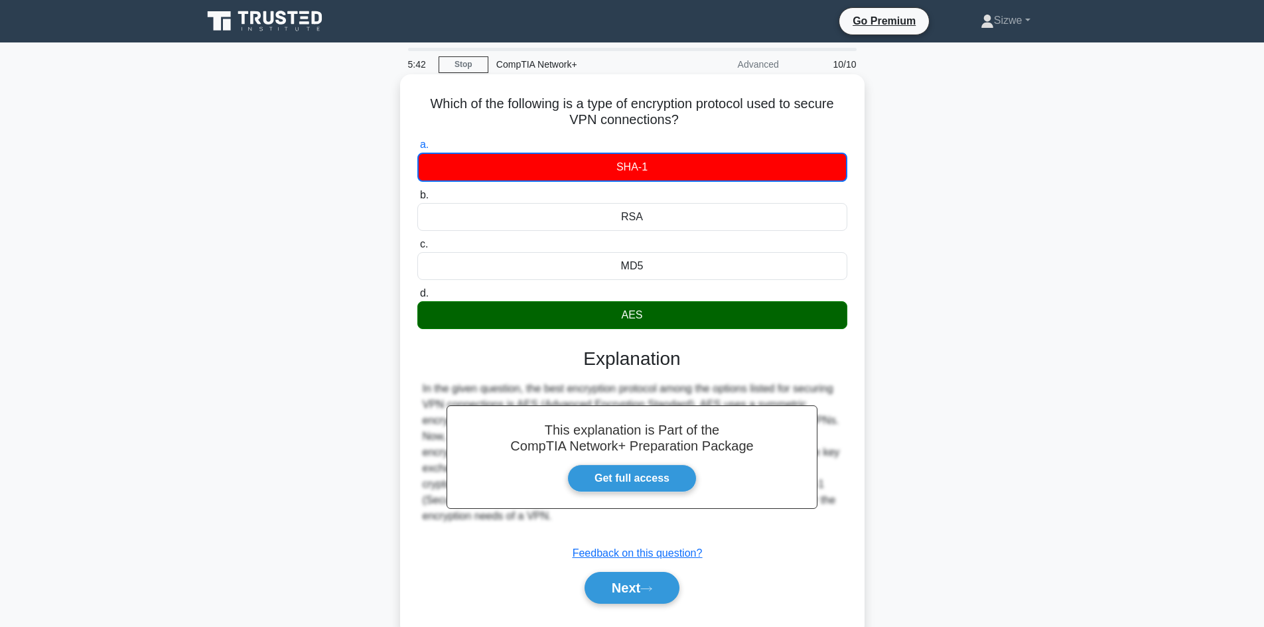
scroll to position [90, 0]
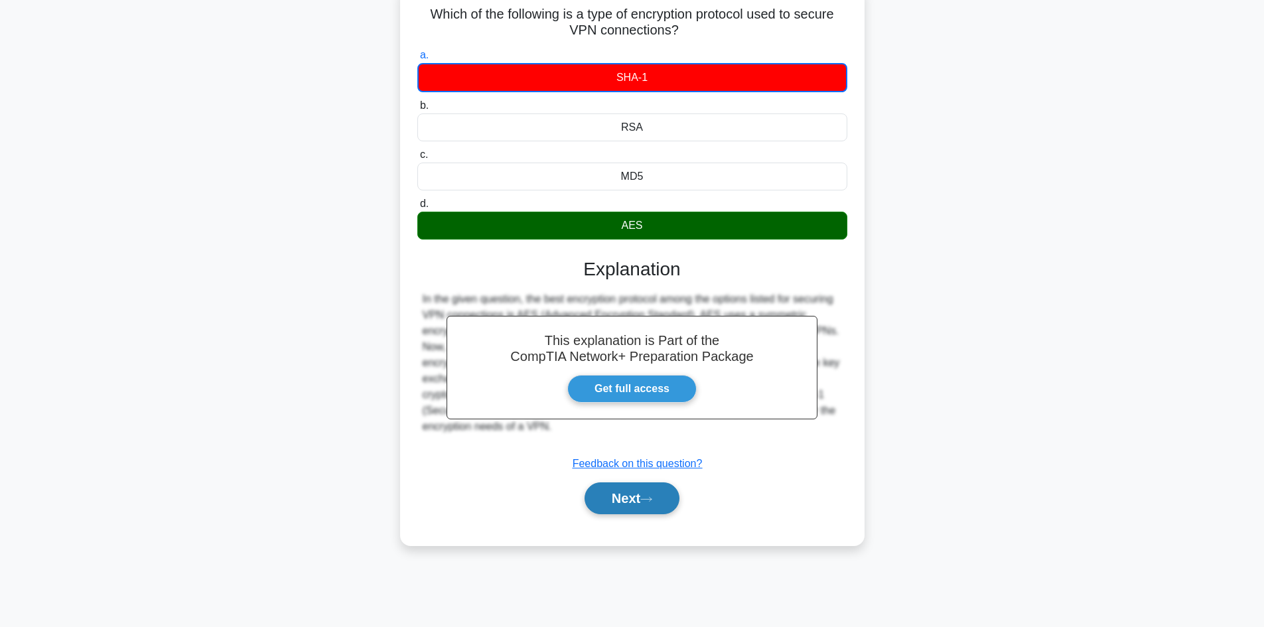
click at [621, 491] on button "Next" at bounding box center [632, 498] width 95 height 32
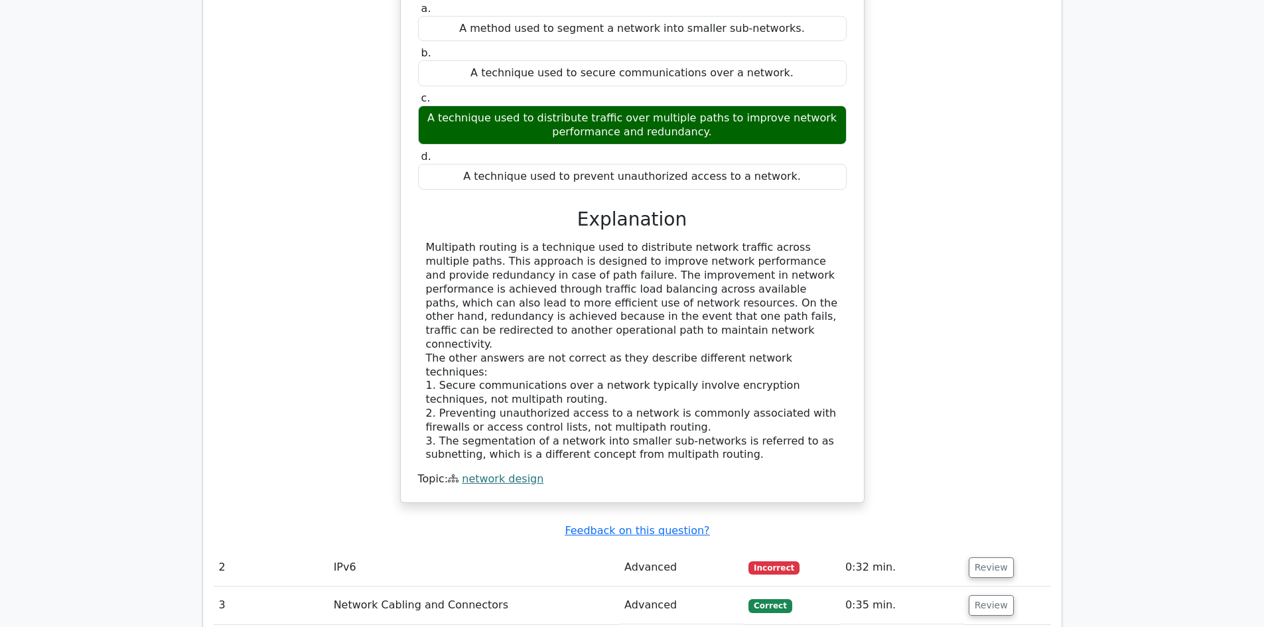
scroll to position [1593, 0]
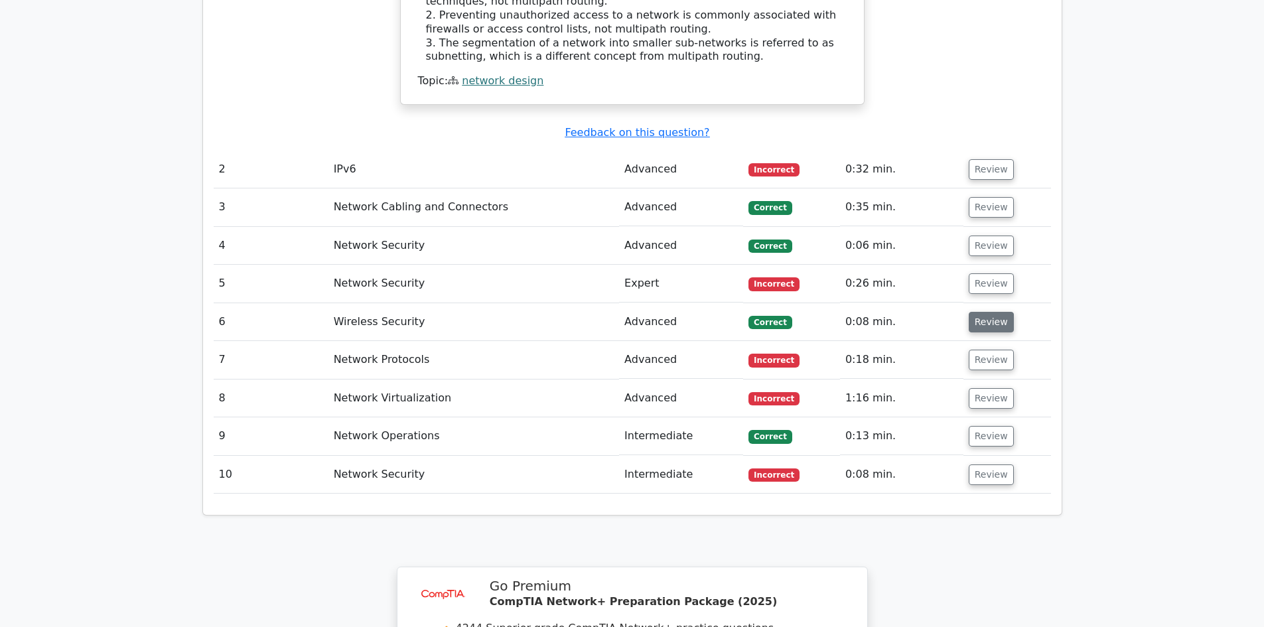
click at [975, 312] on button "Review" at bounding box center [991, 322] width 45 height 21
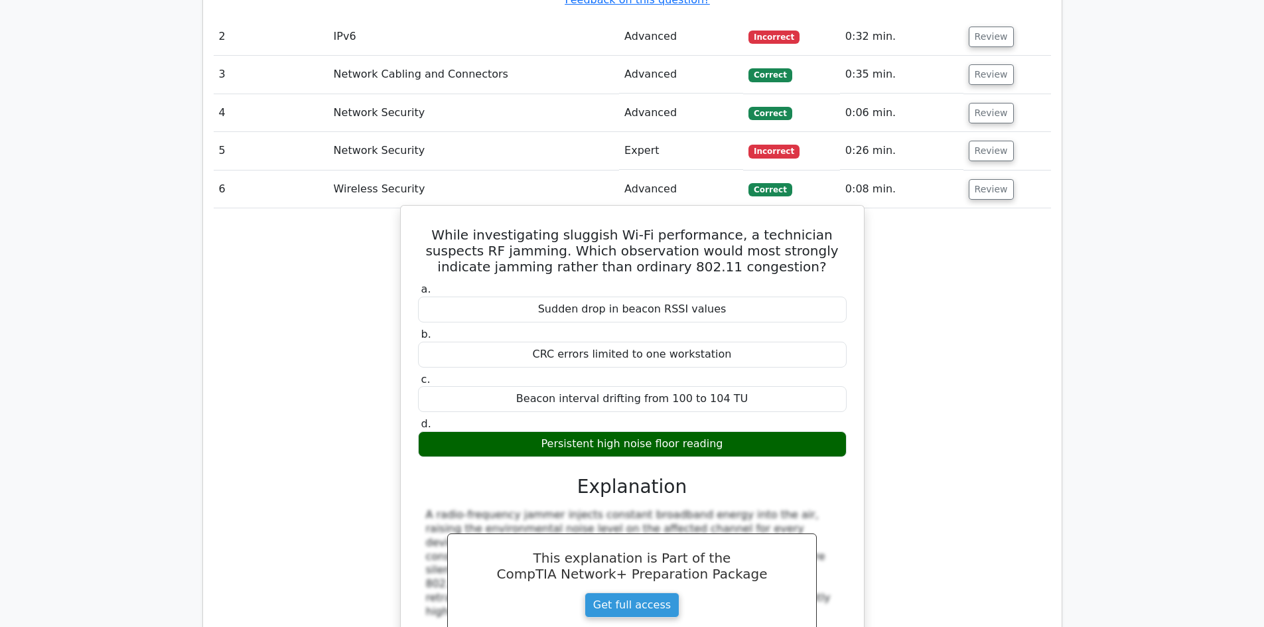
scroll to position [1394, 0]
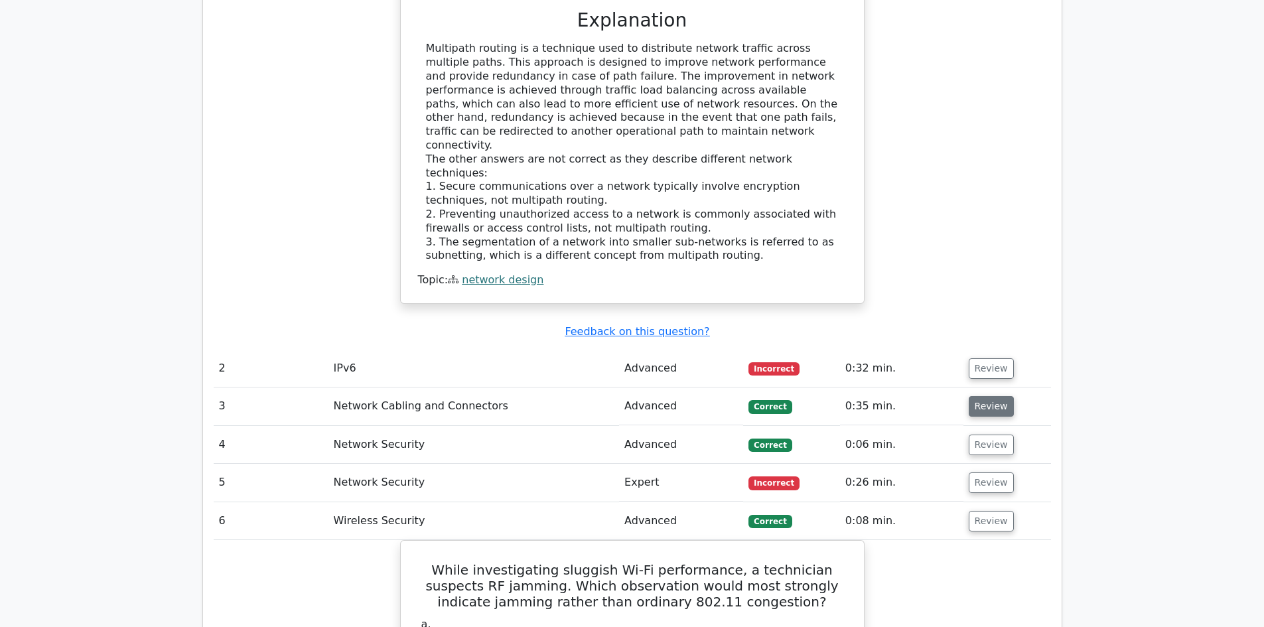
click at [976, 396] on button "Review" at bounding box center [991, 406] width 45 height 21
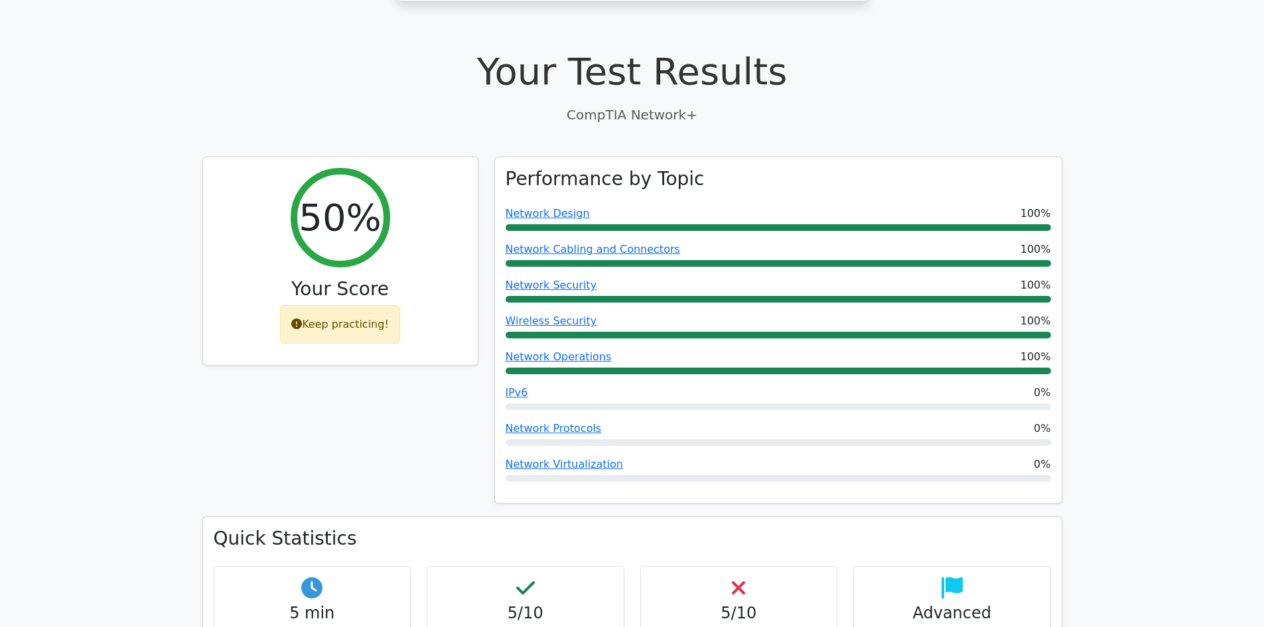
scroll to position [265, 0]
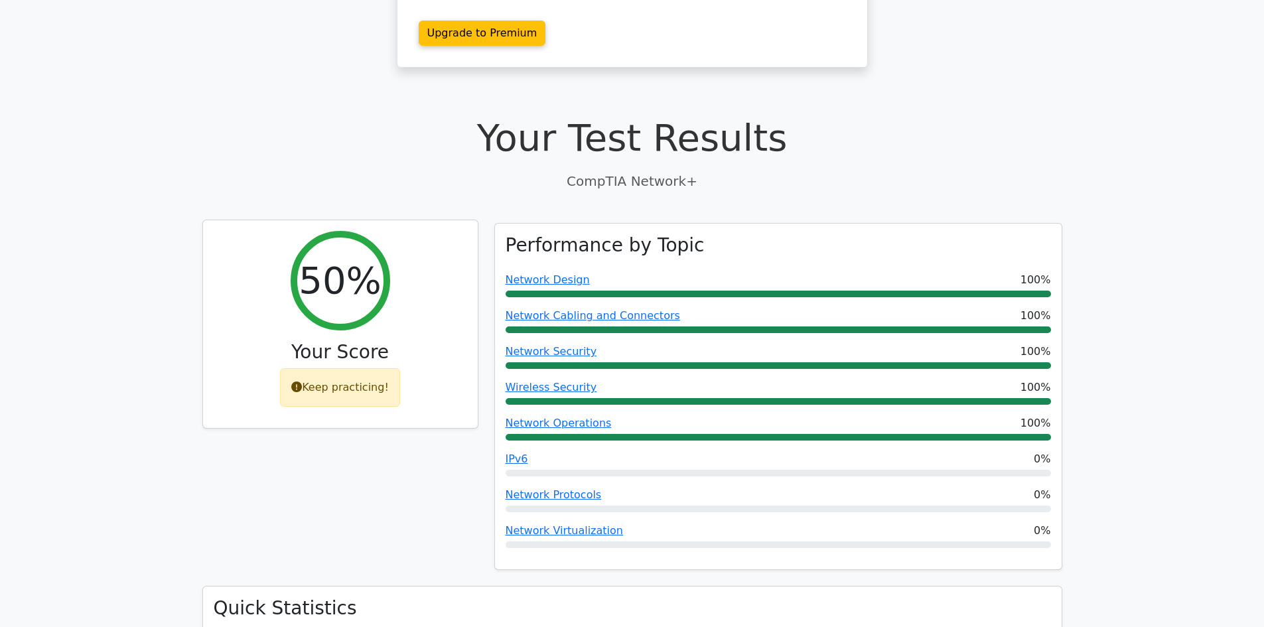
click at [359, 368] on div "Keep practicing!" at bounding box center [340, 387] width 120 height 38
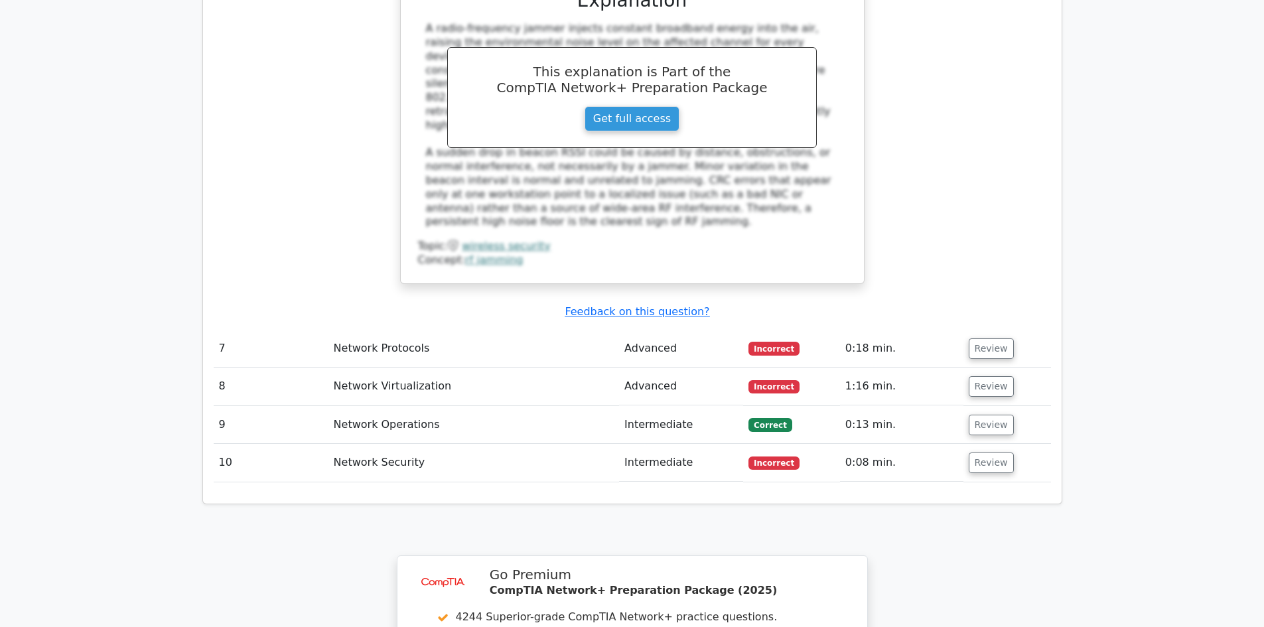
scroll to position [3174, 0]
